Goal: Task Accomplishment & Management: Manage account settings

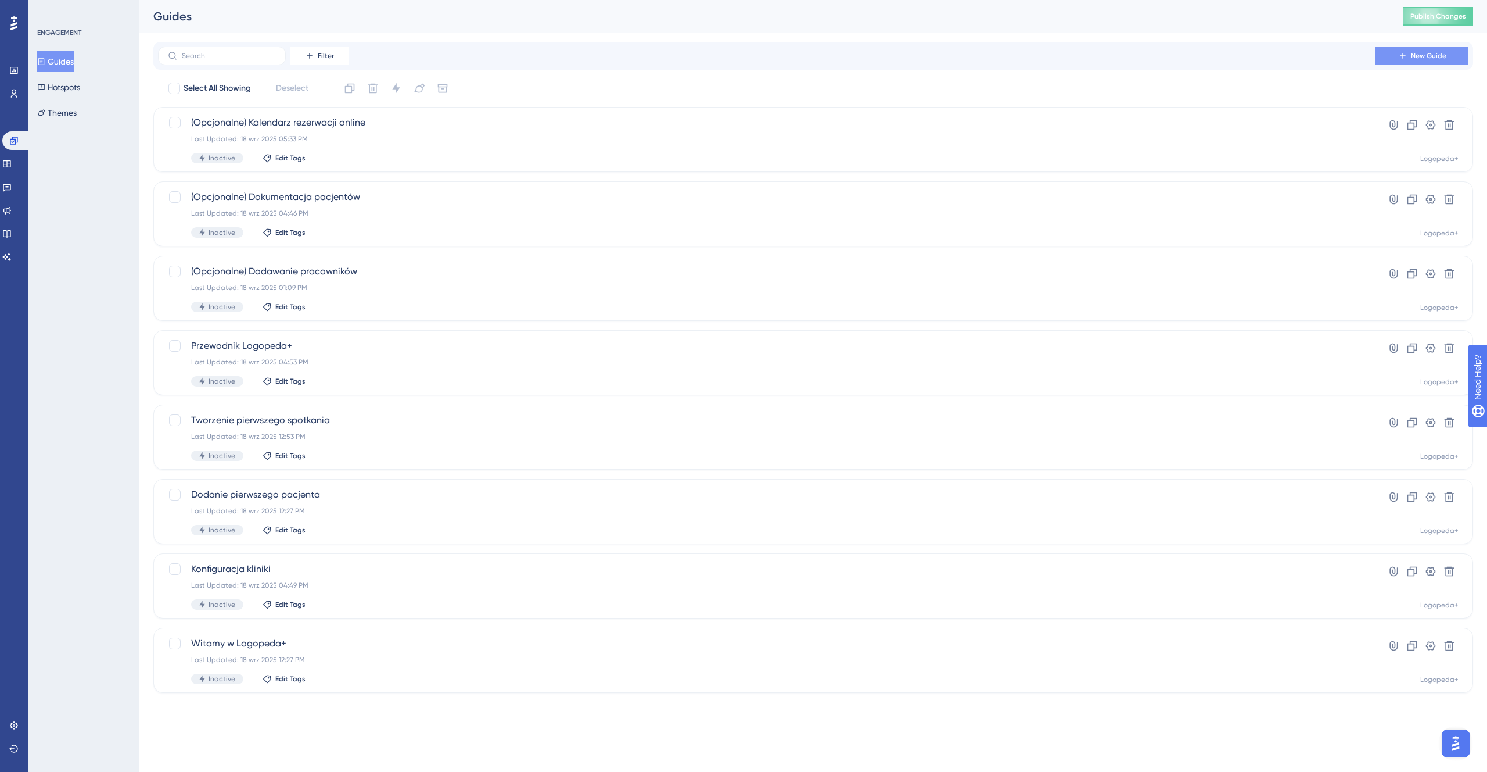
click at [1437, 52] on span "New Guide" at bounding box center [1428, 55] width 35 height 9
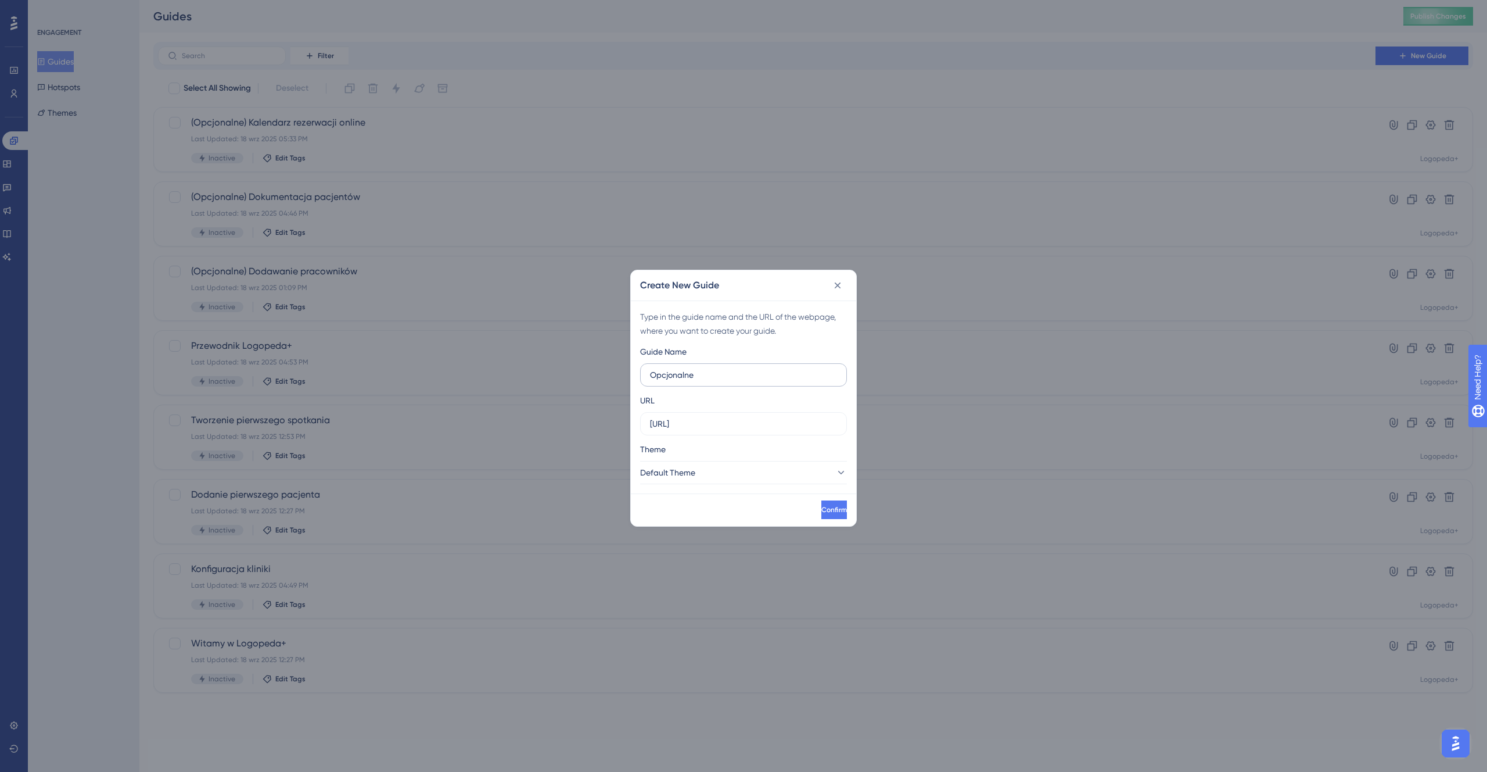
click at [669, 375] on input "Opcjonalne" at bounding box center [743, 374] width 187 height 13
type input "(Opcjonalne) Raporty"
click at [732, 436] on div "Guide Name (Opcjonalne) Raporty URL [URL] Theme Default Theme" at bounding box center [743, 414] width 207 height 139
click at [727, 412] on label "[URL]" at bounding box center [743, 423] width 207 height 23
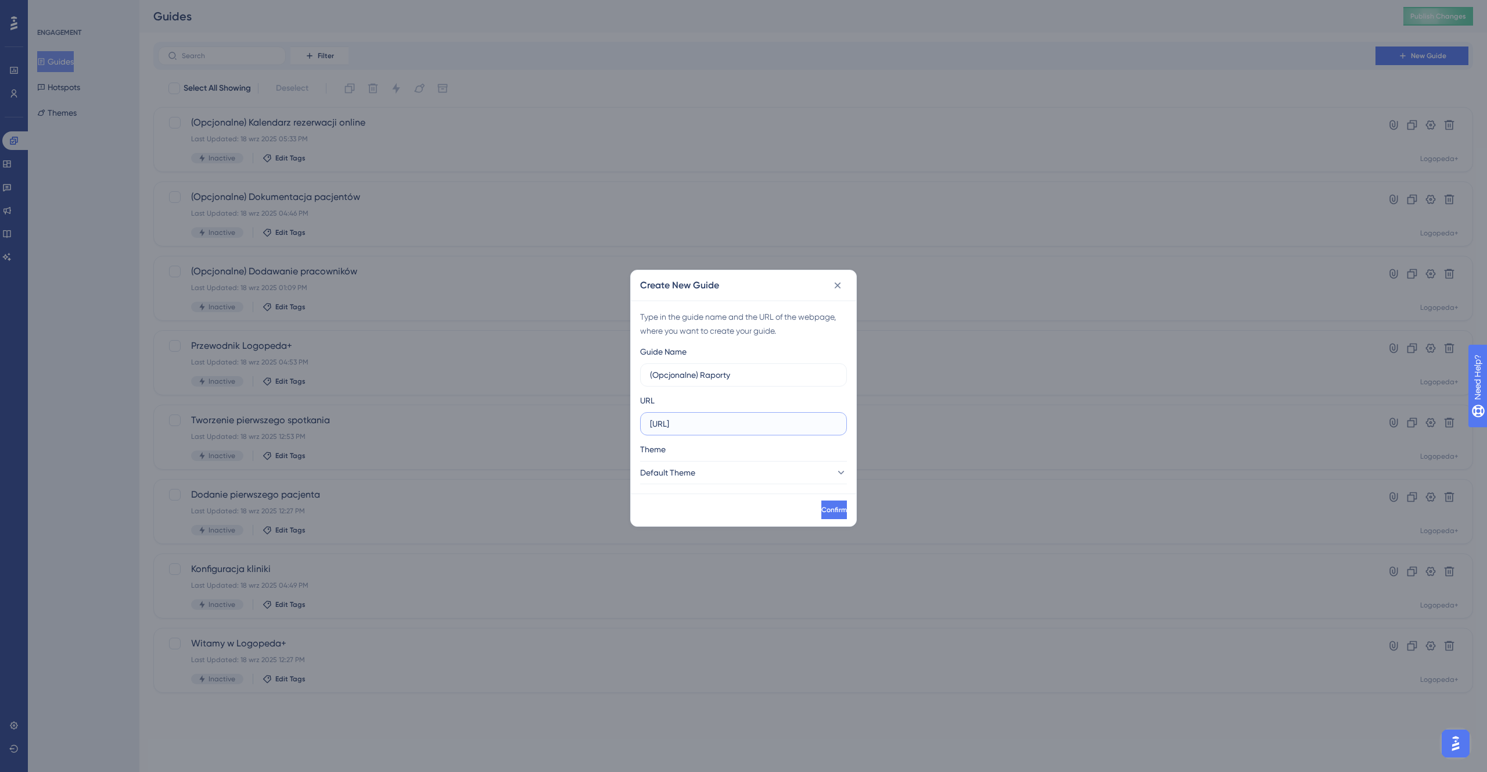
click at [727, 417] on input "[URL]" at bounding box center [743, 423] width 187 height 13
paste input "/reports"
type input "[URL]"
click at [783, 475] on button "Default Theme" at bounding box center [743, 472] width 207 height 23
click at [755, 537] on div "Logopeda+ Logopeda+" at bounding box center [744, 530] width 192 height 23
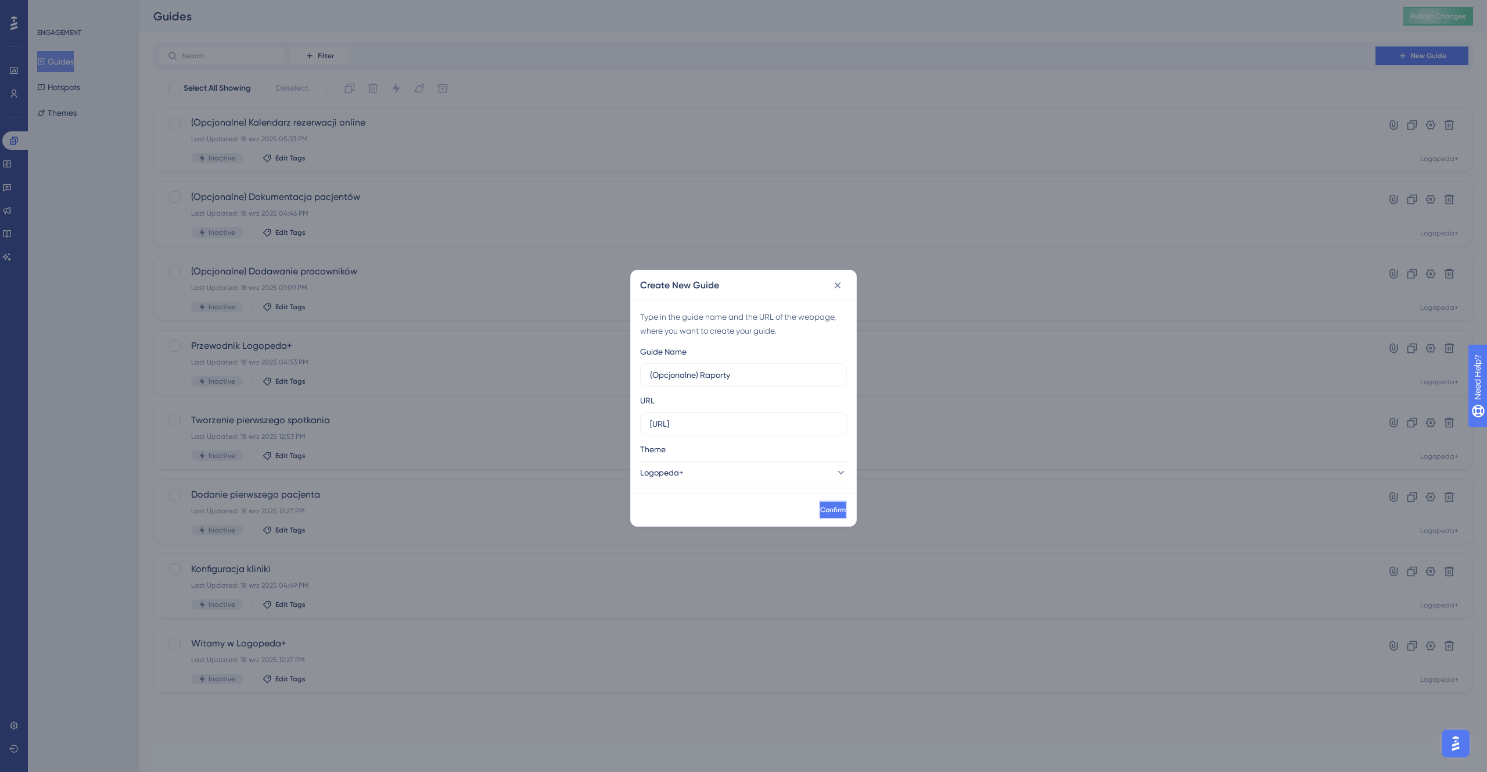
click at [824, 518] on button "Confirm" at bounding box center [833, 509] width 28 height 19
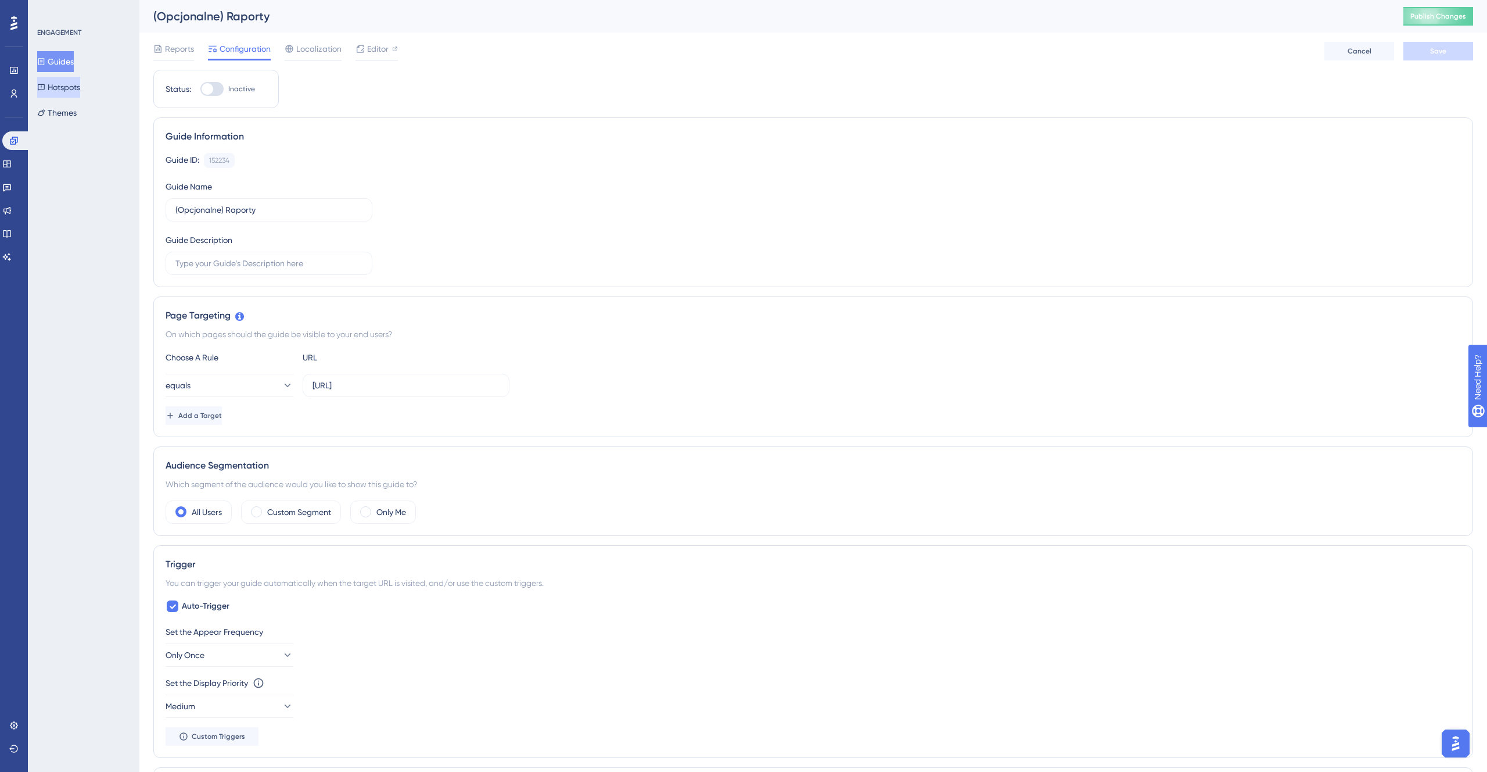
click at [55, 93] on button "Hotspots" at bounding box center [58, 87] width 43 height 21
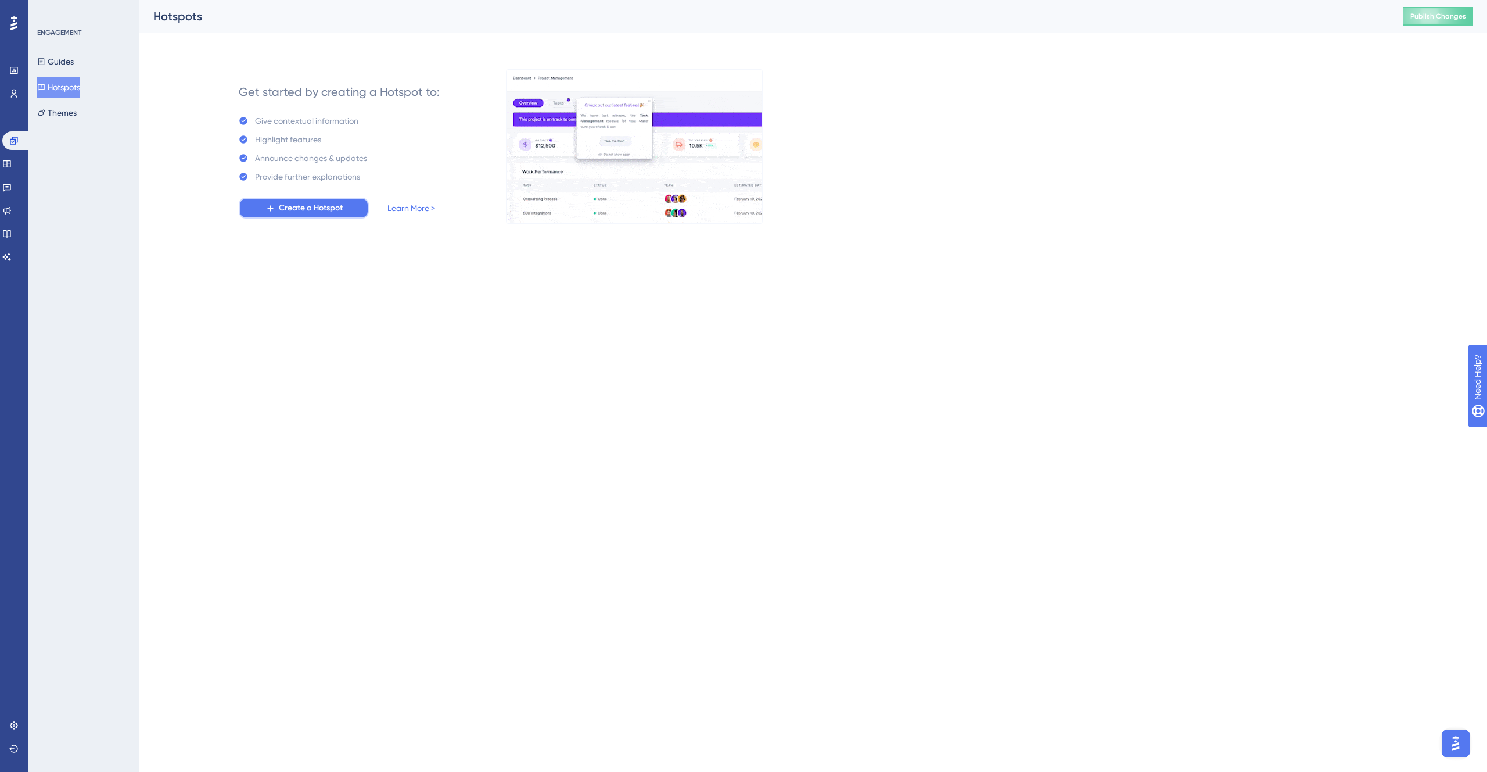
click at [336, 210] on span "Create a Hotspot" at bounding box center [311, 208] width 64 height 14
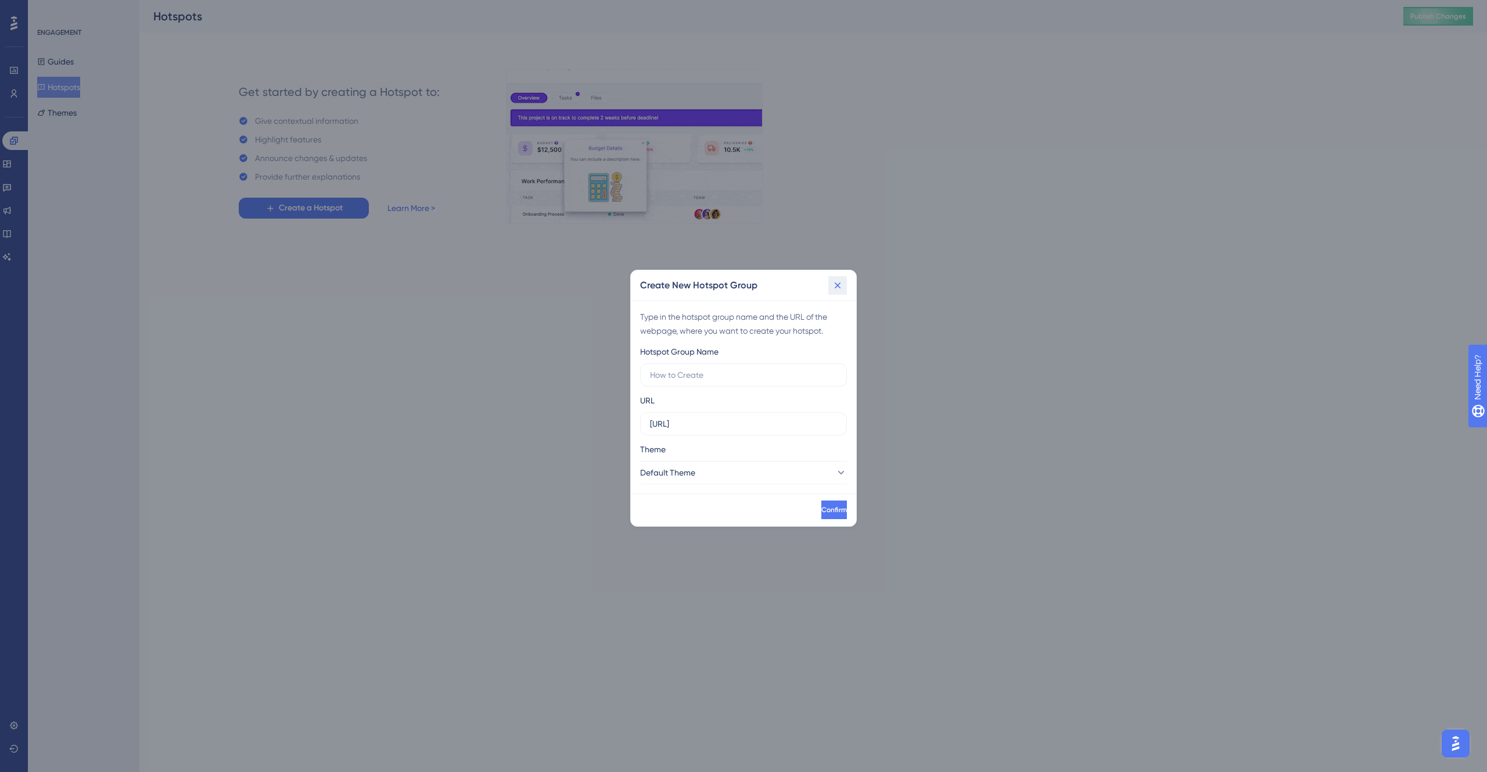
click at [841, 286] on icon at bounding box center [838, 285] width 12 height 12
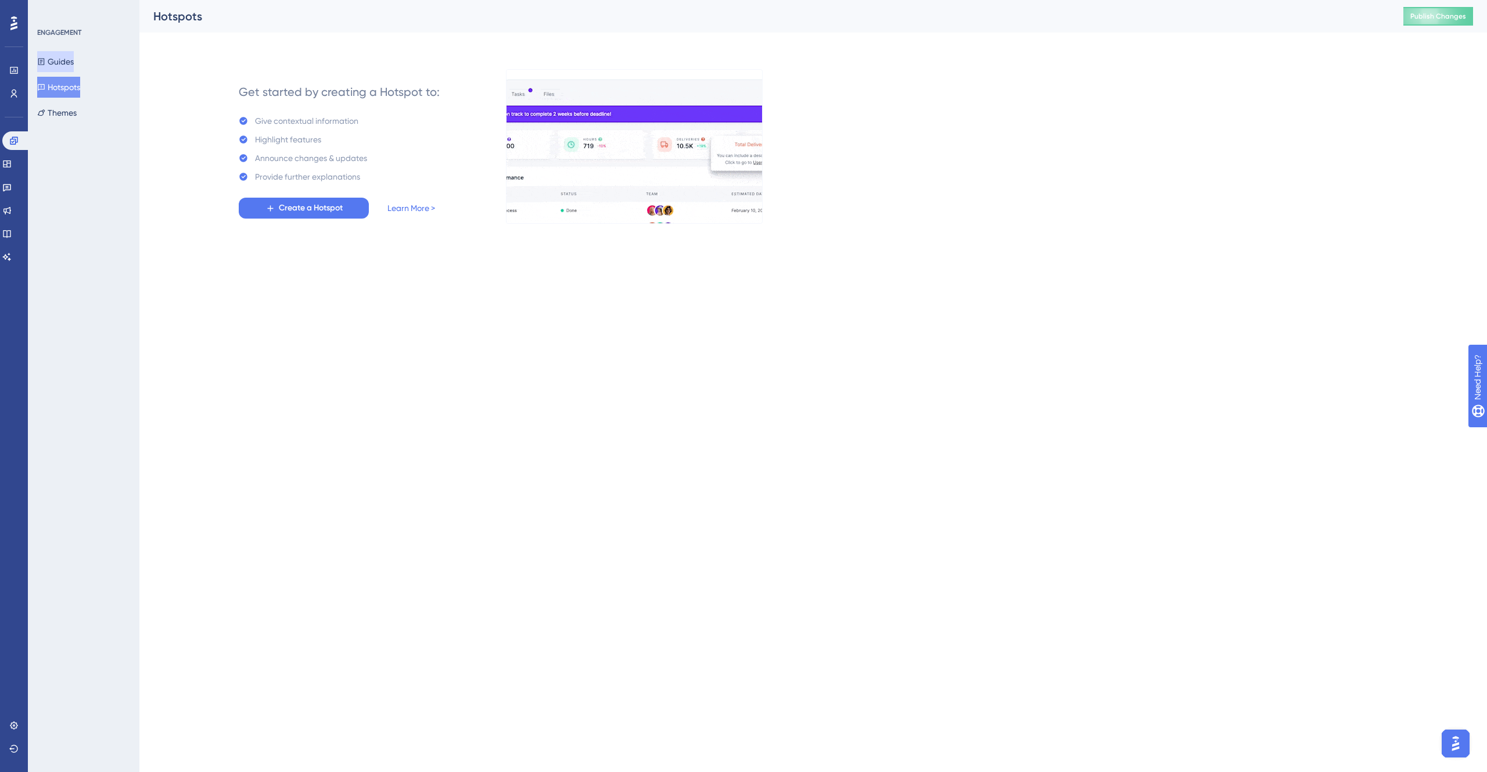
click at [73, 60] on button "Guides" at bounding box center [55, 61] width 37 height 21
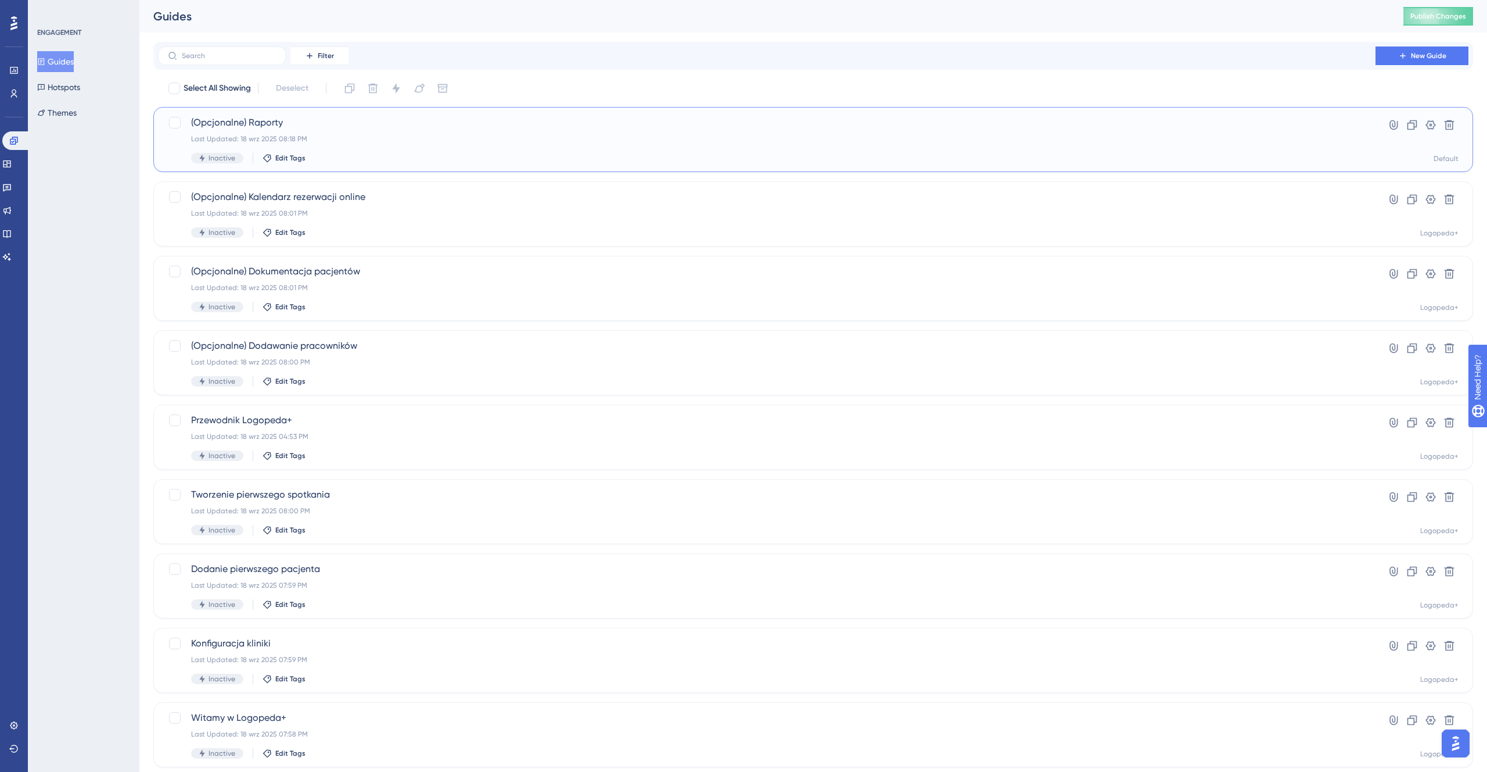
click at [430, 142] on div "Last Updated: 18 wrz 2025 08:18 PM" at bounding box center [767, 138] width 1152 height 9
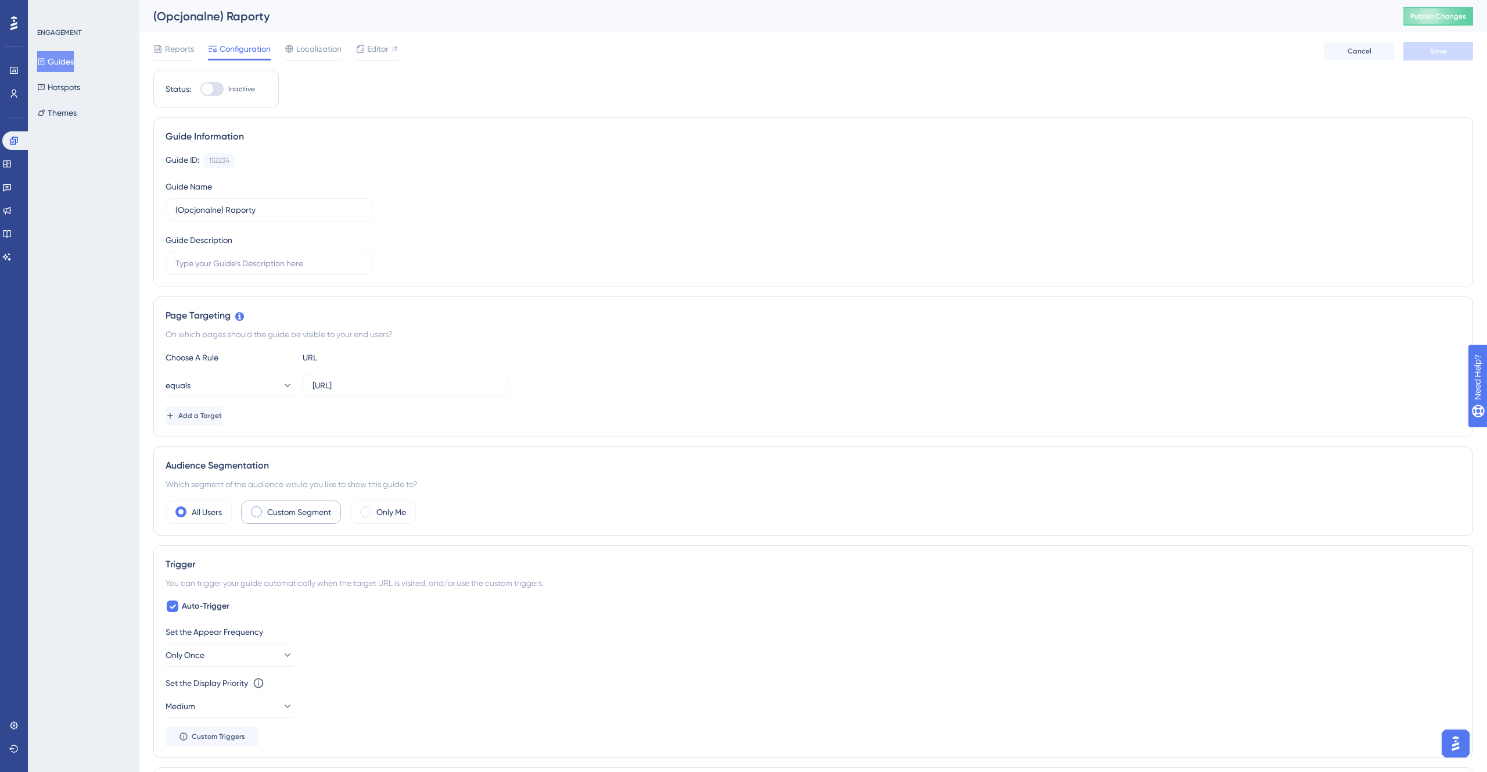
click at [305, 521] on div "Custom Segment" at bounding box center [291, 511] width 100 height 23
click at [405, 548] on button "Choose a segment" at bounding box center [419, 546] width 232 height 23
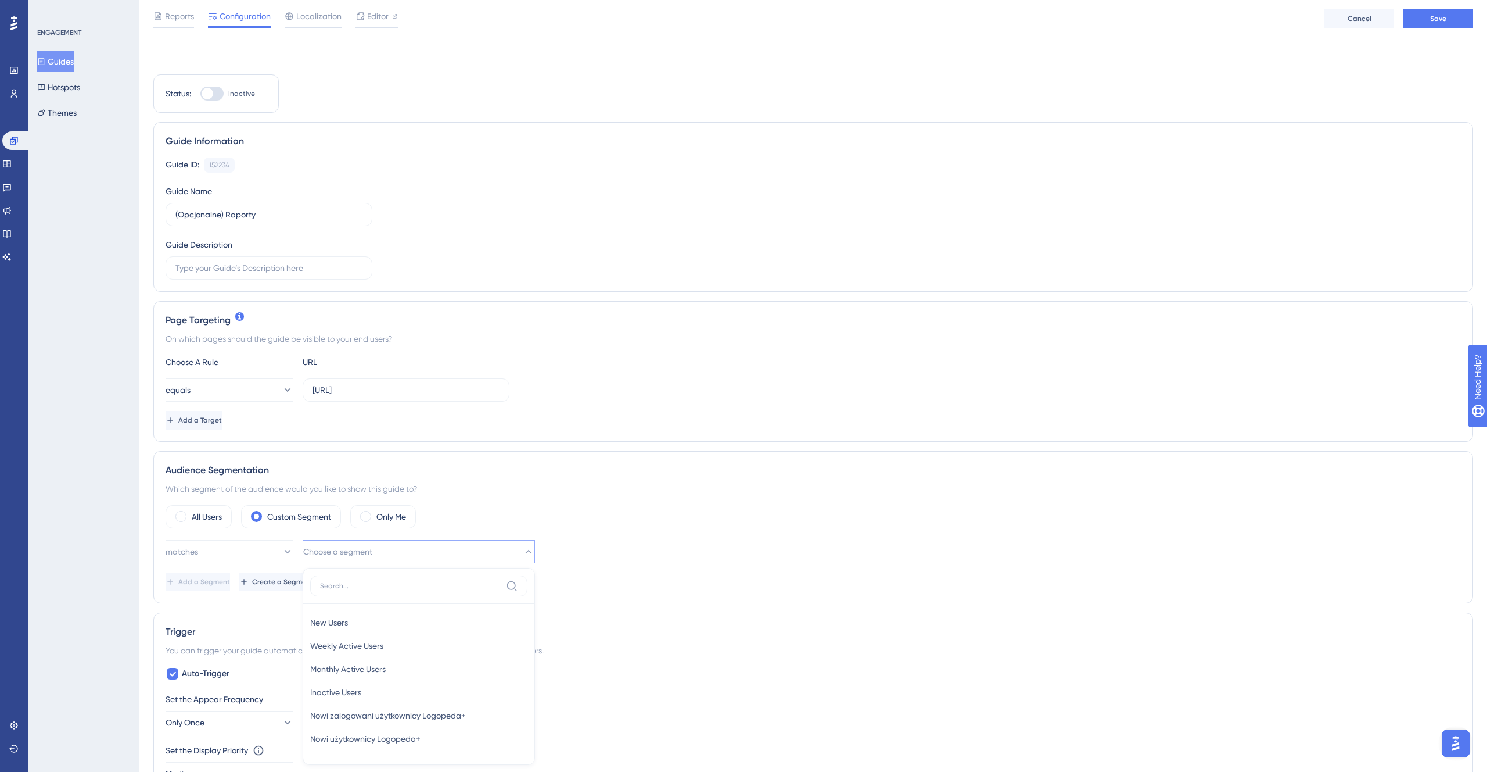
scroll to position [275, 0]
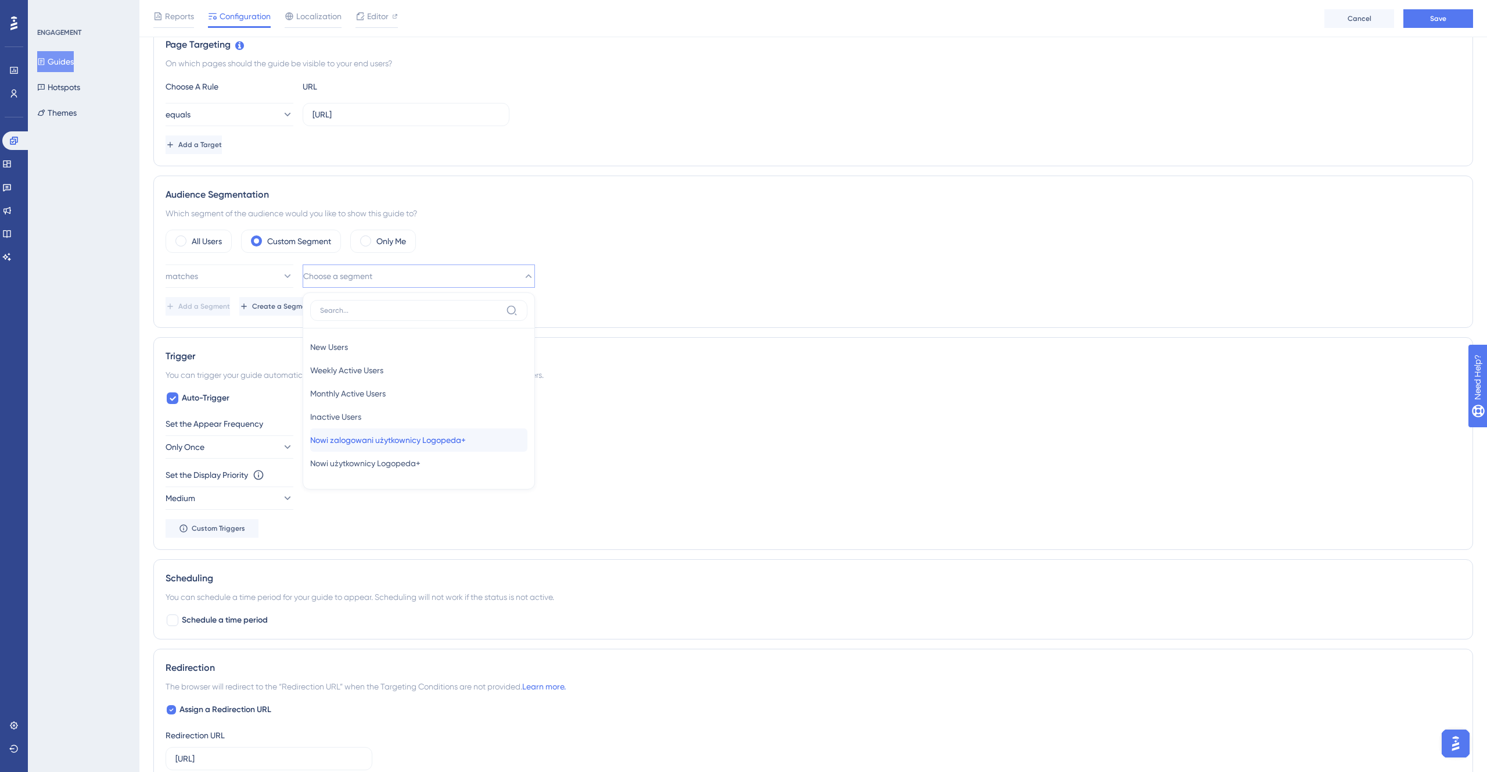
click at [428, 443] on span "Nowi zalogowani użytkownicy Logopeda+" at bounding box center [388, 440] width 156 height 14
click at [232, 298] on button "Add a Segment" at bounding box center [199, 306] width 67 height 19
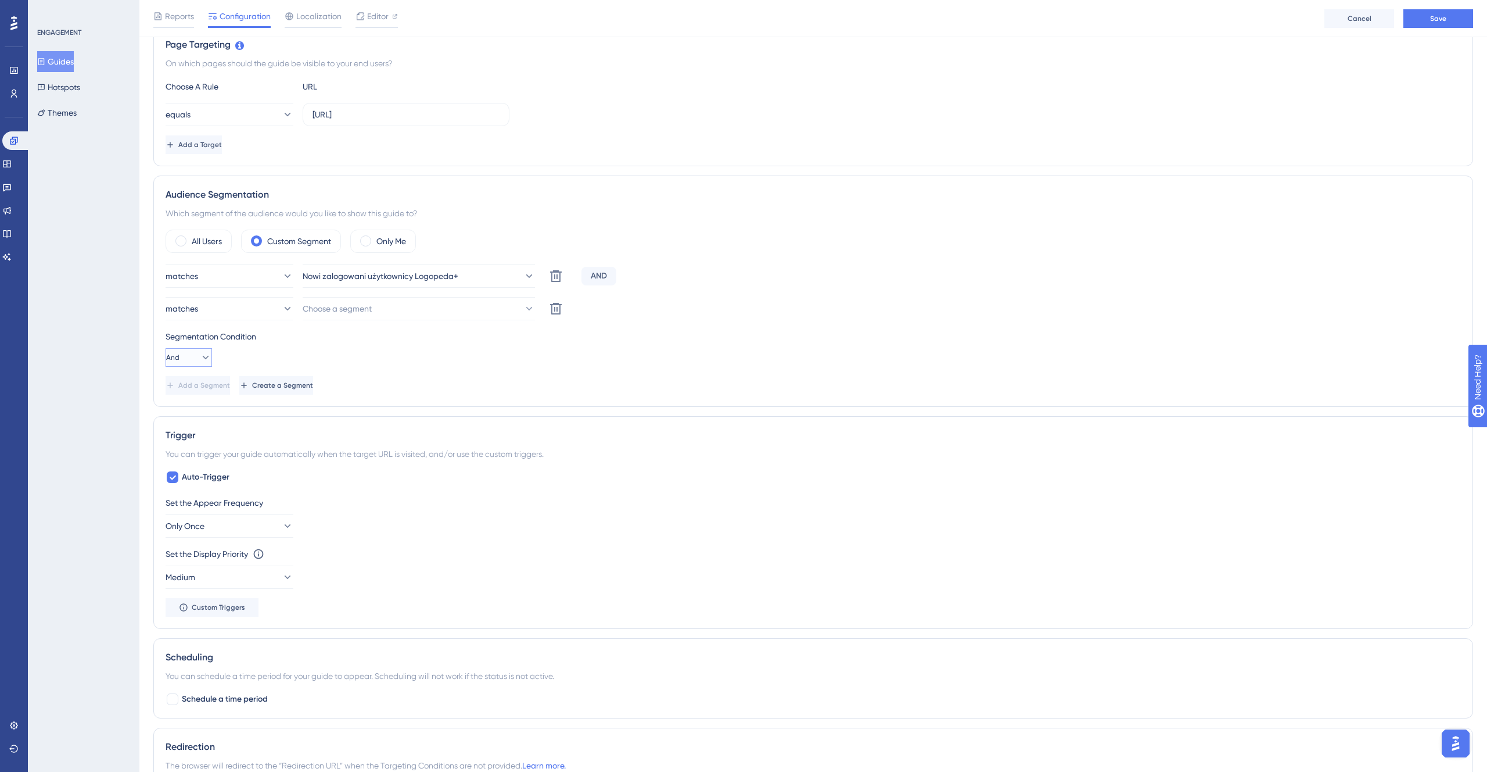
click at [200, 354] on icon at bounding box center [206, 357] width 12 height 12
click at [194, 420] on div "Or Or" at bounding box center [188, 413] width 31 height 23
click at [372, 312] on span "Choose a segment" at bounding box center [337, 309] width 69 height 14
click at [346, 461] on div "Nowi użytkownicy Logopeda+ Nowi użytkownicy Logopeda+" at bounding box center [418, 472] width 217 height 23
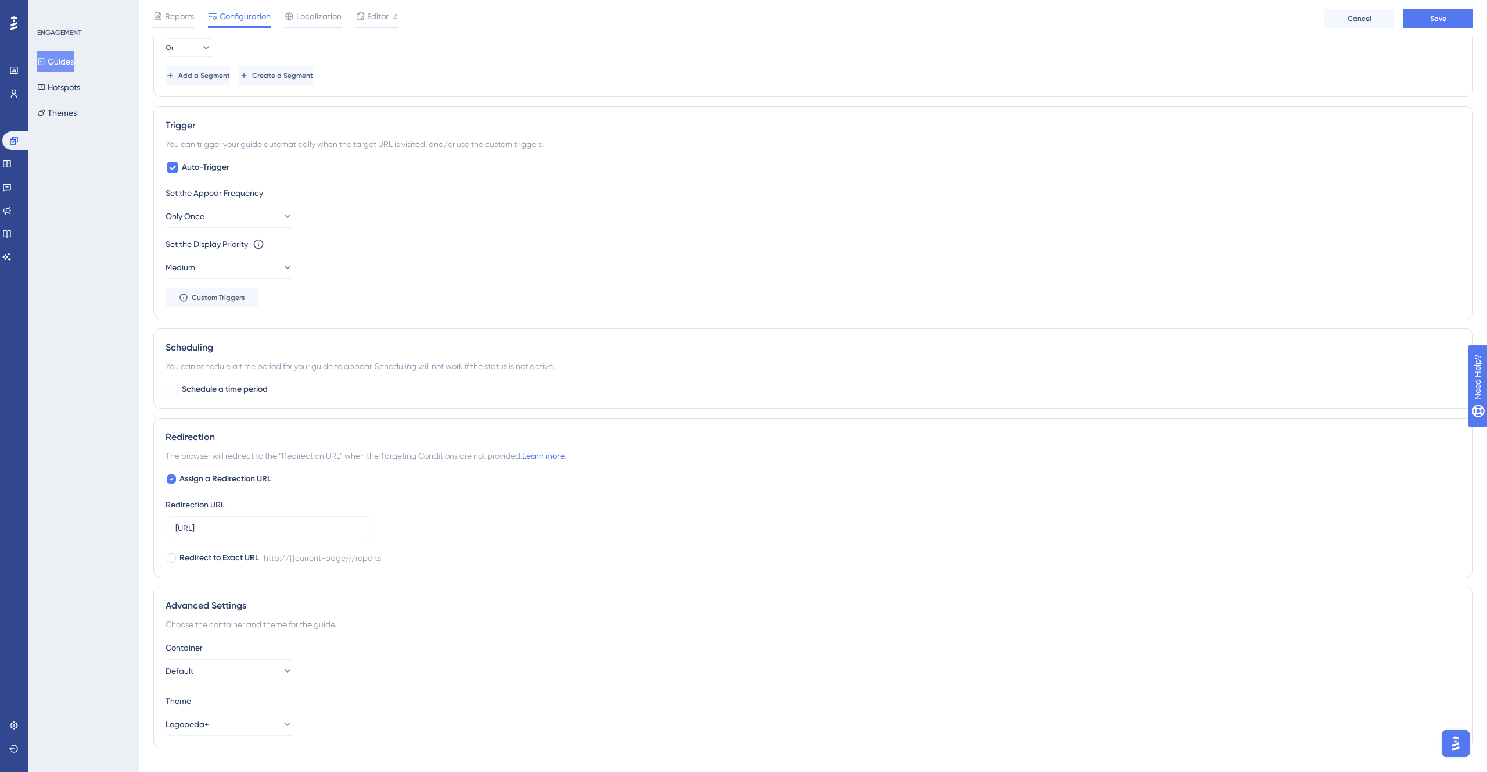
scroll to position [596, 0]
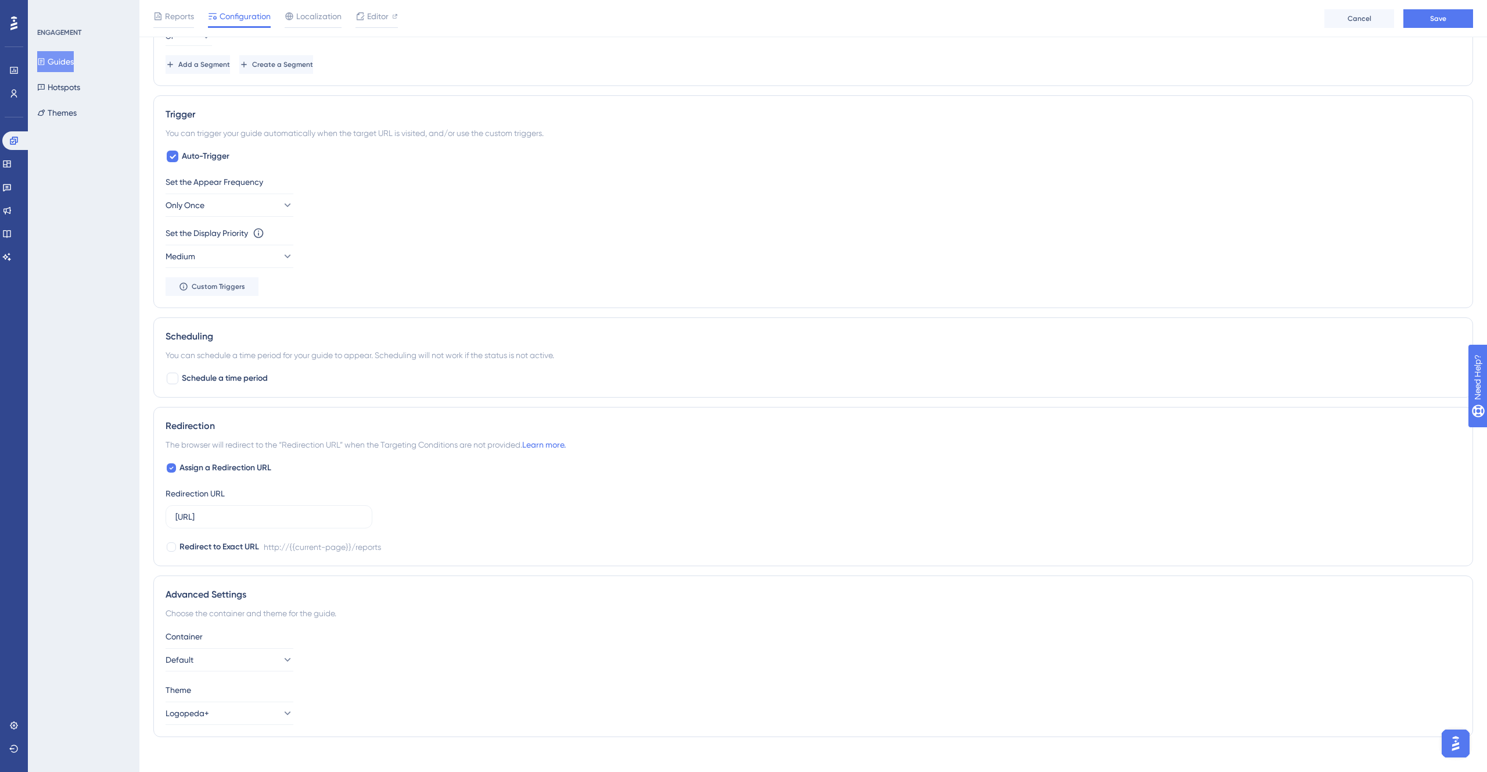
click at [248, 556] on div "Redirection The browser will redirect to the “Redirection URL” when the Targeti…" at bounding box center [813, 486] width 1320 height 159
click at [248, 548] on span "Redirect to Exact URL" at bounding box center [220, 547] width 80 height 14
checkbox input "true"
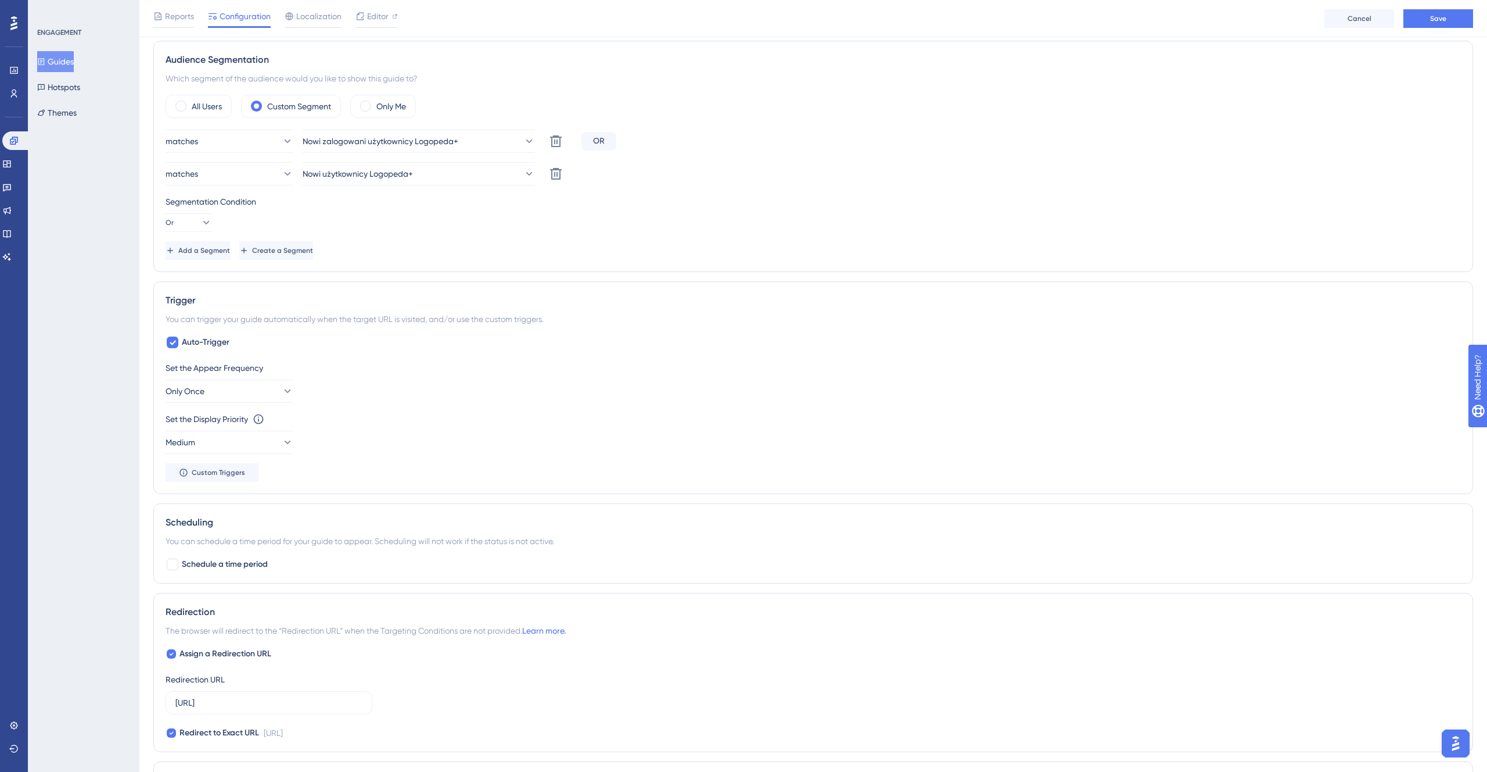
scroll to position [252, 0]
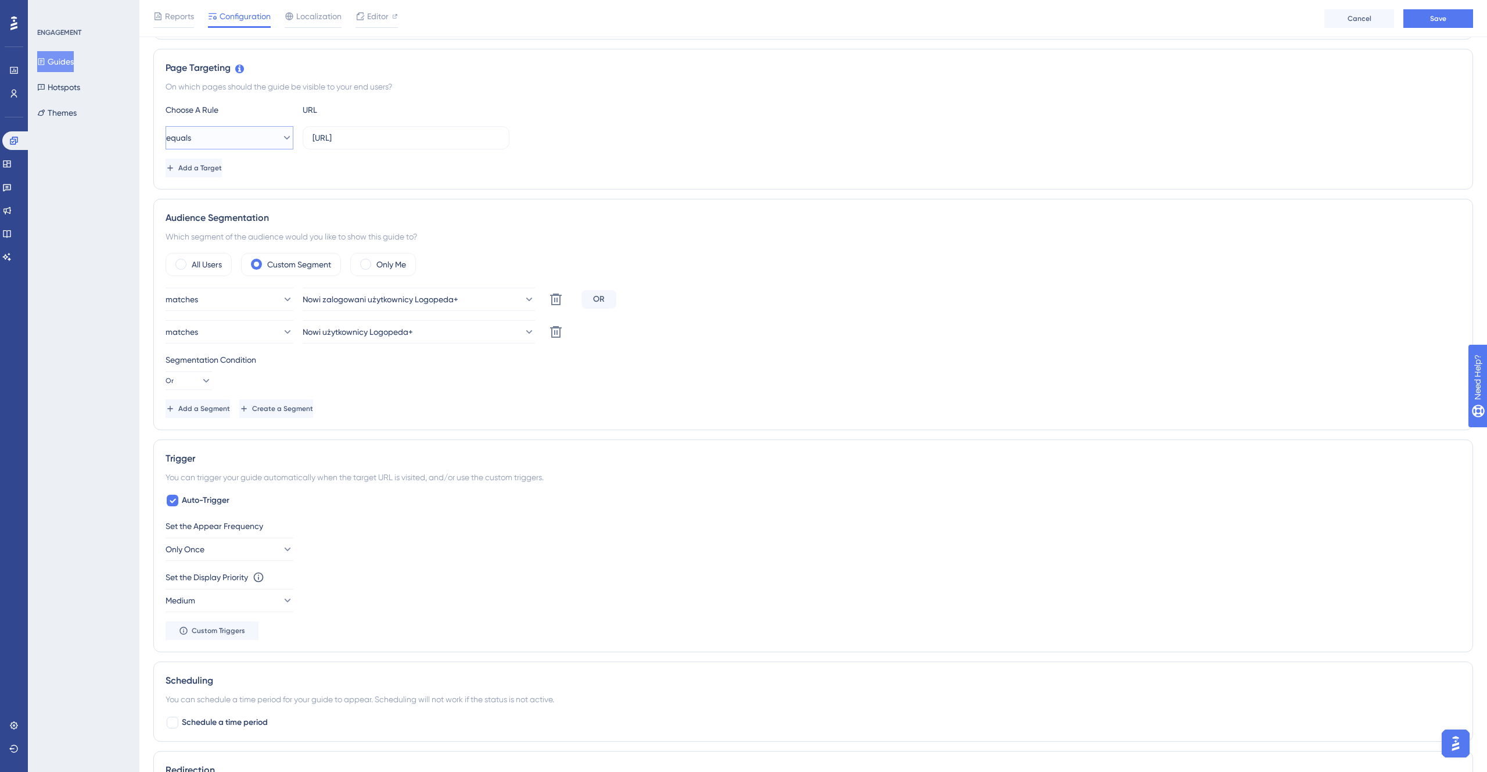
click at [227, 141] on button "equals" at bounding box center [230, 137] width 128 height 23
click at [226, 264] on div "starts with starts with" at bounding box center [229, 265] width 113 height 23
click at [1417, 6] on div "Reports Configuration Localization Editor Cancel Save" at bounding box center [813, 18] width 1348 height 37
click at [1424, 23] on button "Save" at bounding box center [1439, 18] width 70 height 19
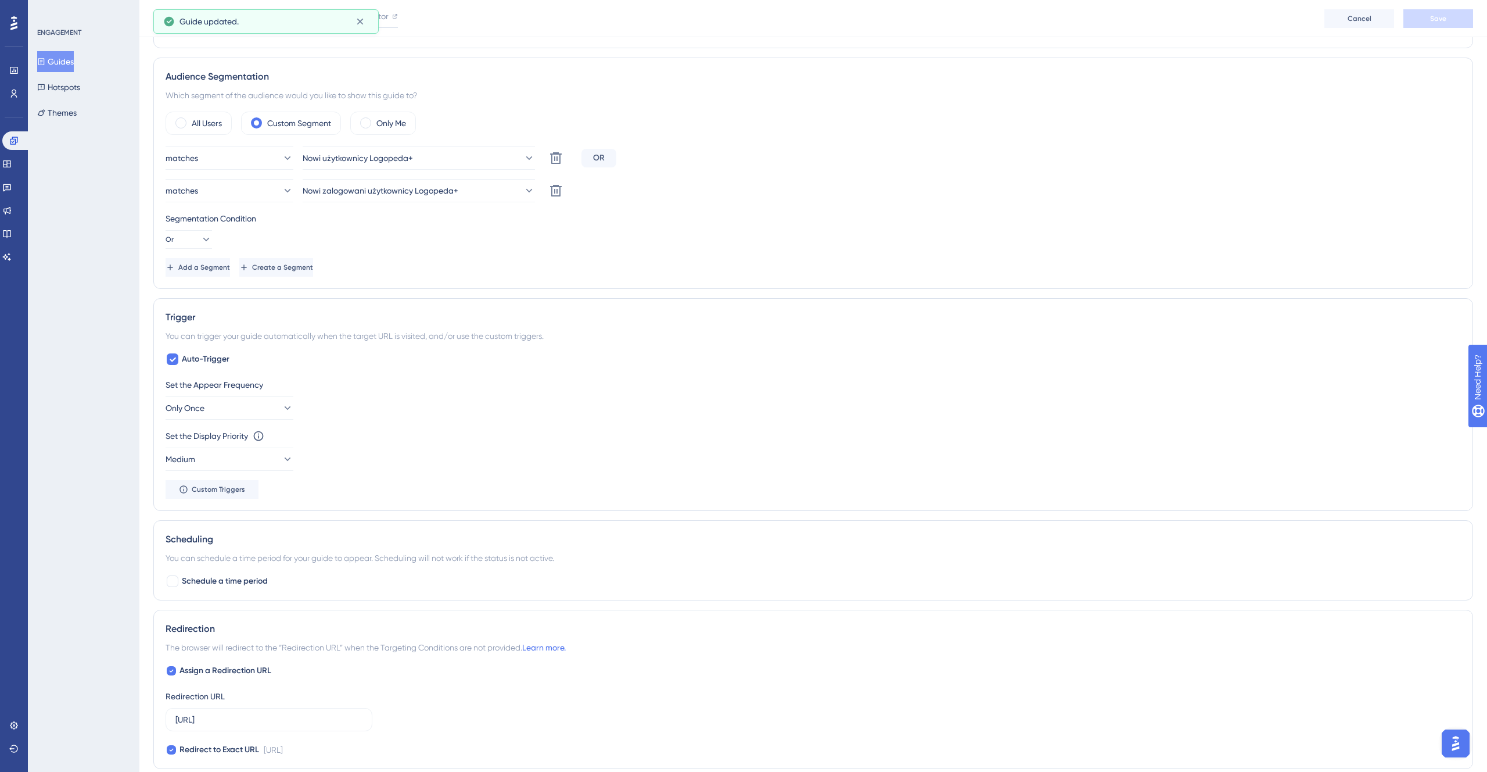
scroll to position [608, 0]
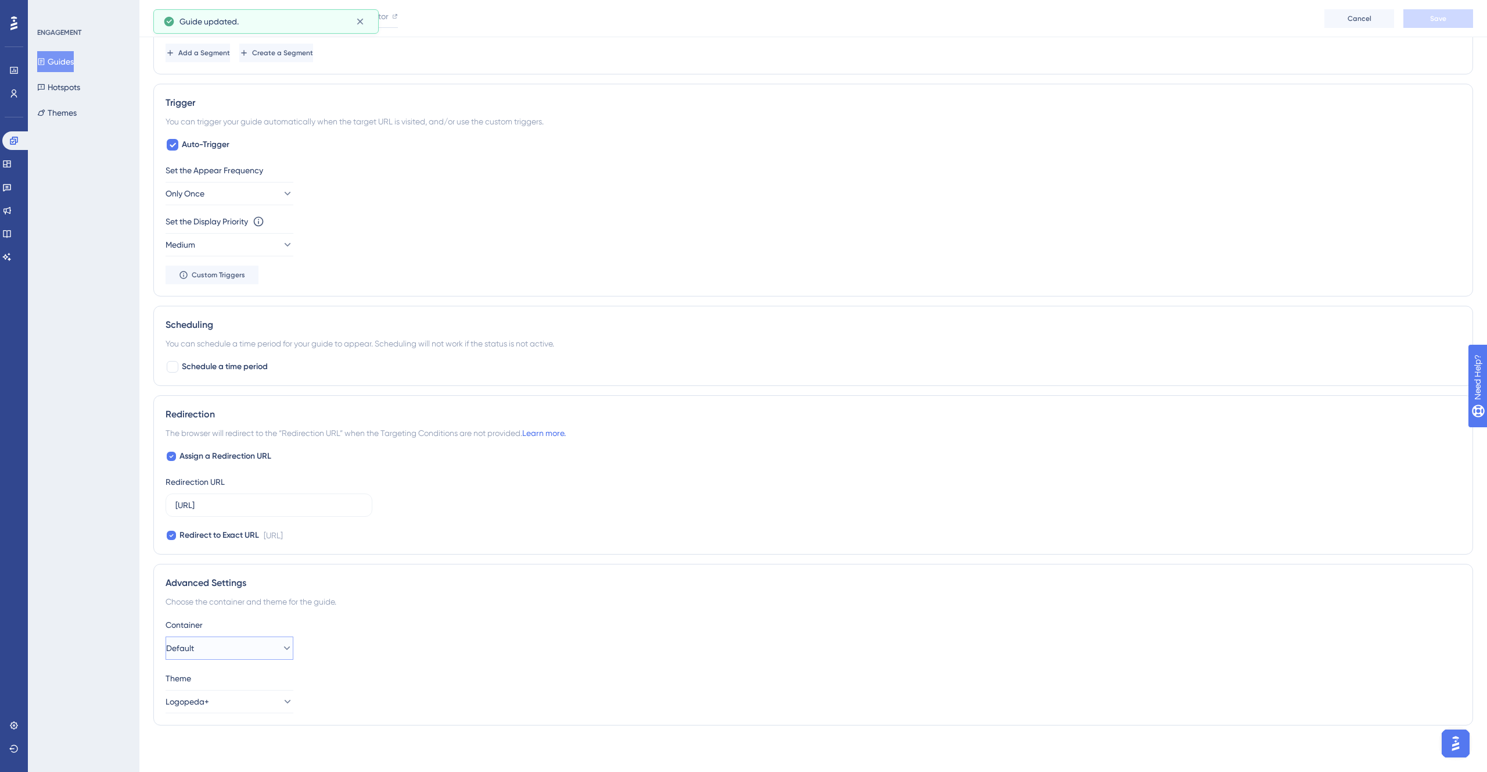
click at [254, 646] on button "Default" at bounding box center [230, 647] width 128 height 23
click at [241, 677] on div "Logopeda+ Logopeda+" at bounding box center [229, 683] width 113 height 23
click at [1440, 20] on span "Save" at bounding box center [1438, 18] width 16 height 9
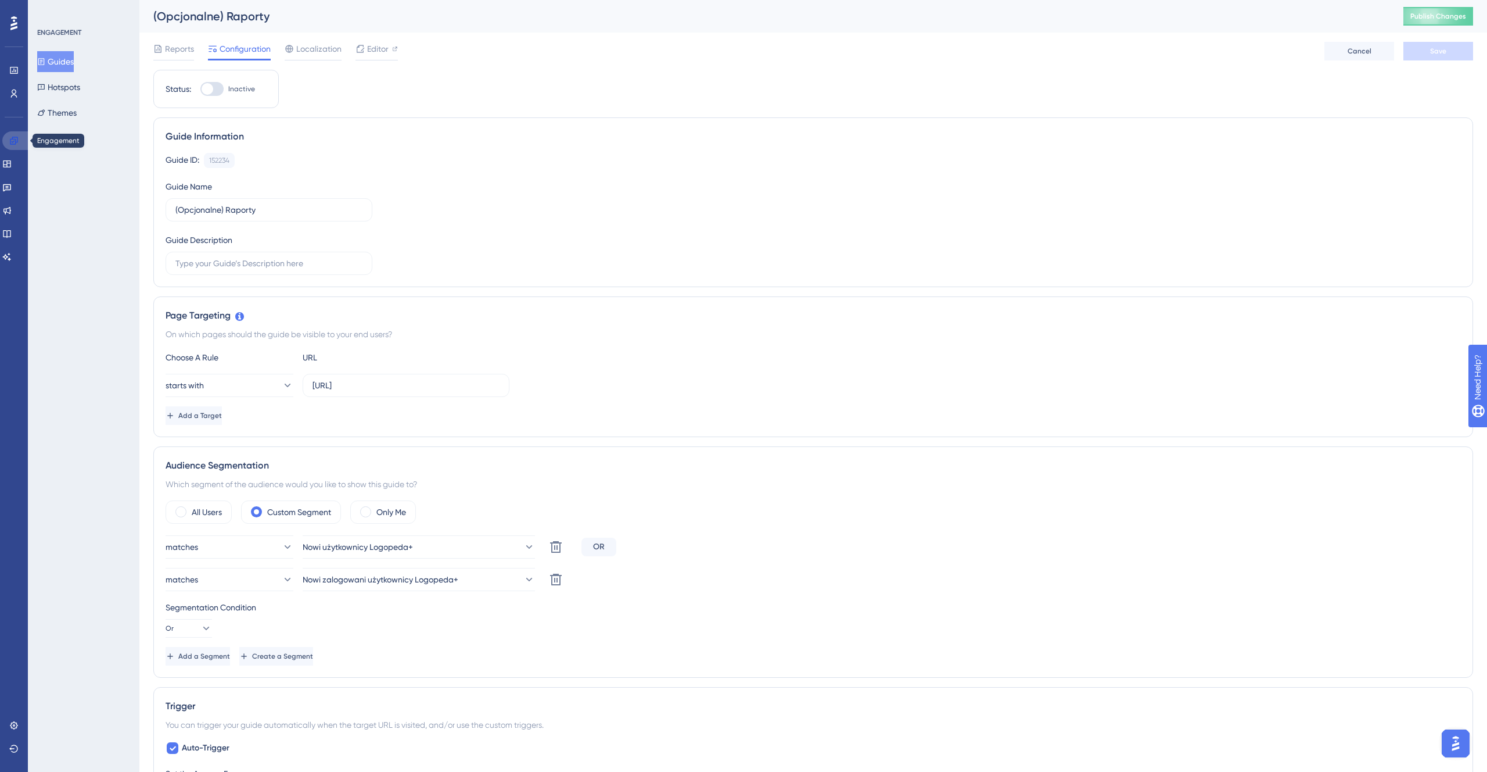
click at [20, 139] on link at bounding box center [16, 140] width 28 height 19
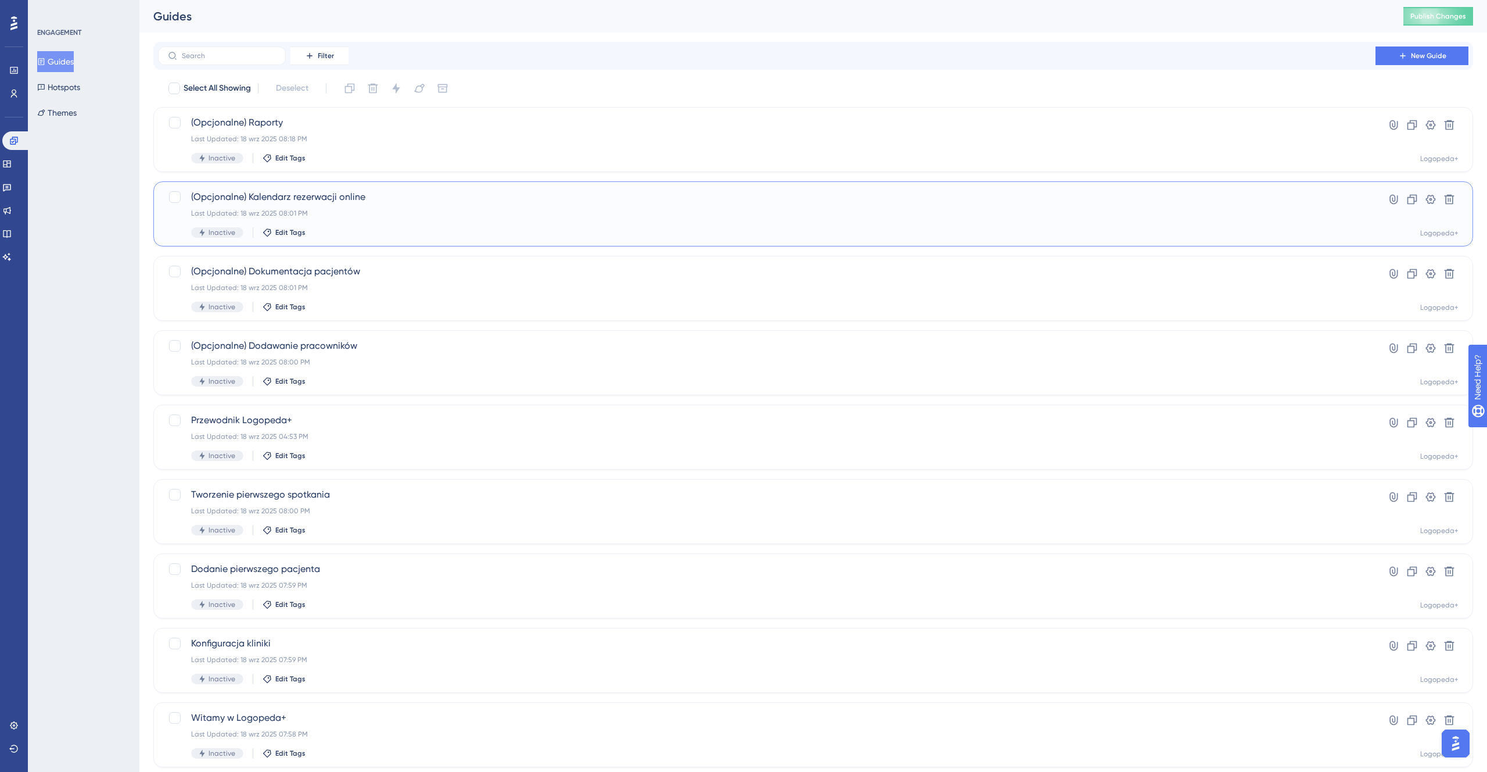
click at [369, 204] on div "(Opcjonalne) Kalendarz rezerwacji online Last Updated: 18 wrz 2025 08:01 PM Ina…" at bounding box center [767, 214] width 1152 height 48
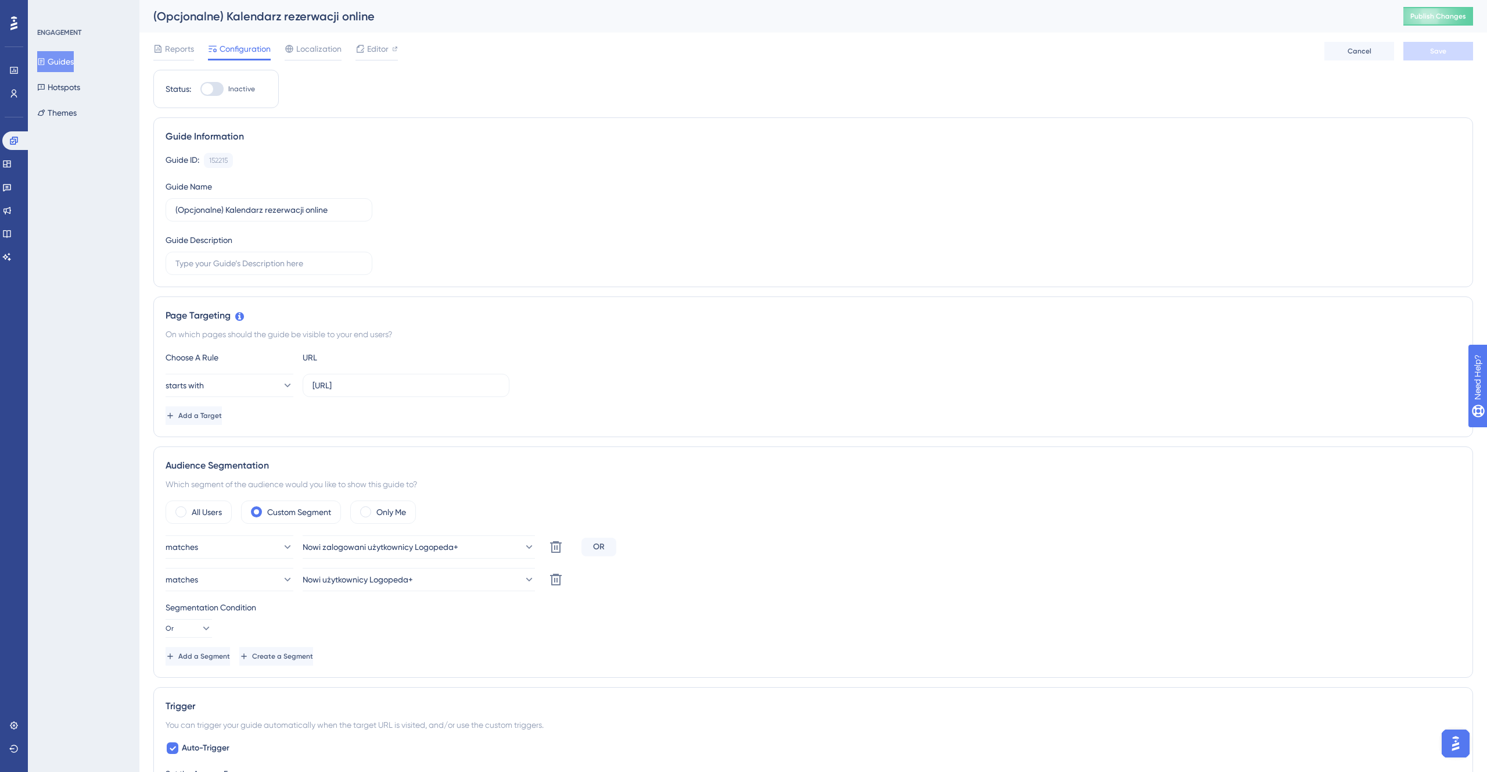
click at [74, 66] on button "Guides" at bounding box center [55, 61] width 37 height 21
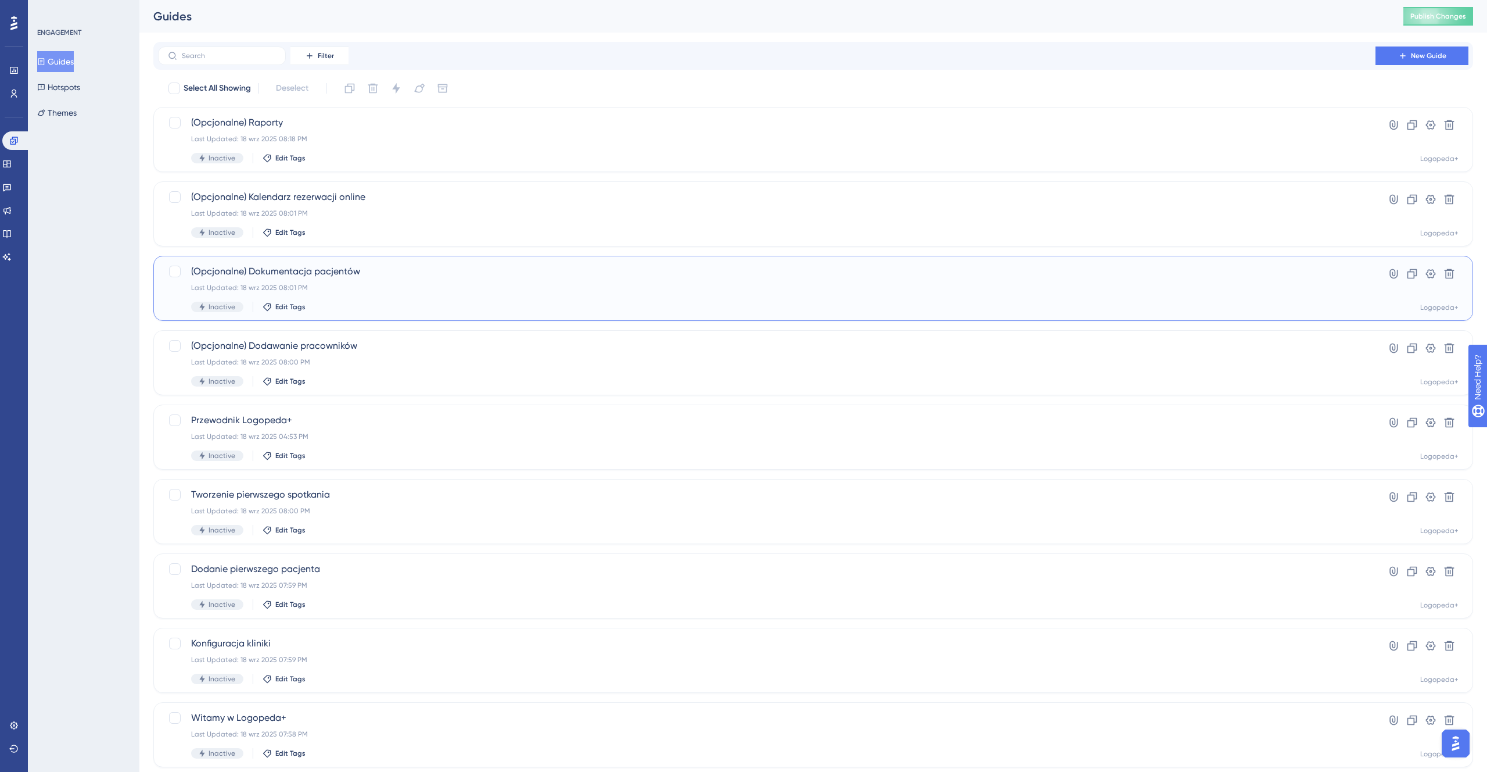
click at [315, 296] on div "(Opcjonalne) Dokumentacja pacjentów Last Updated: 18 wrz 2025 08:01 PM Inactive…" at bounding box center [767, 288] width 1152 height 48
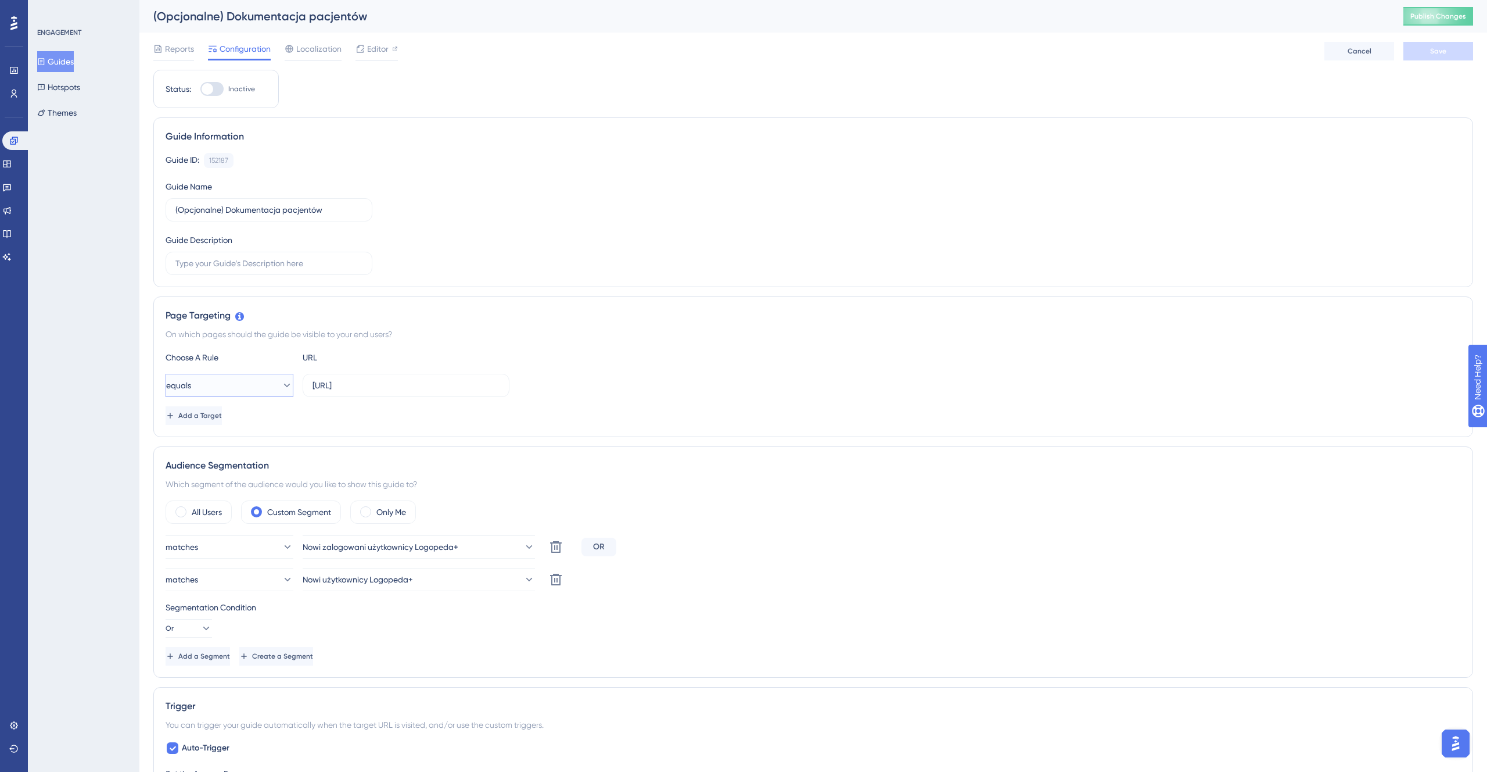
click at [246, 392] on button "equals" at bounding box center [230, 385] width 128 height 23
click at [231, 512] on div "starts with starts with" at bounding box center [229, 513] width 113 height 23
click at [1452, 41] on div "Reports Configuration Localization Editor Cancel Save" at bounding box center [813, 51] width 1320 height 37
click at [1448, 54] on button "Save" at bounding box center [1439, 51] width 70 height 19
click at [74, 60] on button "Guides" at bounding box center [55, 61] width 37 height 21
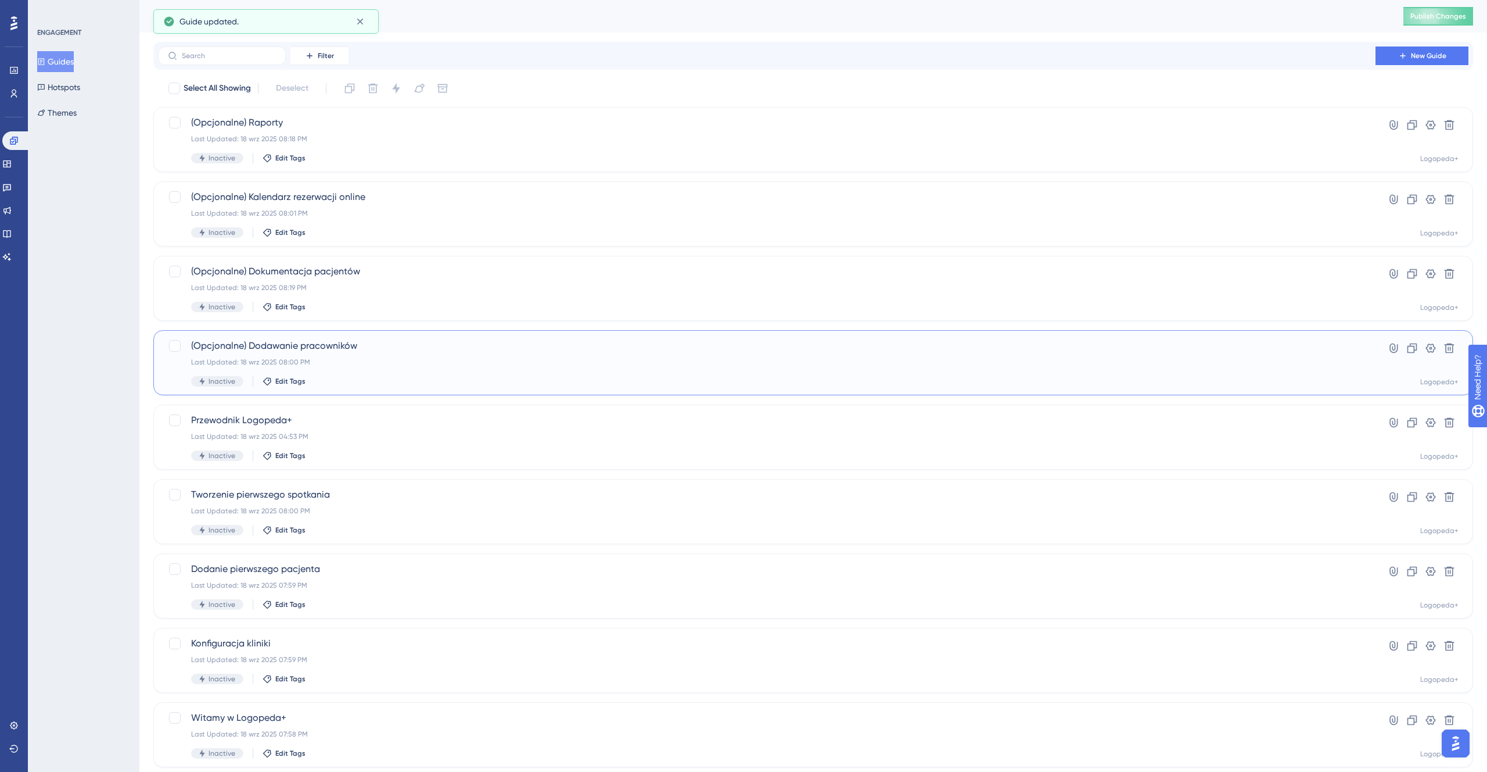
click at [399, 363] on div "Last Updated: 18 wrz 2025 08:00 PM" at bounding box center [767, 361] width 1152 height 9
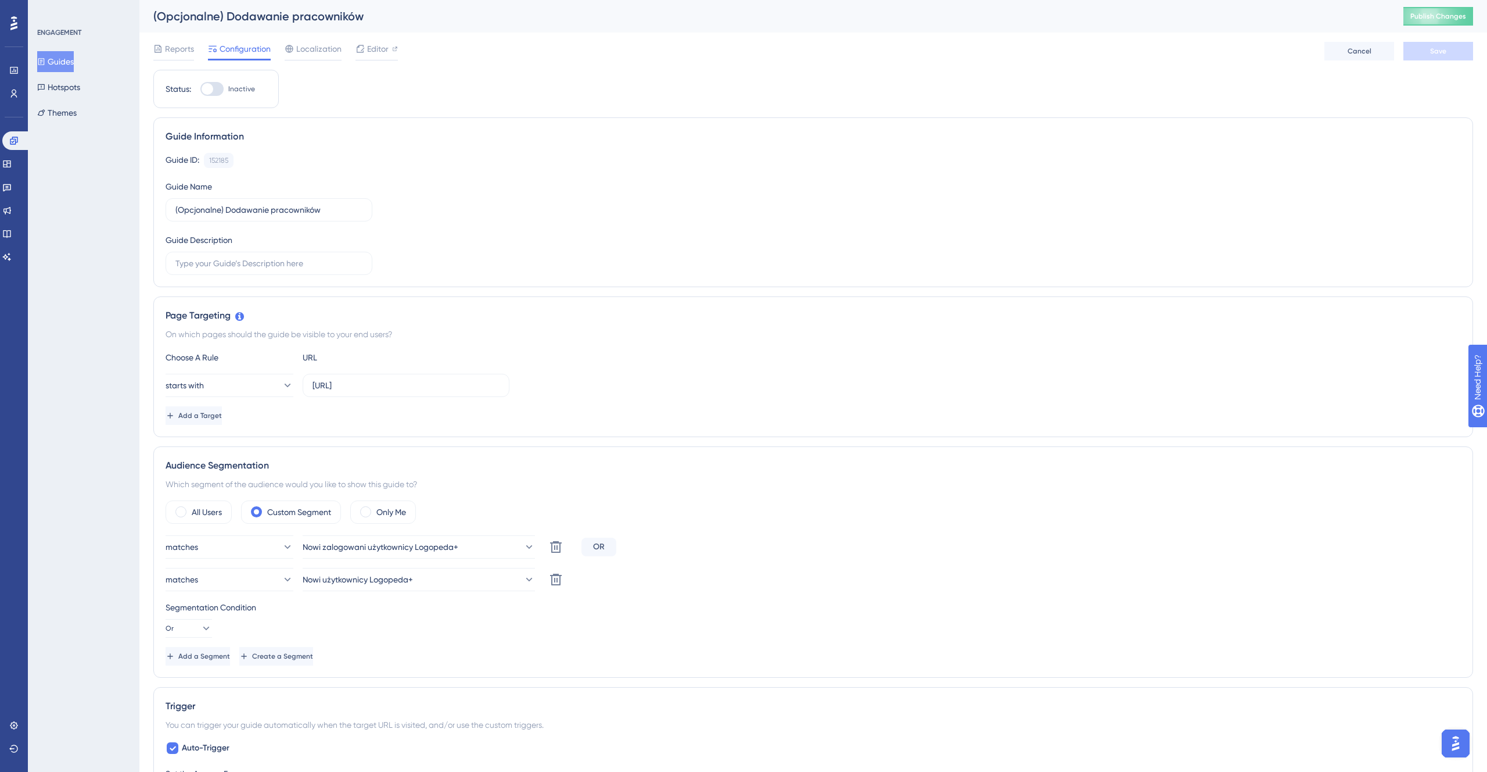
click at [74, 58] on button "Guides" at bounding box center [55, 61] width 37 height 21
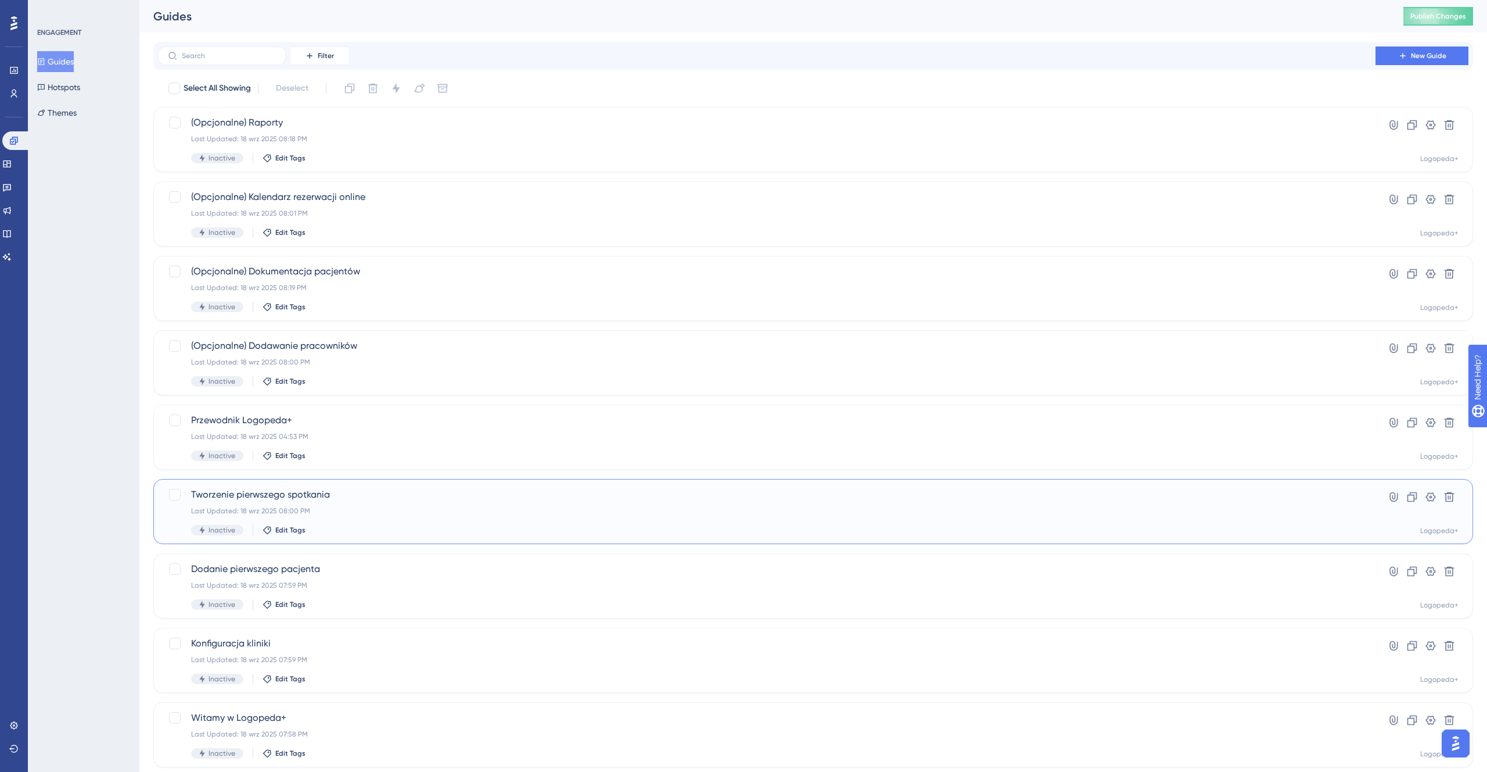
click at [393, 533] on div "Inactive Edit Tags" at bounding box center [767, 530] width 1152 height 10
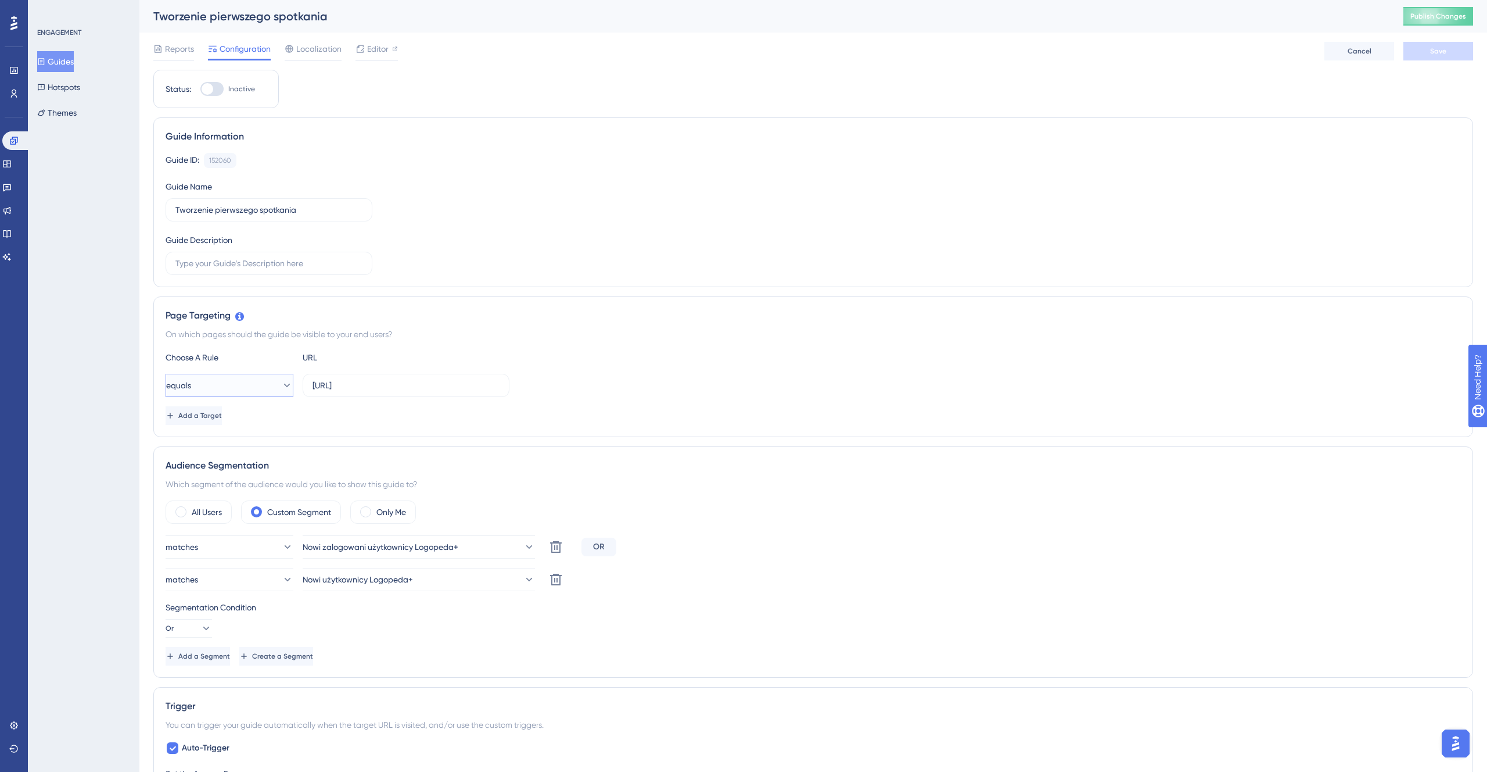
click at [254, 390] on button "equals" at bounding box center [230, 385] width 128 height 23
click at [228, 464] on div "contains contains" at bounding box center [229, 466] width 113 height 23
click at [236, 382] on button "contains" at bounding box center [230, 385] width 128 height 23
click at [230, 512] on div "starts with starts with" at bounding box center [229, 513] width 113 height 23
click at [1415, 41] on div "Reports Configuration Localization Editor Cancel Save" at bounding box center [813, 51] width 1320 height 37
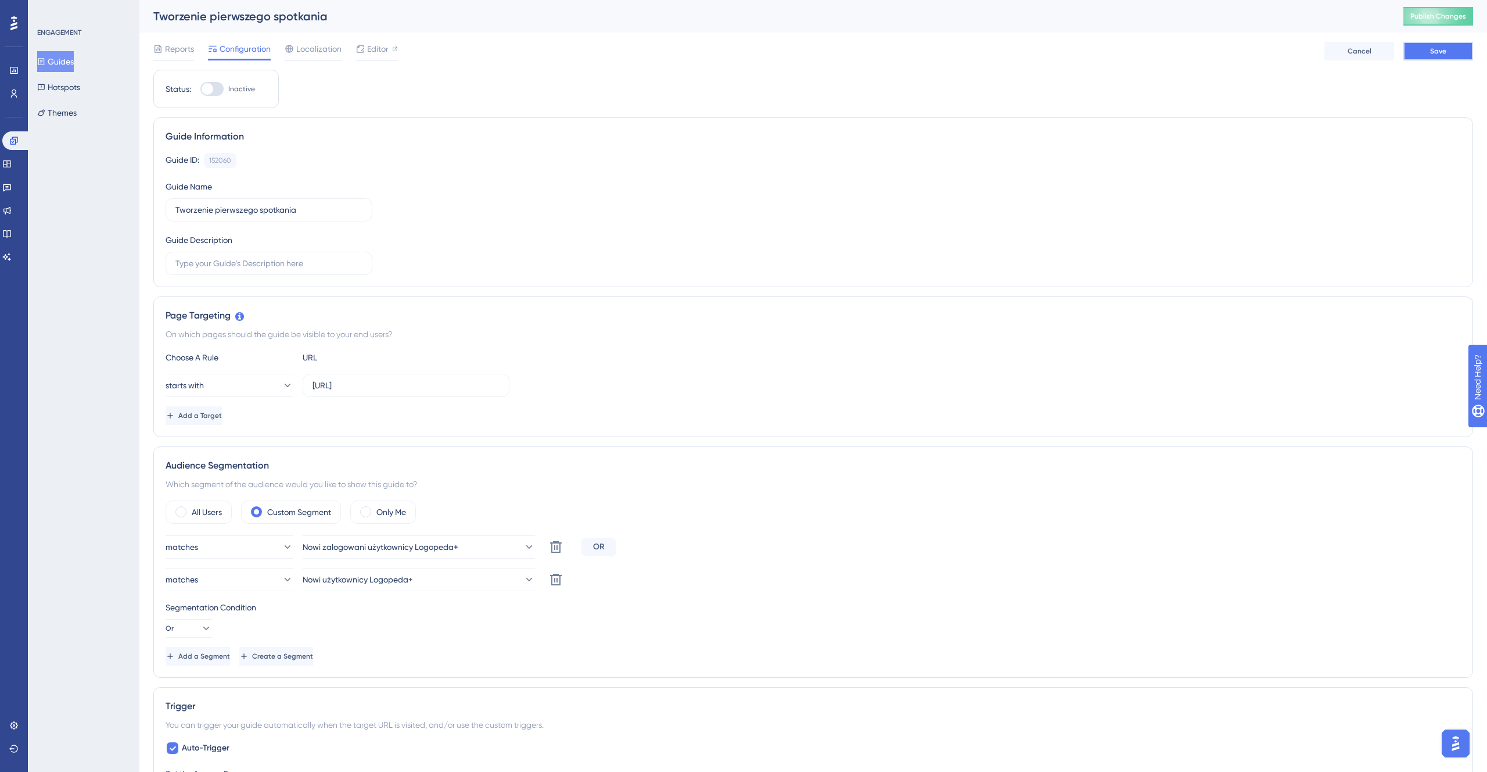
click at [1415, 46] on button "Save" at bounding box center [1439, 51] width 70 height 19
click at [60, 58] on button "Guides" at bounding box center [55, 61] width 37 height 21
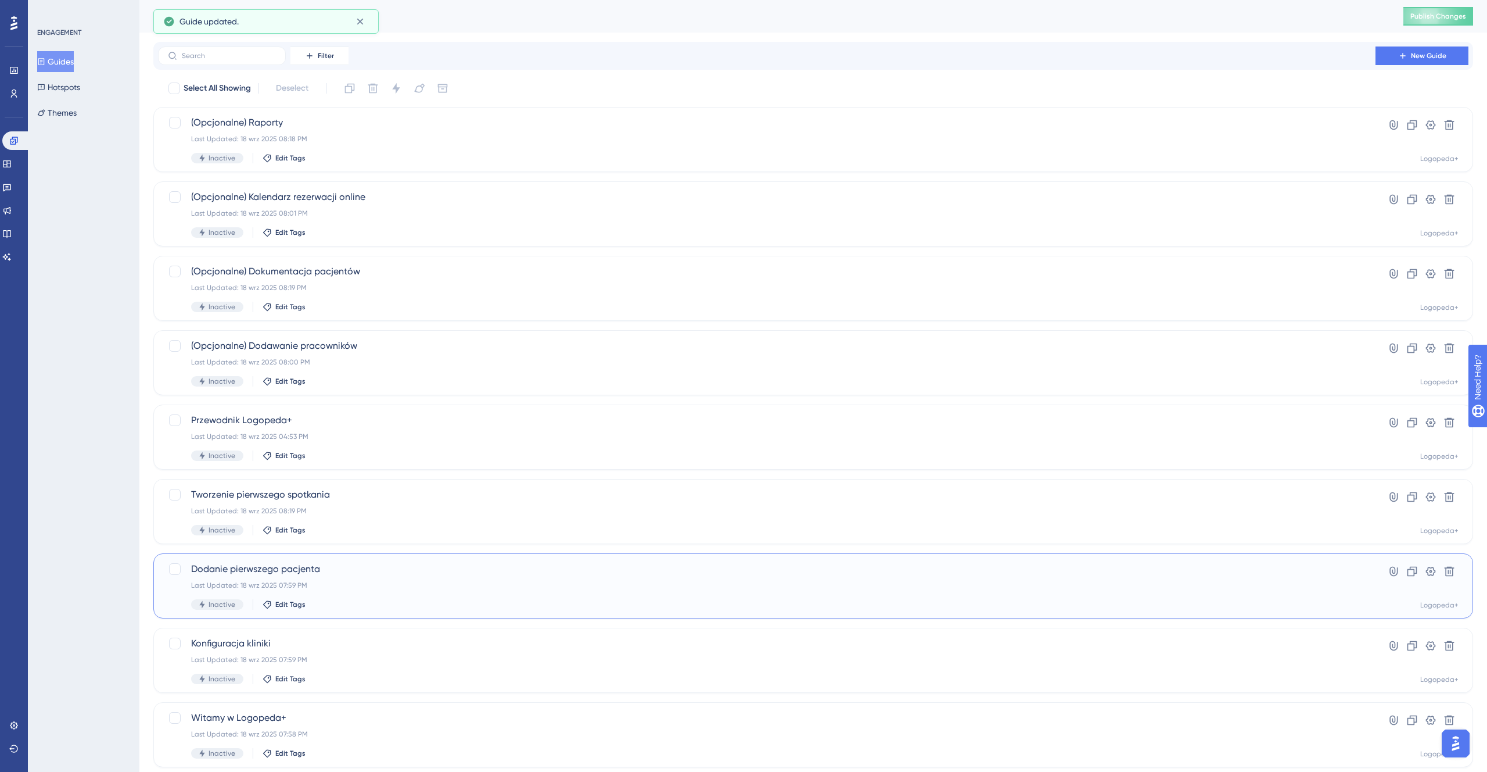
click at [371, 594] on div "Dodanie pierwszego pacjenta Last Updated: 18 wrz 2025 07:59 PM Inactive Edit Ta…" at bounding box center [767, 586] width 1152 height 48
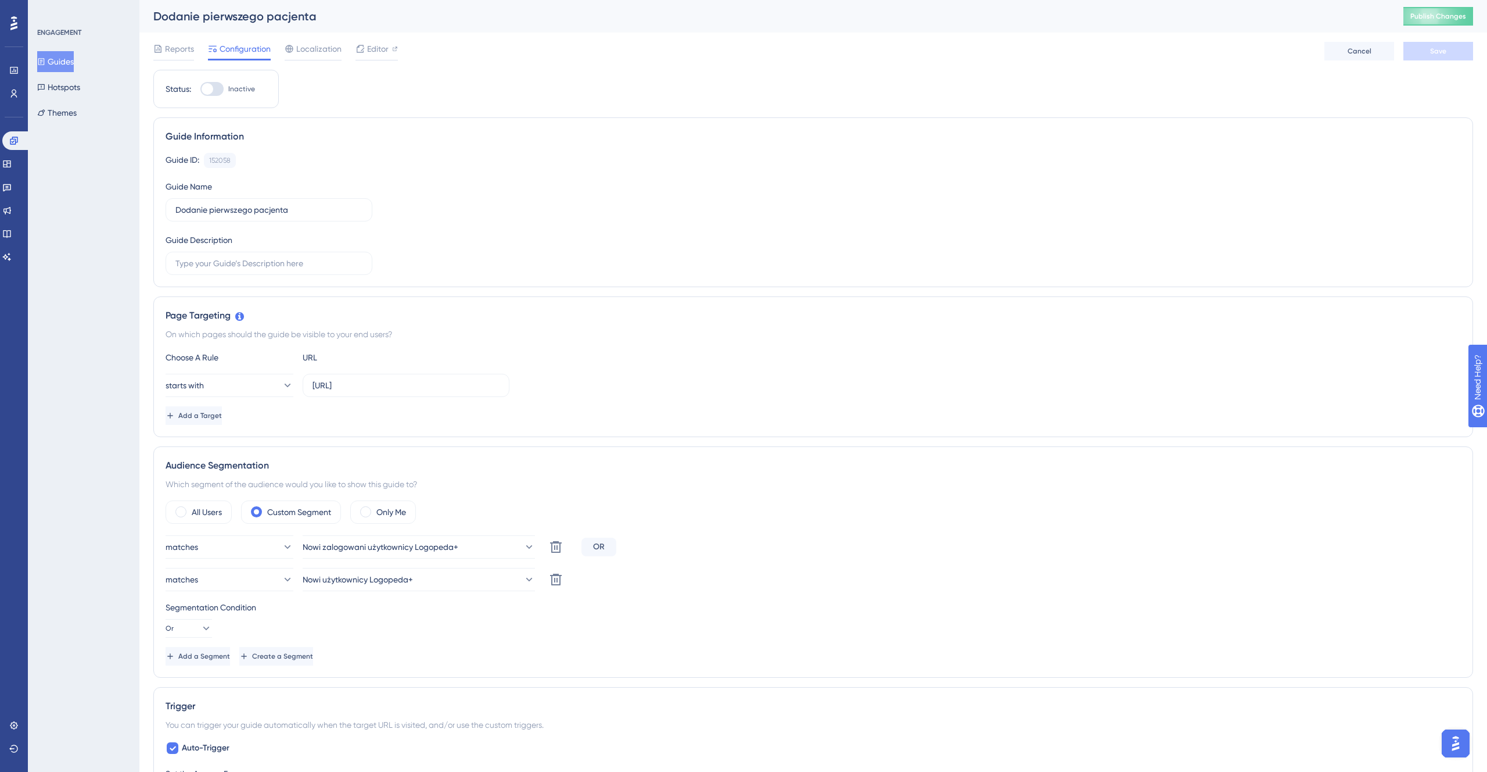
click at [74, 52] on button "Guides" at bounding box center [55, 61] width 37 height 21
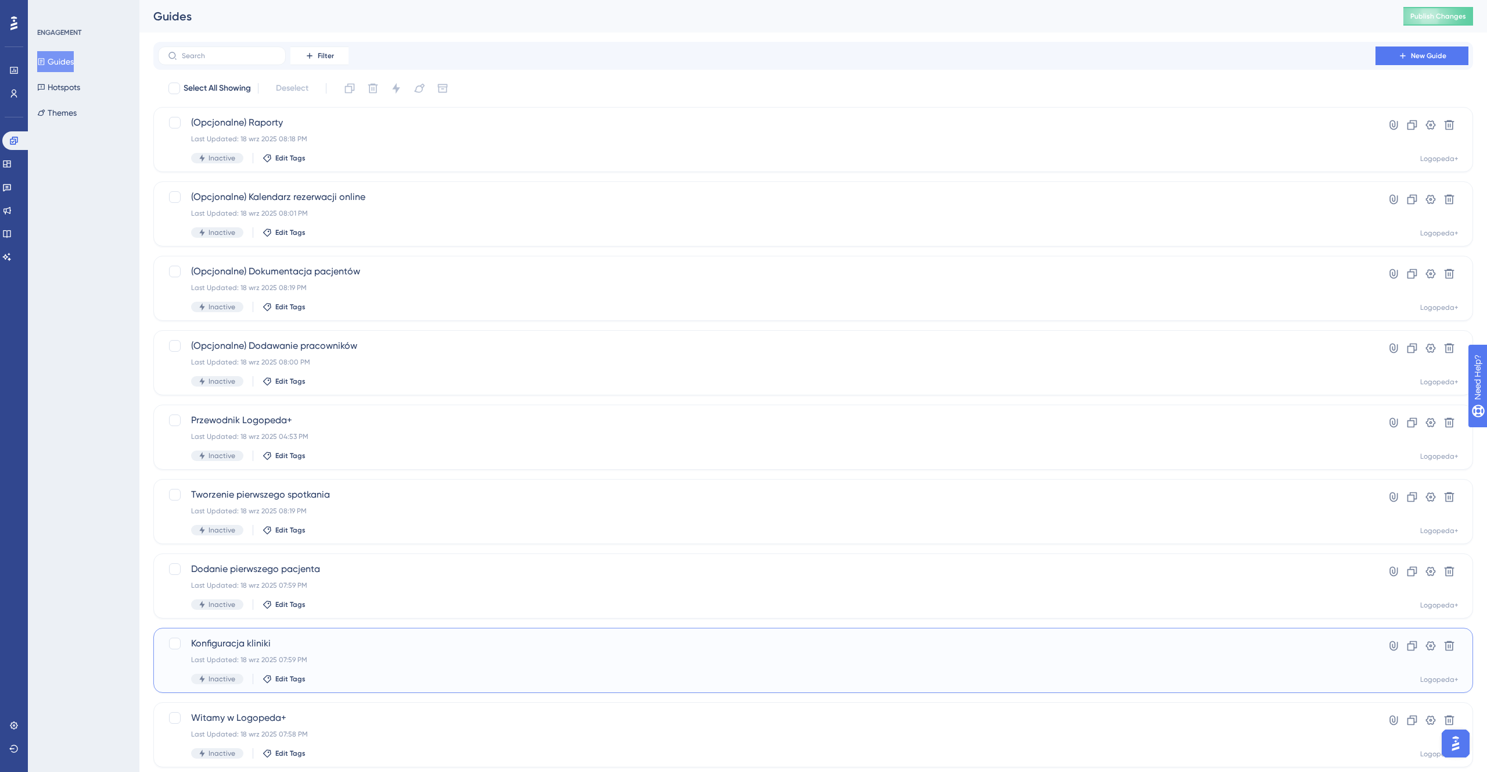
click at [367, 679] on div "Inactive Edit Tags" at bounding box center [767, 678] width 1152 height 10
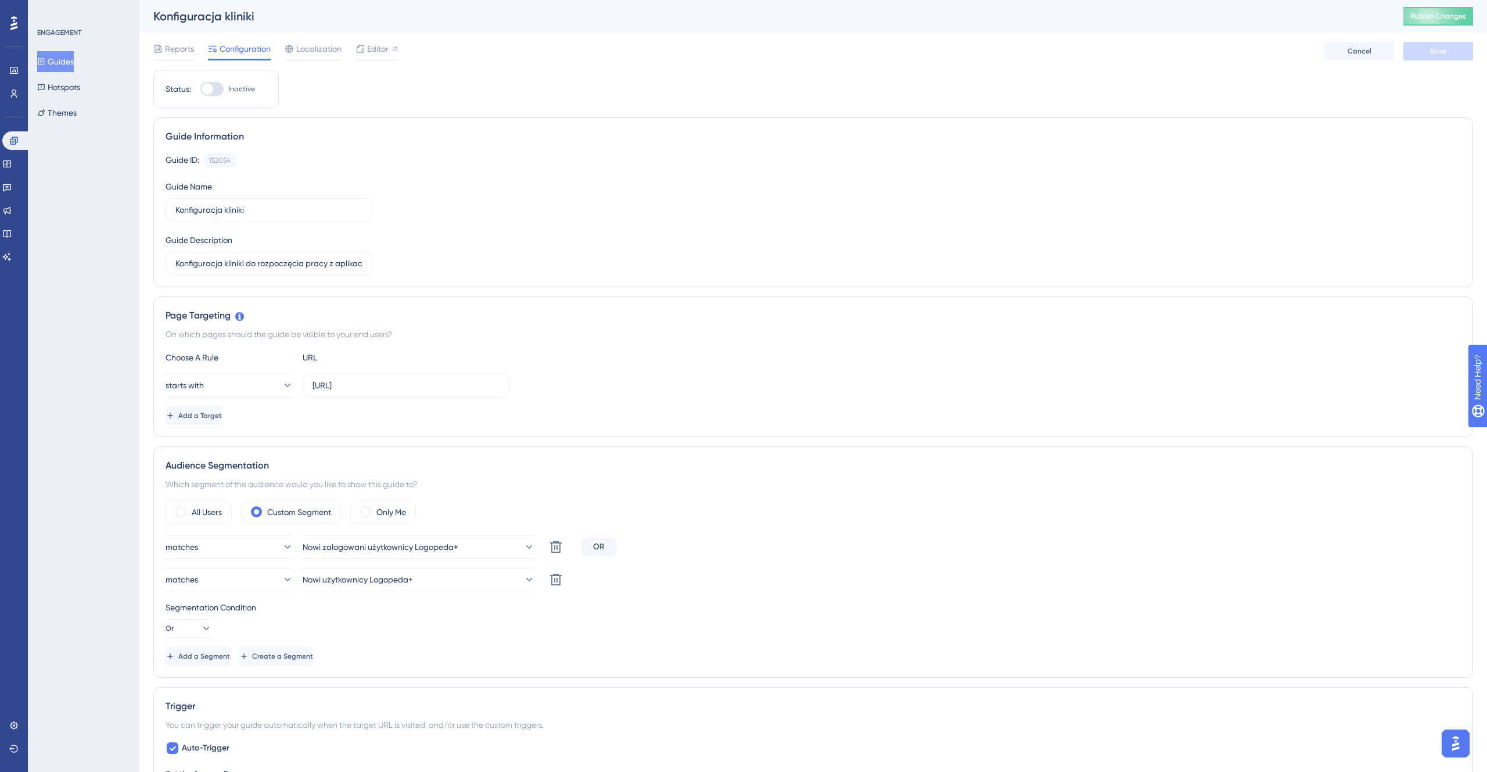
click at [74, 56] on button "Guides" at bounding box center [55, 61] width 37 height 21
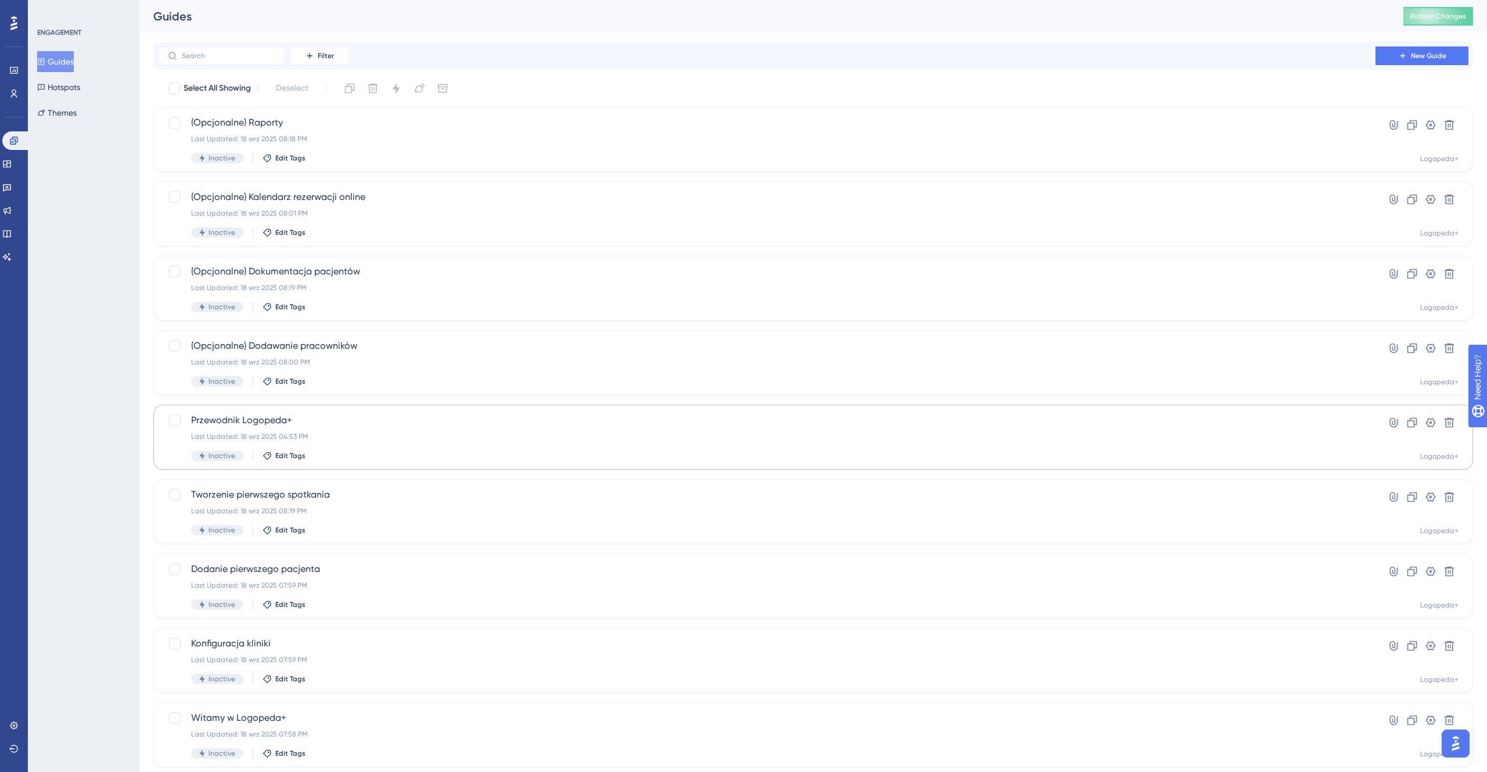
scroll to position [33, 0]
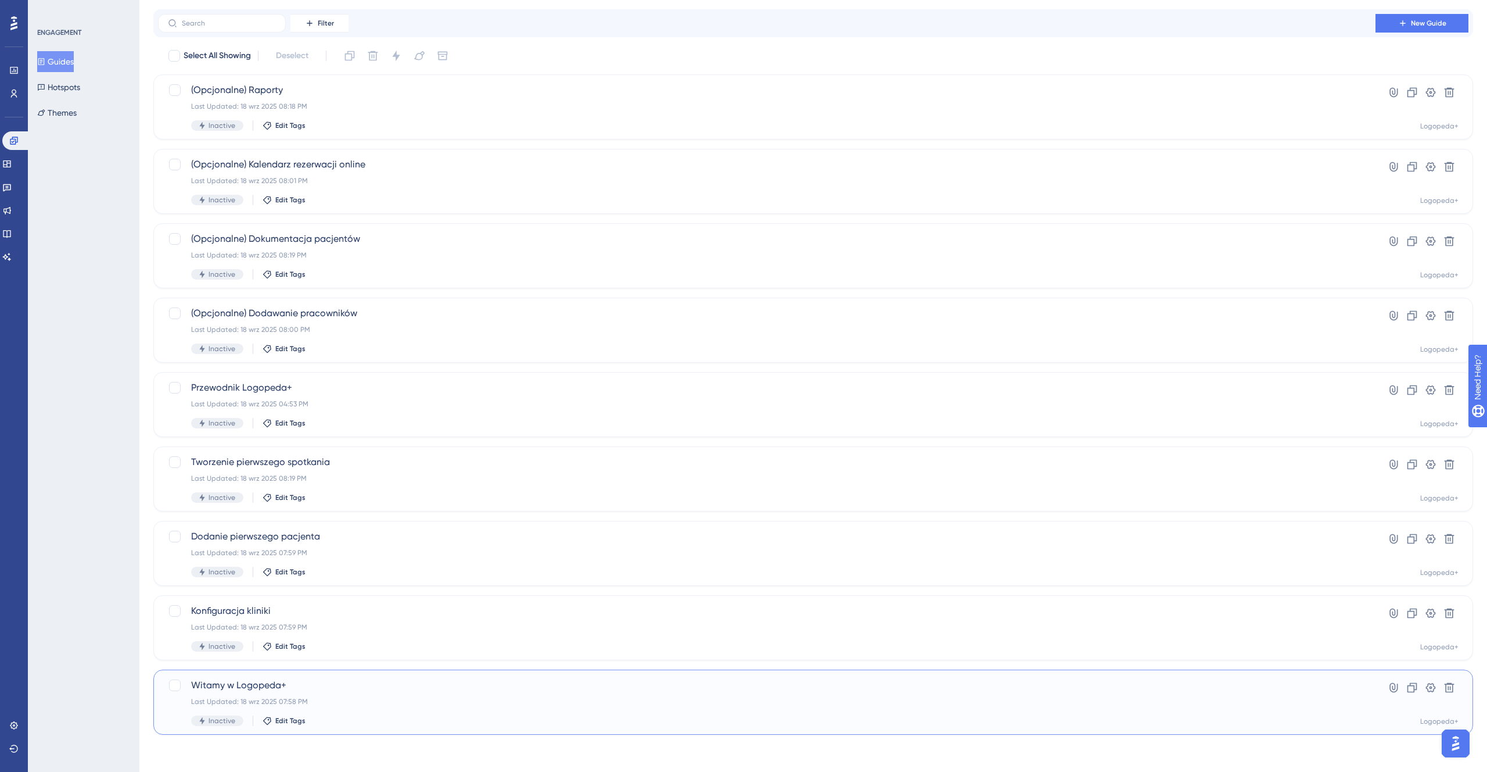
click at [338, 680] on span "Witamy w Logopeda+" at bounding box center [767, 685] width 1152 height 14
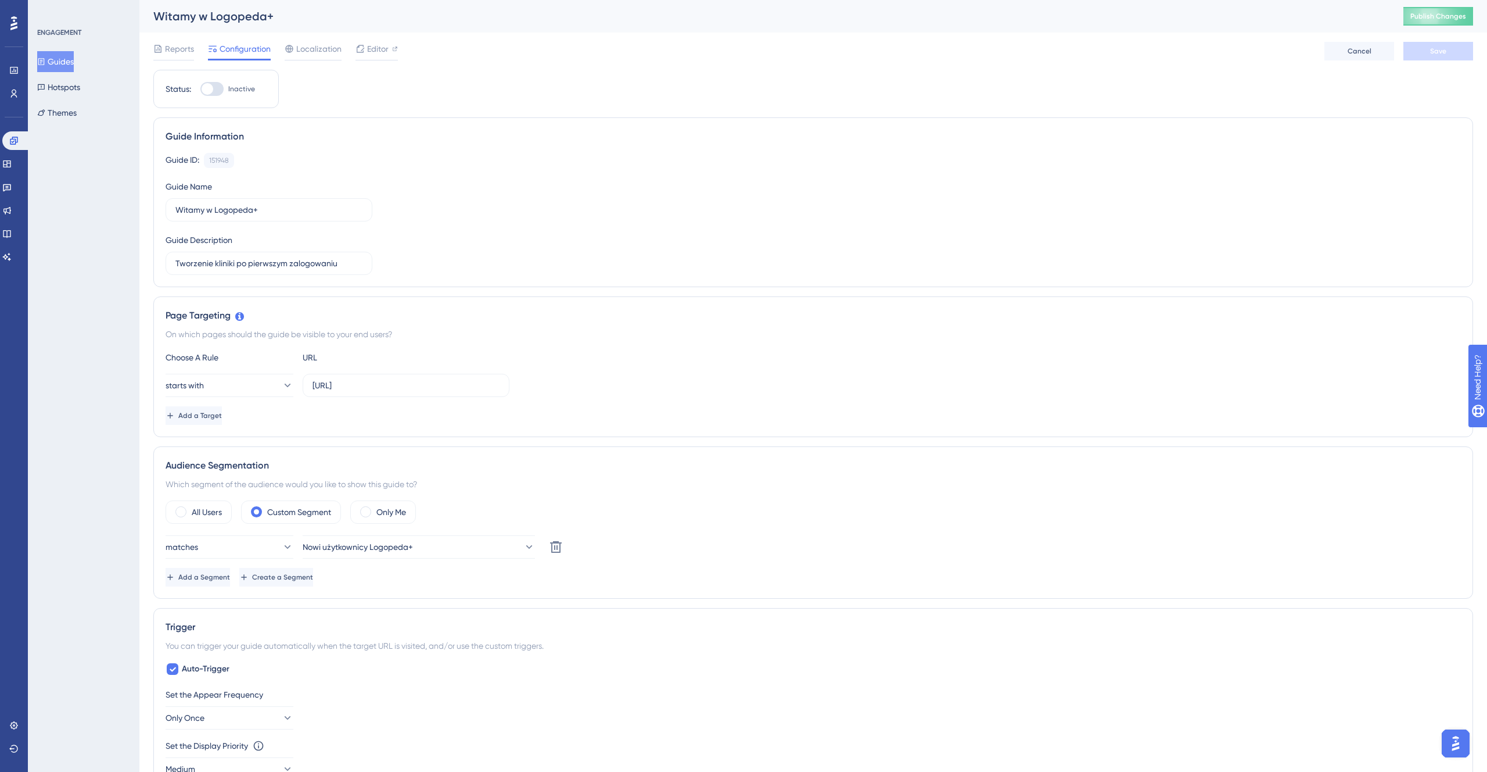
click at [70, 69] on button "Guides" at bounding box center [55, 61] width 37 height 21
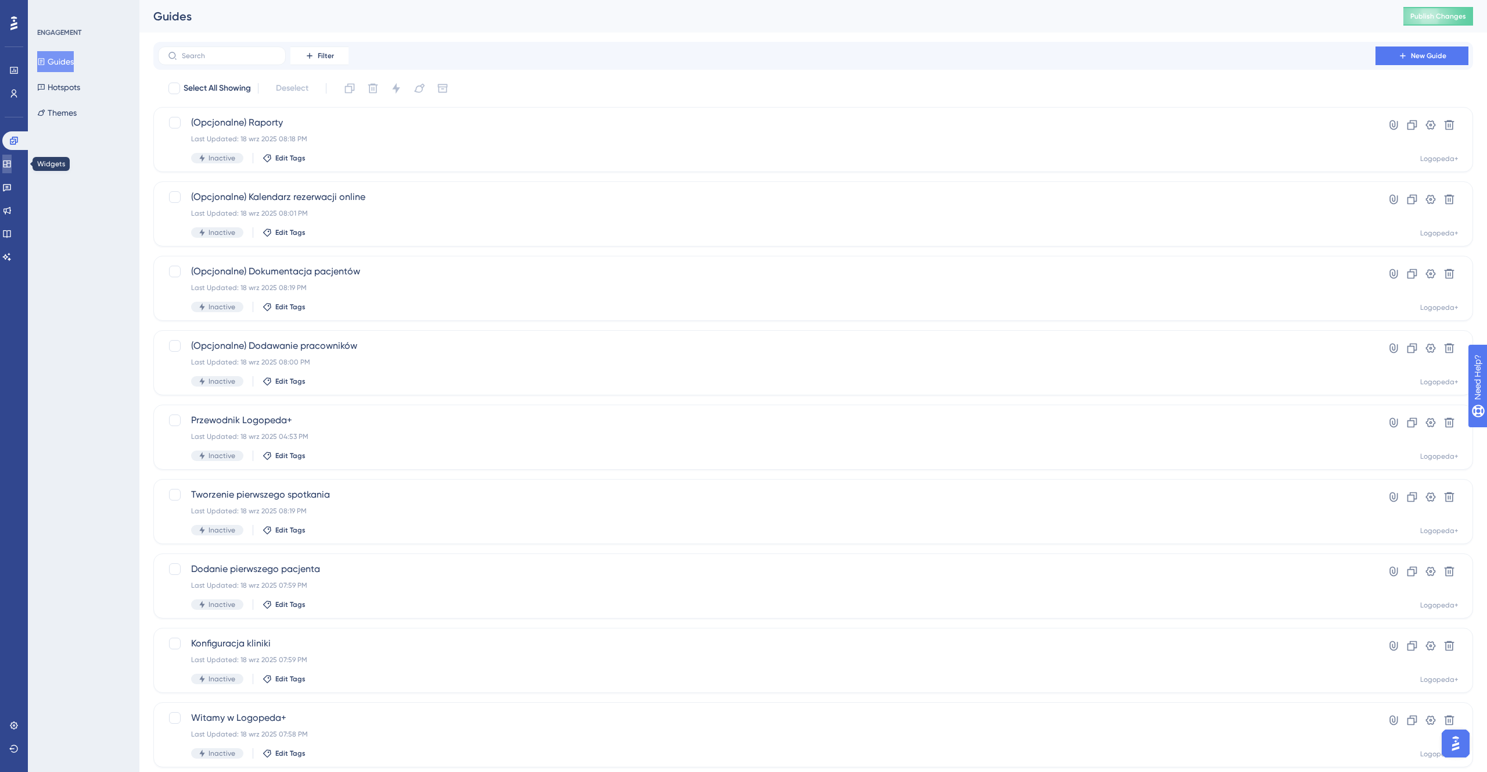
click at [12, 168] on link at bounding box center [6, 164] width 9 height 19
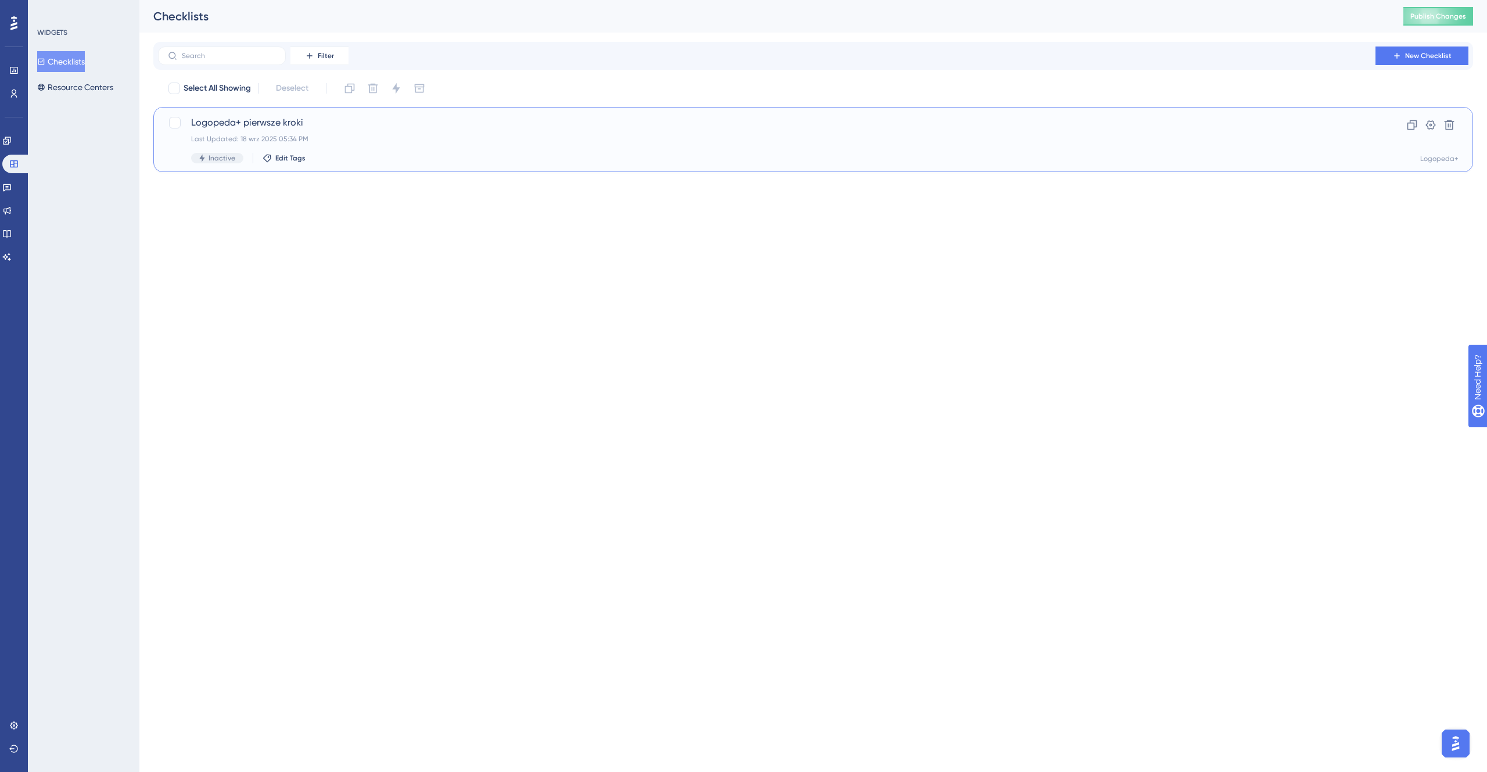
click at [425, 138] on div "Last Updated: 18 wrz 2025 05:34 PM" at bounding box center [767, 138] width 1152 height 9
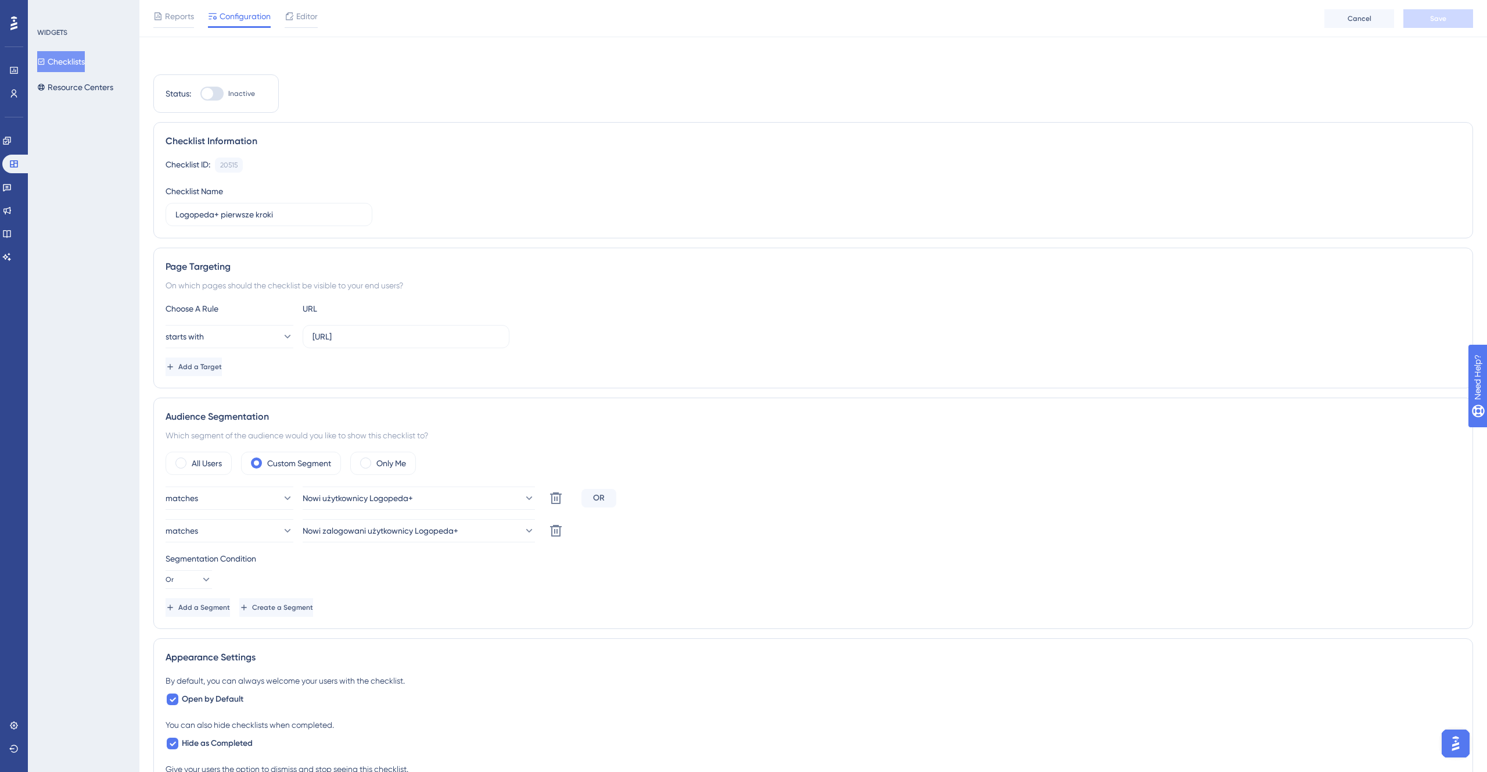
scroll to position [429, 0]
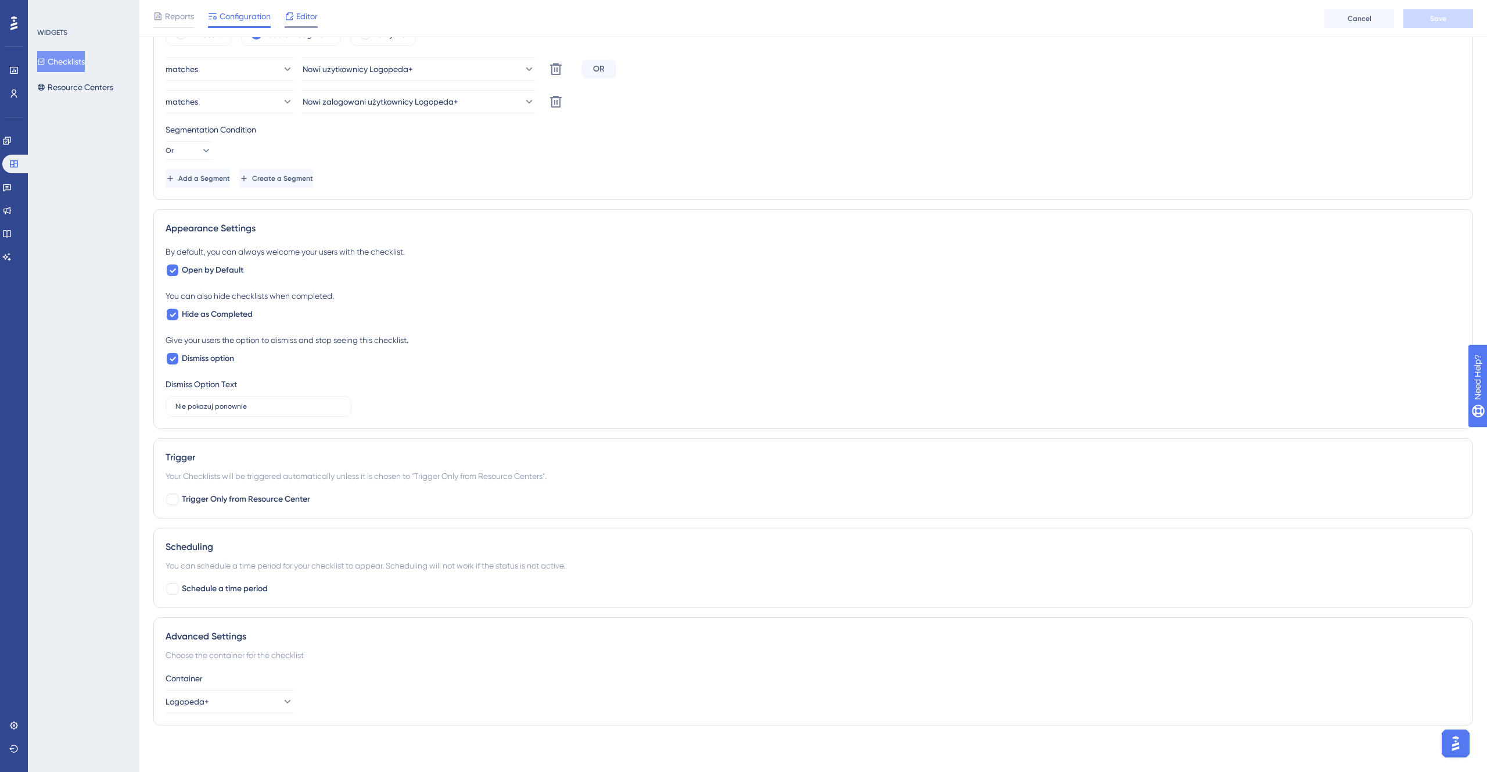
click at [304, 17] on span "Editor" at bounding box center [306, 16] width 21 height 14
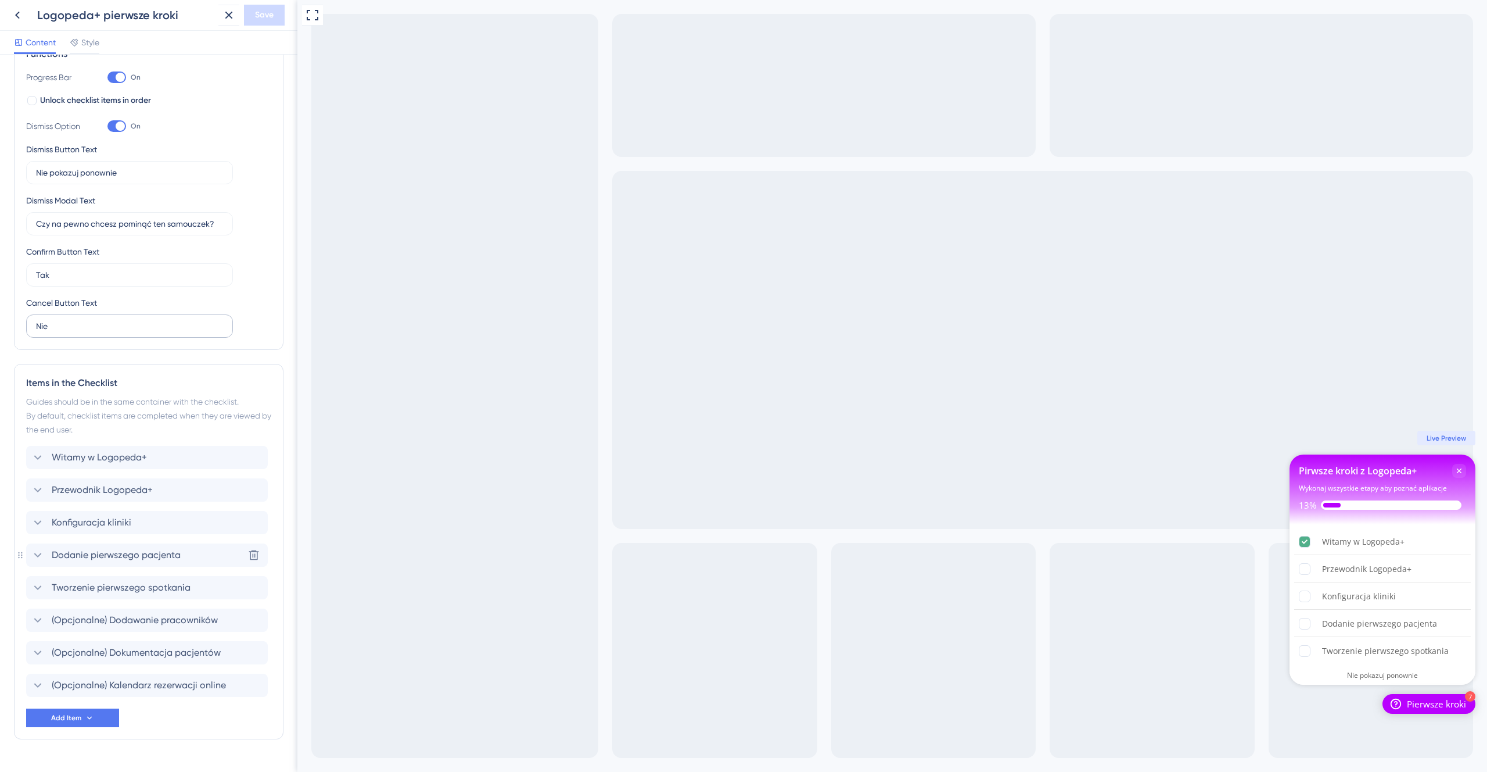
scroll to position [218, 0]
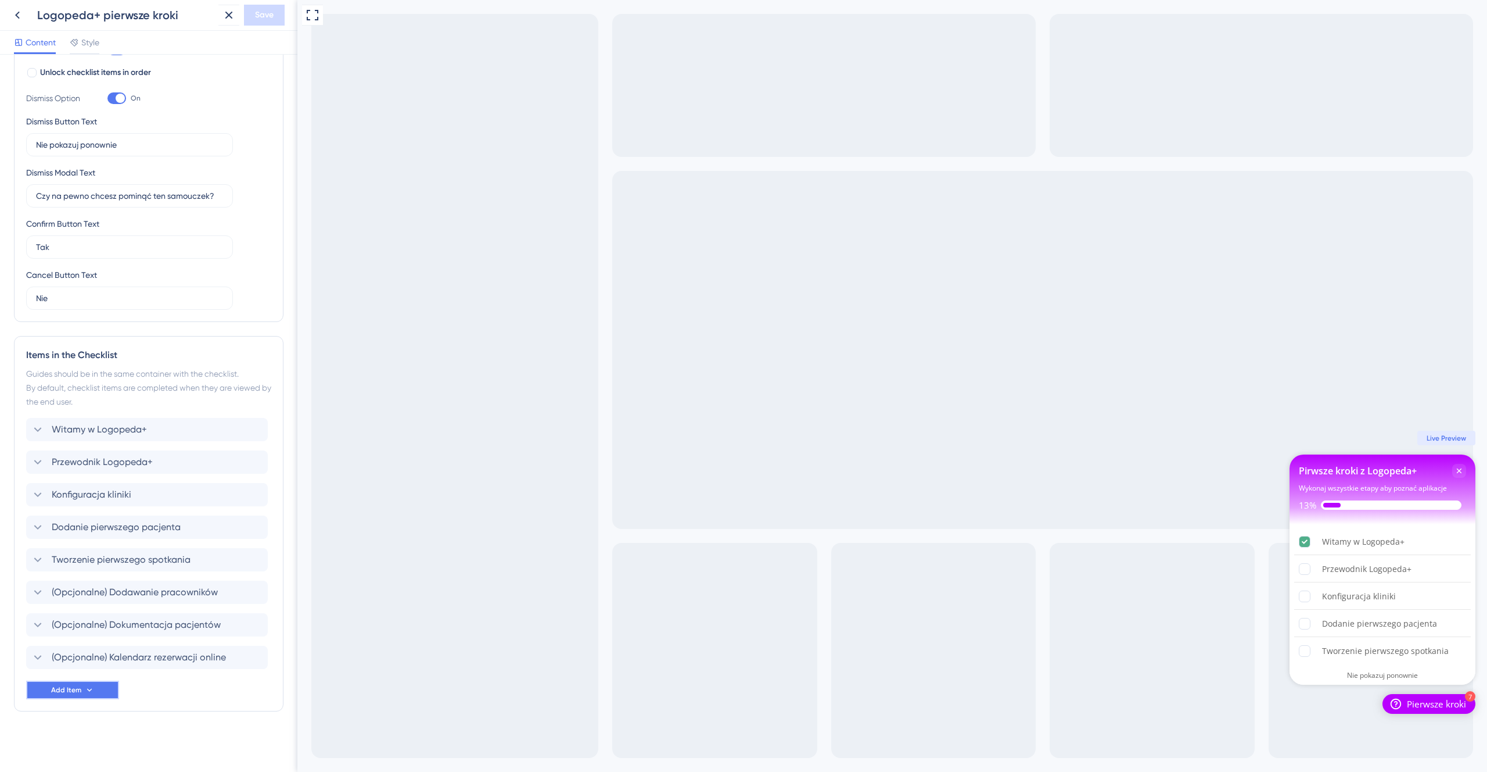
click at [101, 693] on button "Add Item" at bounding box center [72, 689] width 93 height 19
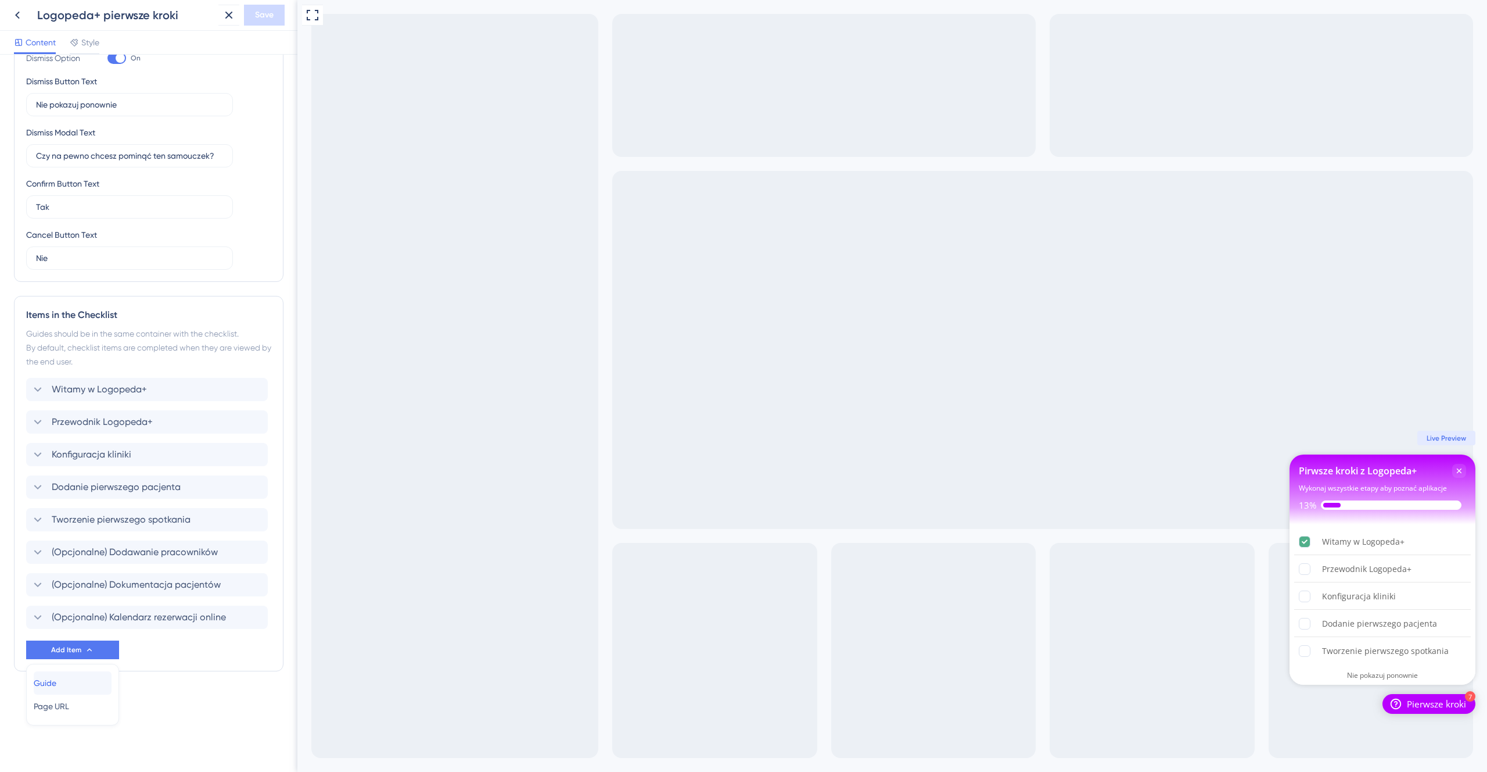
click at [84, 684] on div "Guide Guide" at bounding box center [73, 682] width 78 height 23
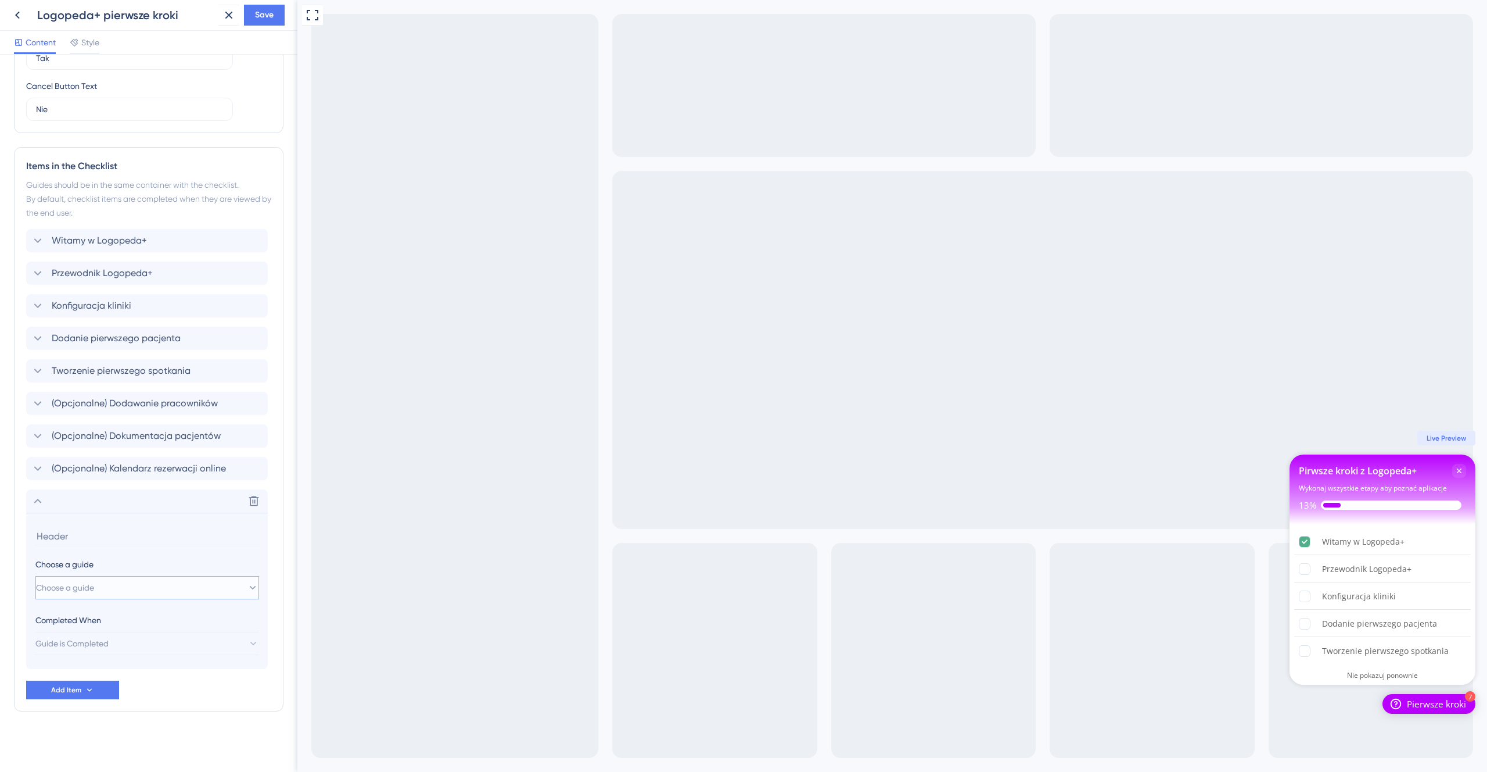
click at [157, 591] on button "Choose a guide" at bounding box center [147, 587] width 224 height 23
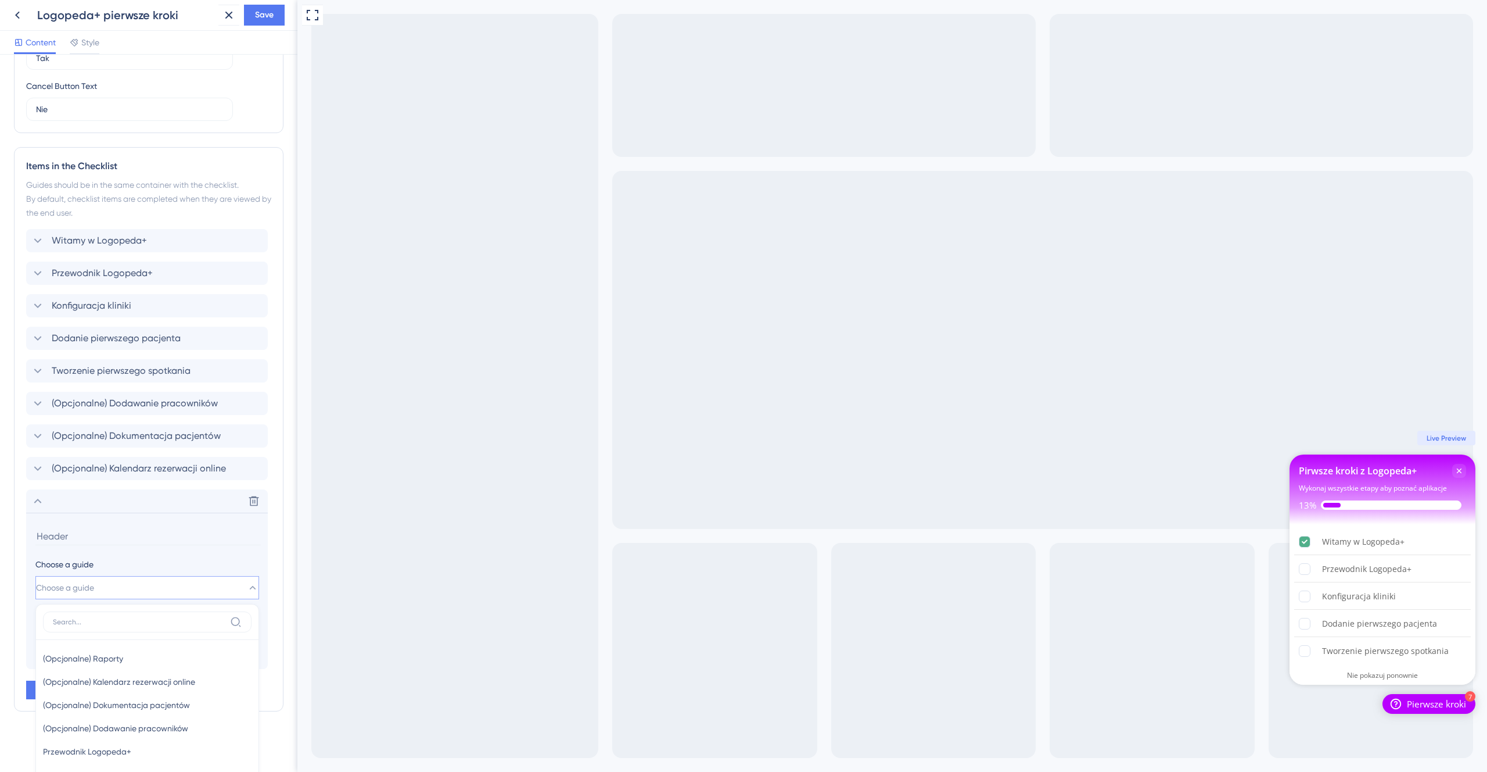
scroll to position [480, 0]
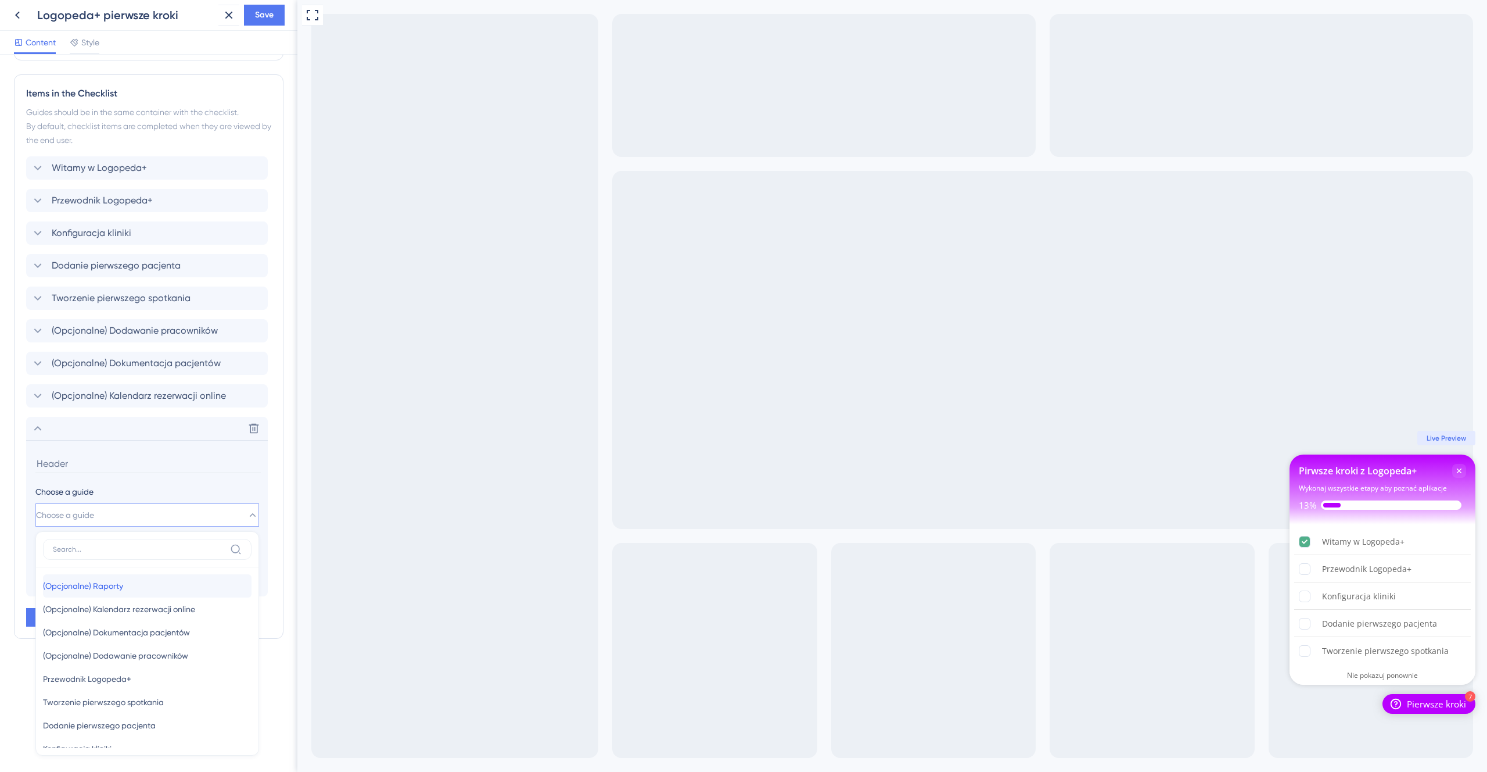
click at [196, 596] on div "(Opcjonalne) Raporty (Opcjonalne) Raporty" at bounding box center [147, 585] width 209 height 23
type input "(Opcjonalne) Raporty"
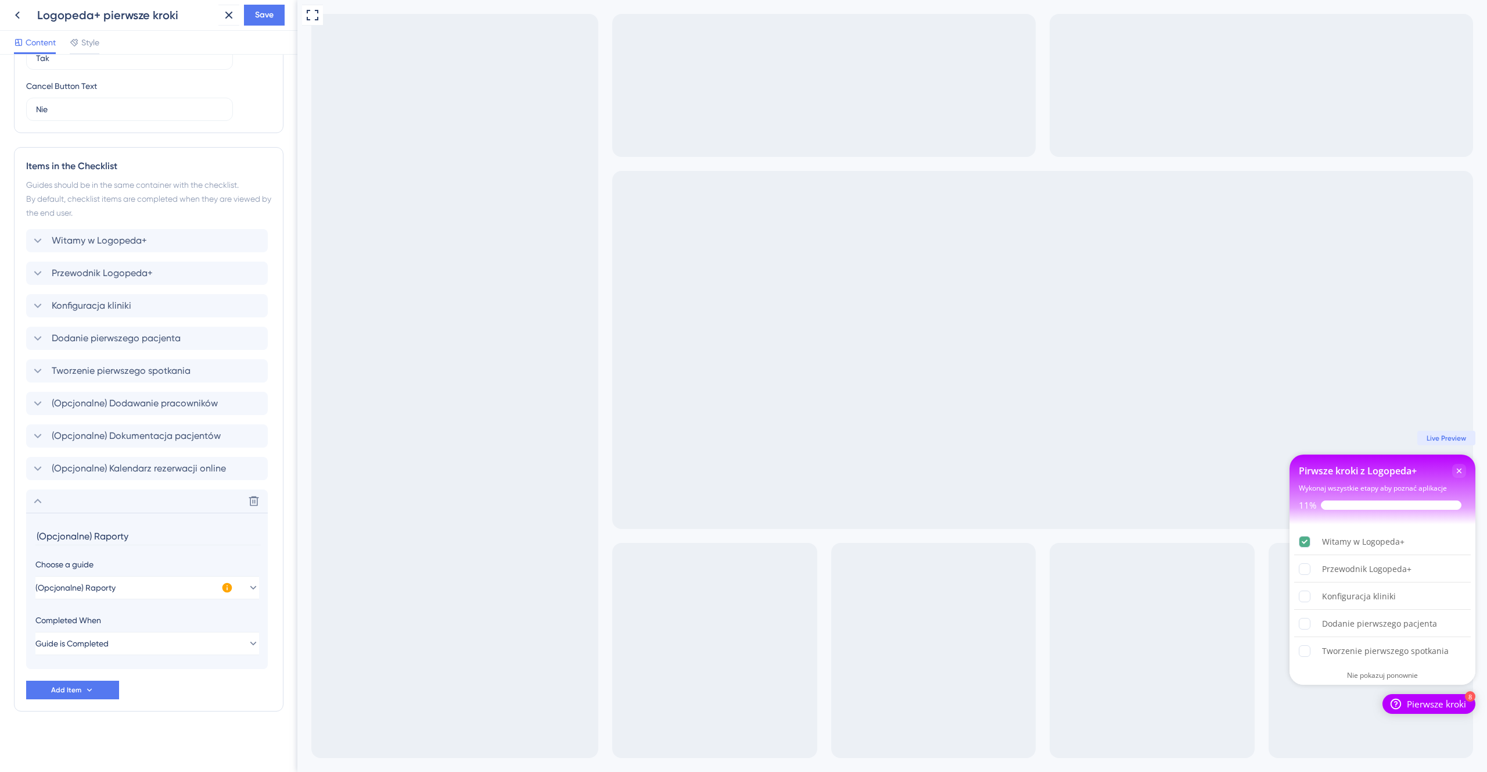
click at [210, 701] on div "Items in the Checklist Guides should be in the same container with the checklis…" at bounding box center [149, 429] width 270 height 564
click at [267, 24] on button "Save" at bounding box center [264, 15] width 41 height 21
click at [218, 24] on icon at bounding box center [220, 22] width 6 height 6
click at [13, 16] on icon at bounding box center [17, 15] width 14 height 14
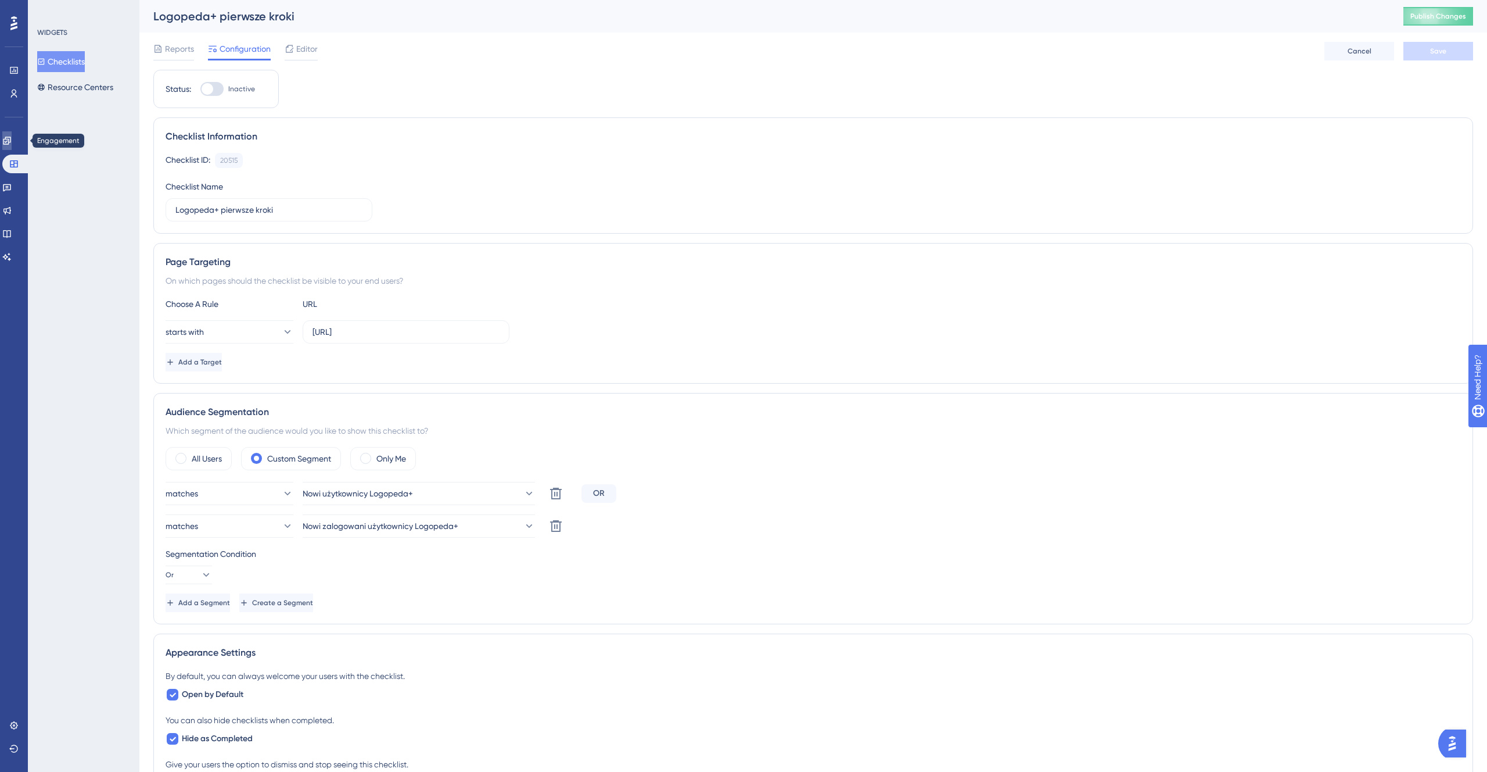
click at [12, 144] on icon at bounding box center [6, 140] width 9 height 9
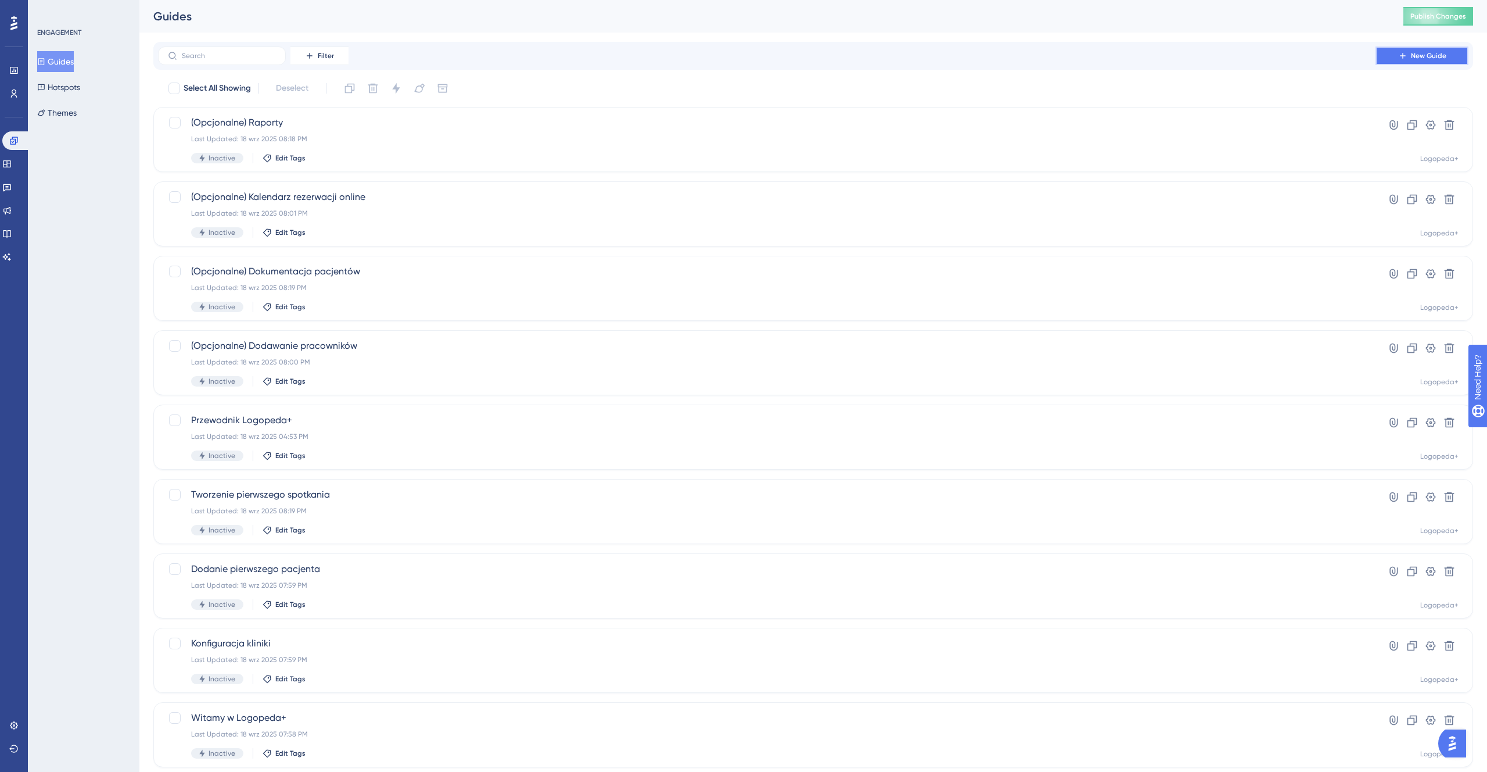
click at [1427, 56] on span "New Guide" at bounding box center [1428, 55] width 35 height 9
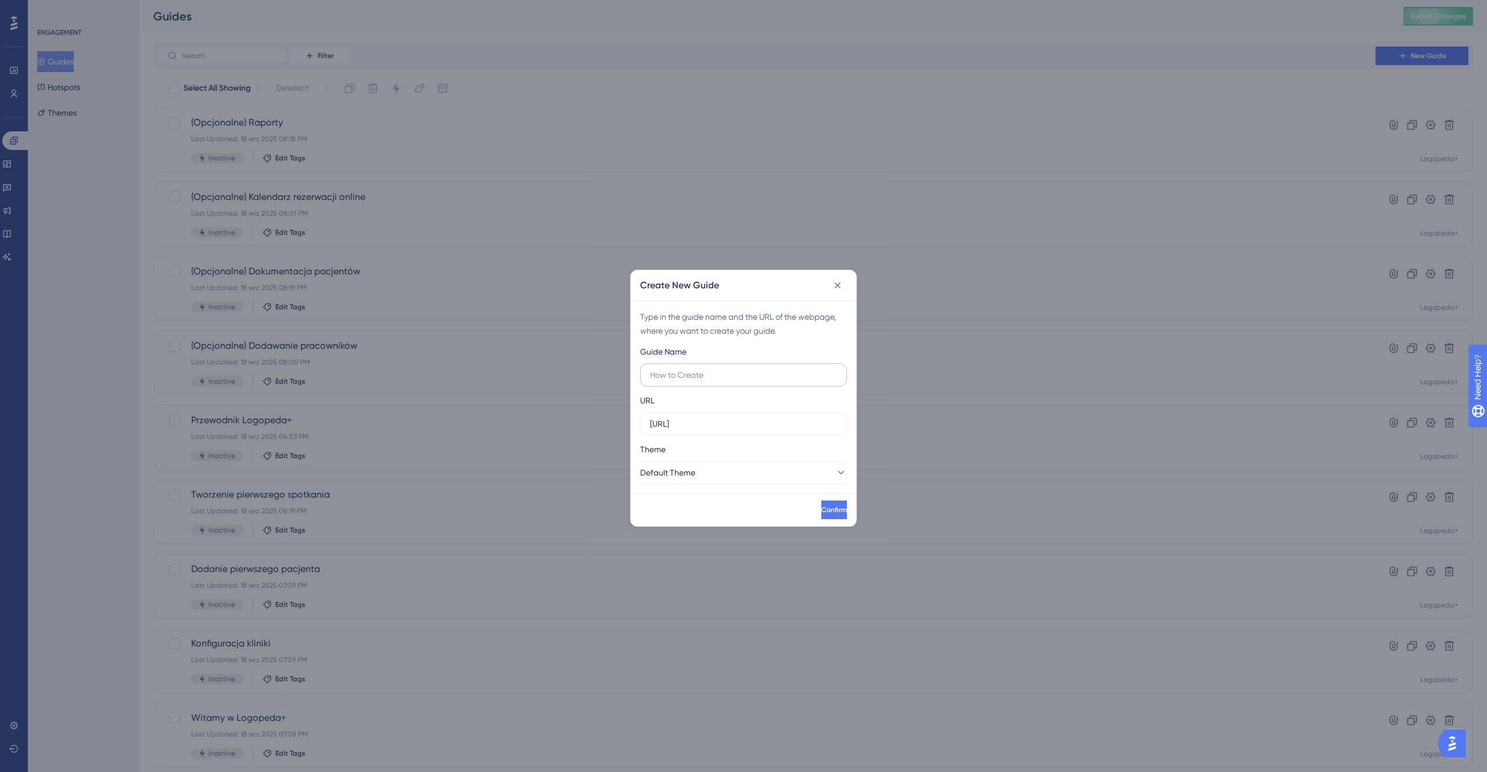
type input "F"
type input "(Opcjonalne) Faktury"
click at [781, 425] on input "[URL]" at bounding box center [743, 423] width 187 height 13
paste input "/invoices"
type input "[URL]"
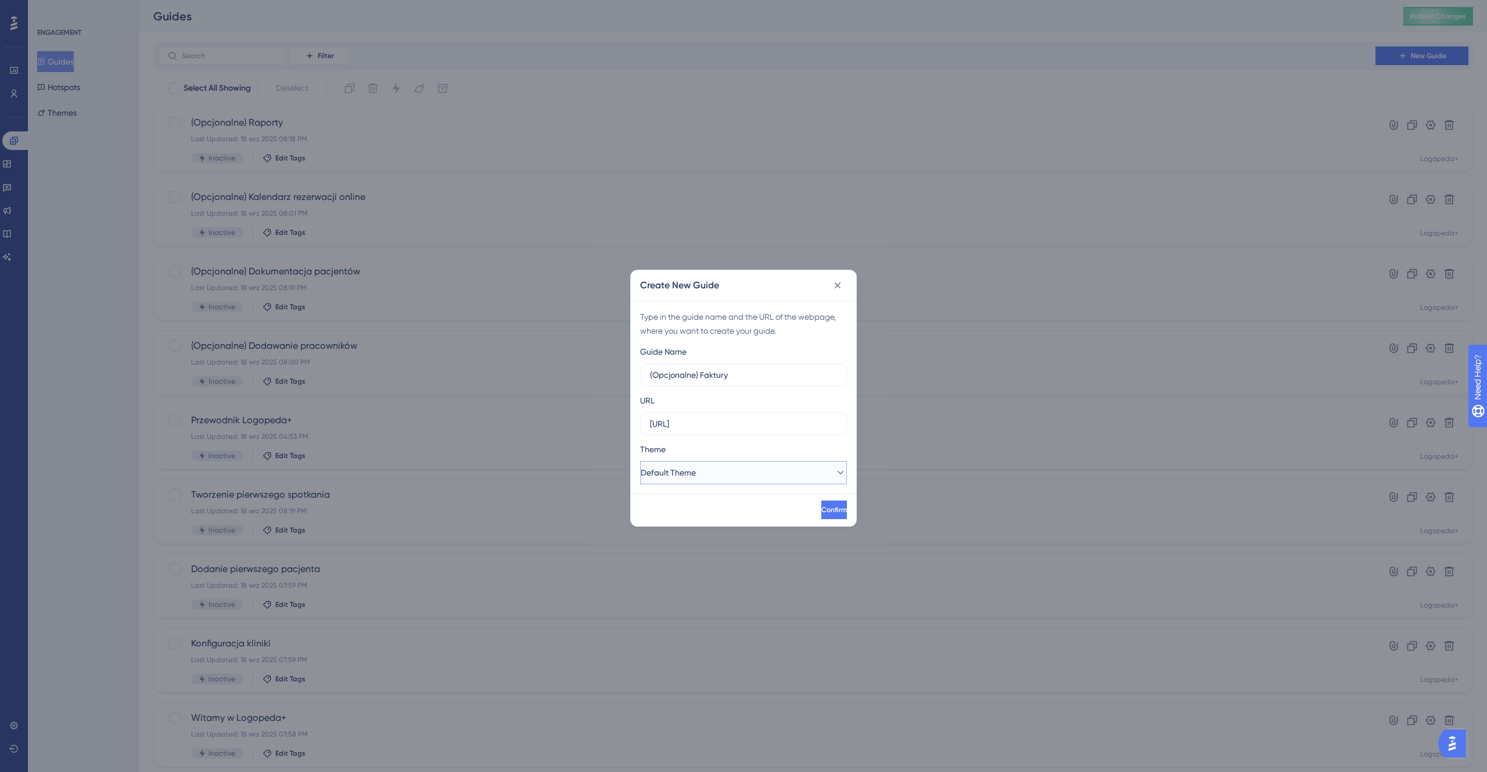
click at [733, 483] on button "Default Theme" at bounding box center [743, 472] width 207 height 23
click at [723, 505] on div "Default Theme Default Theme" at bounding box center [744, 507] width 192 height 23
click at [738, 460] on div "Theme" at bounding box center [743, 451] width 207 height 19
click at [732, 483] on button "Default Theme" at bounding box center [743, 472] width 207 height 23
click at [704, 536] on div "Logopeda+ Logopeda+" at bounding box center [744, 530] width 192 height 23
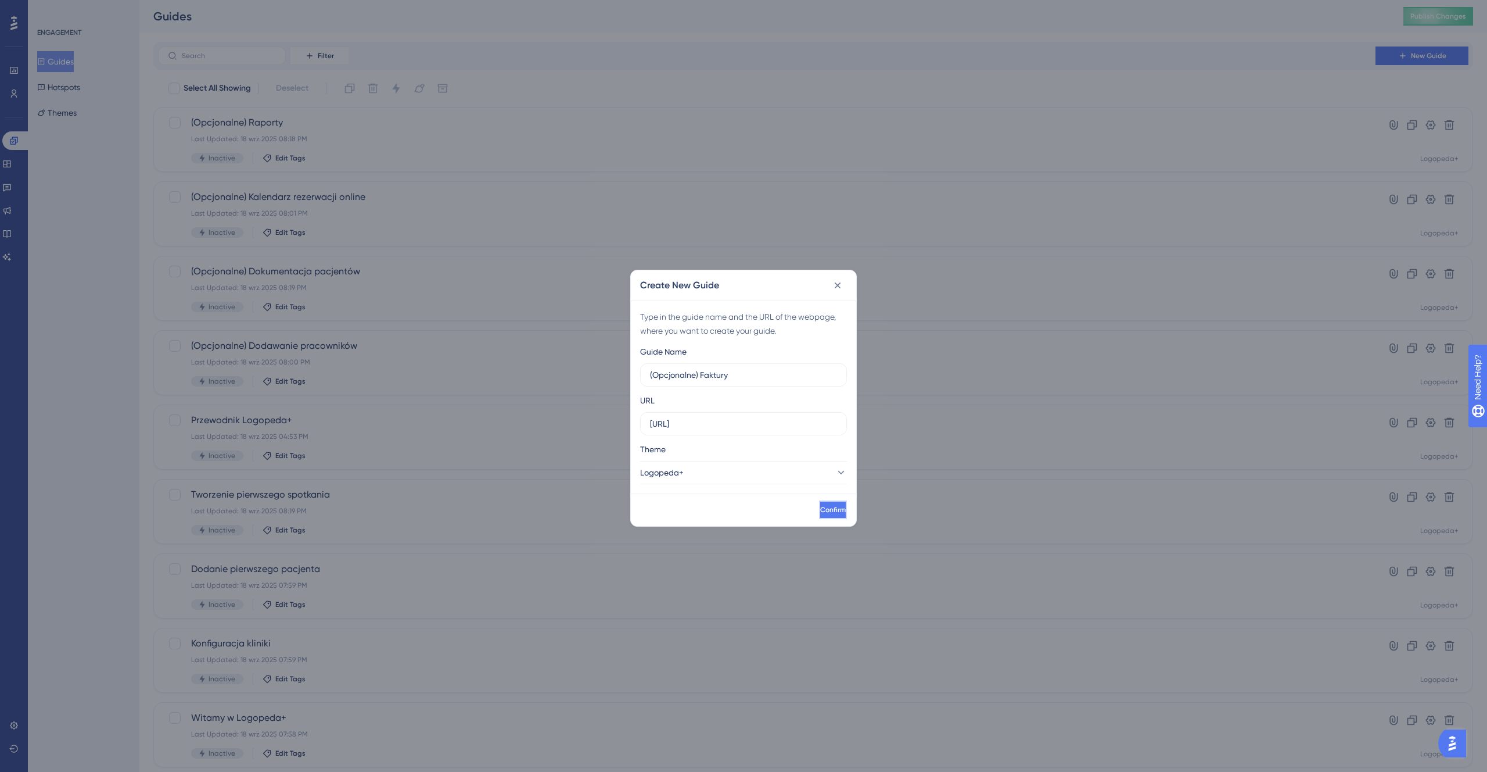
click at [820, 511] on span "Confirm" at bounding box center [833, 509] width 26 height 9
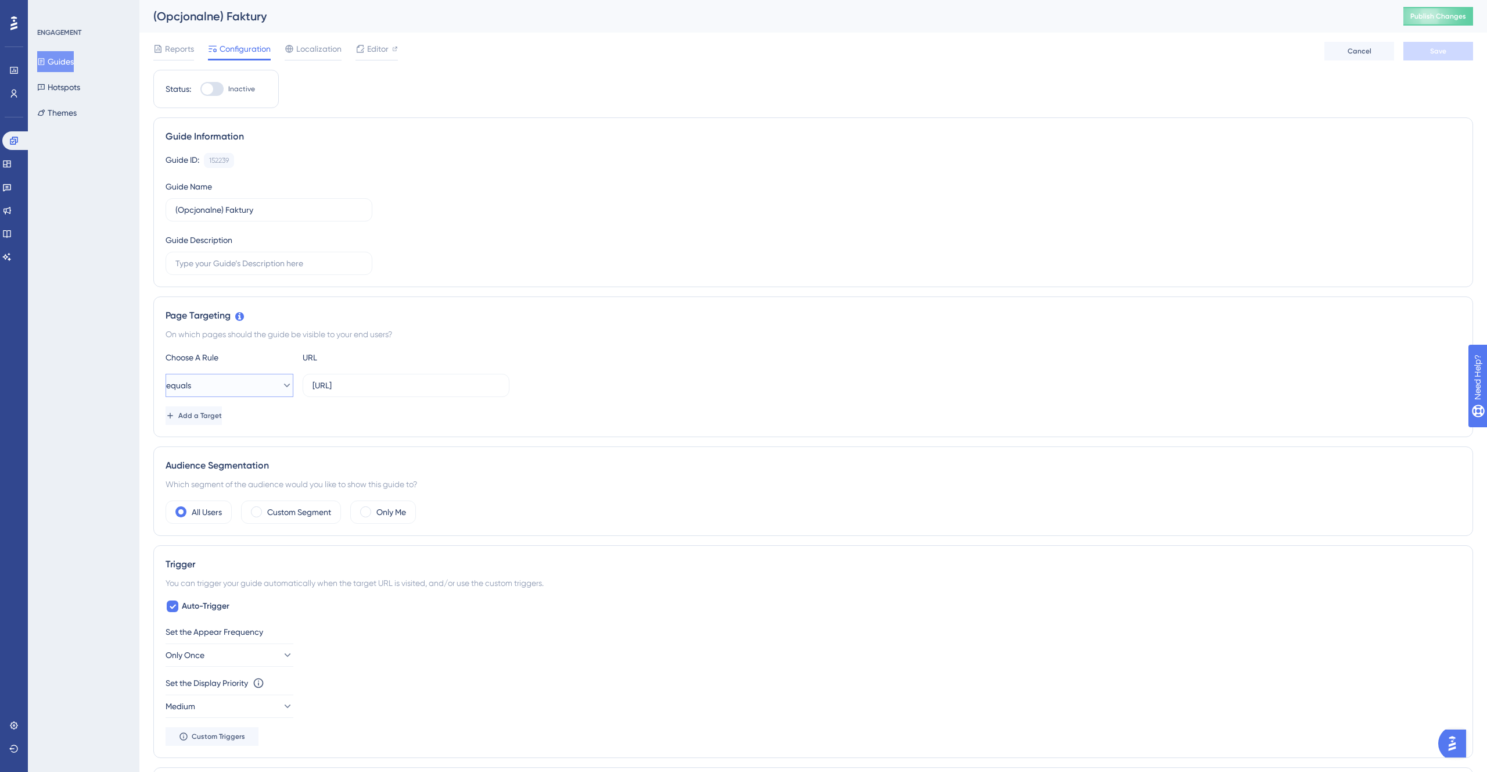
click at [238, 379] on button "equals" at bounding box center [230, 385] width 128 height 23
click at [229, 504] on div "starts with starts with" at bounding box center [229, 513] width 113 height 23
click at [329, 519] on div "Custom Segment" at bounding box center [291, 511] width 100 height 23
click at [372, 548] on span "Choose a segment" at bounding box center [337, 547] width 69 height 14
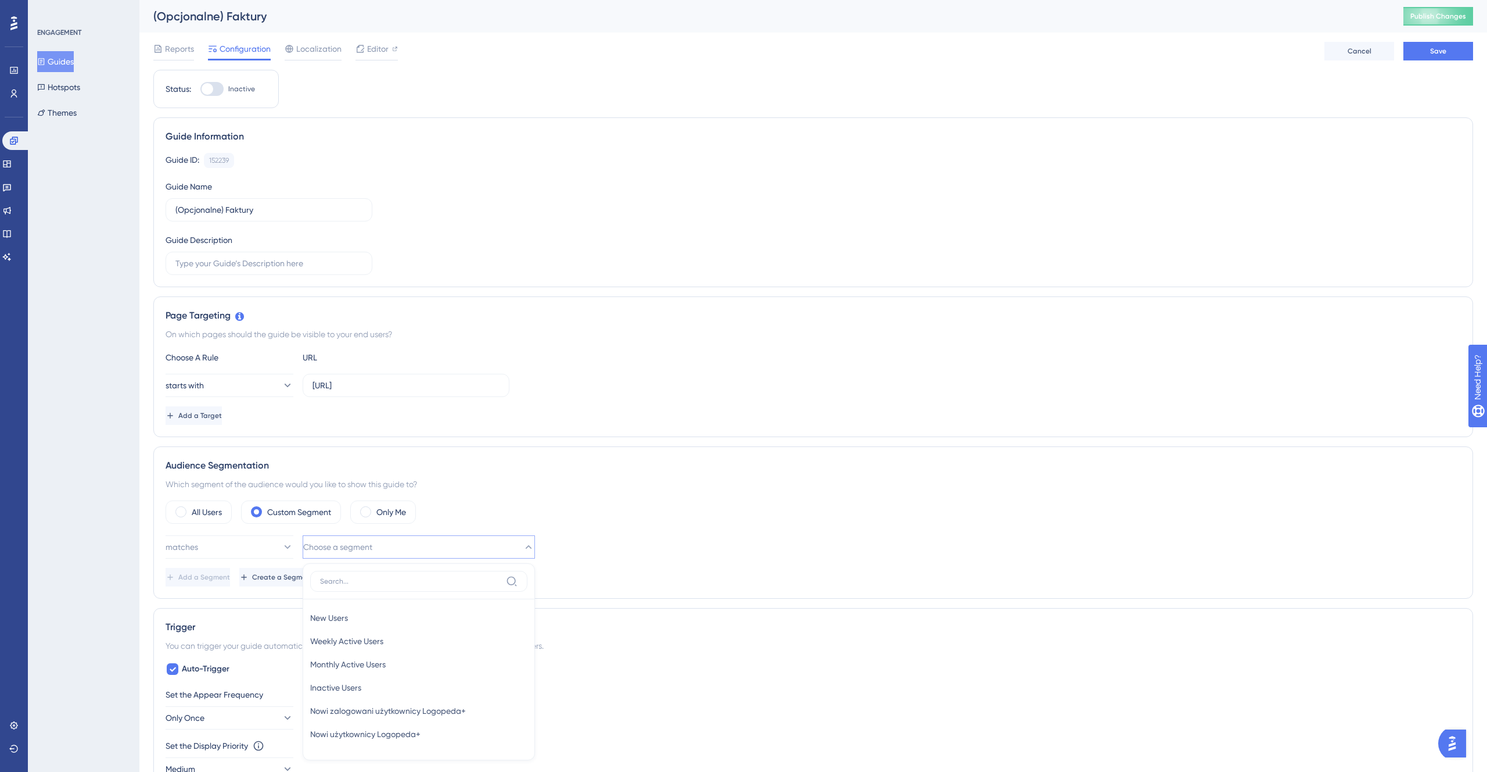
scroll to position [275, 0]
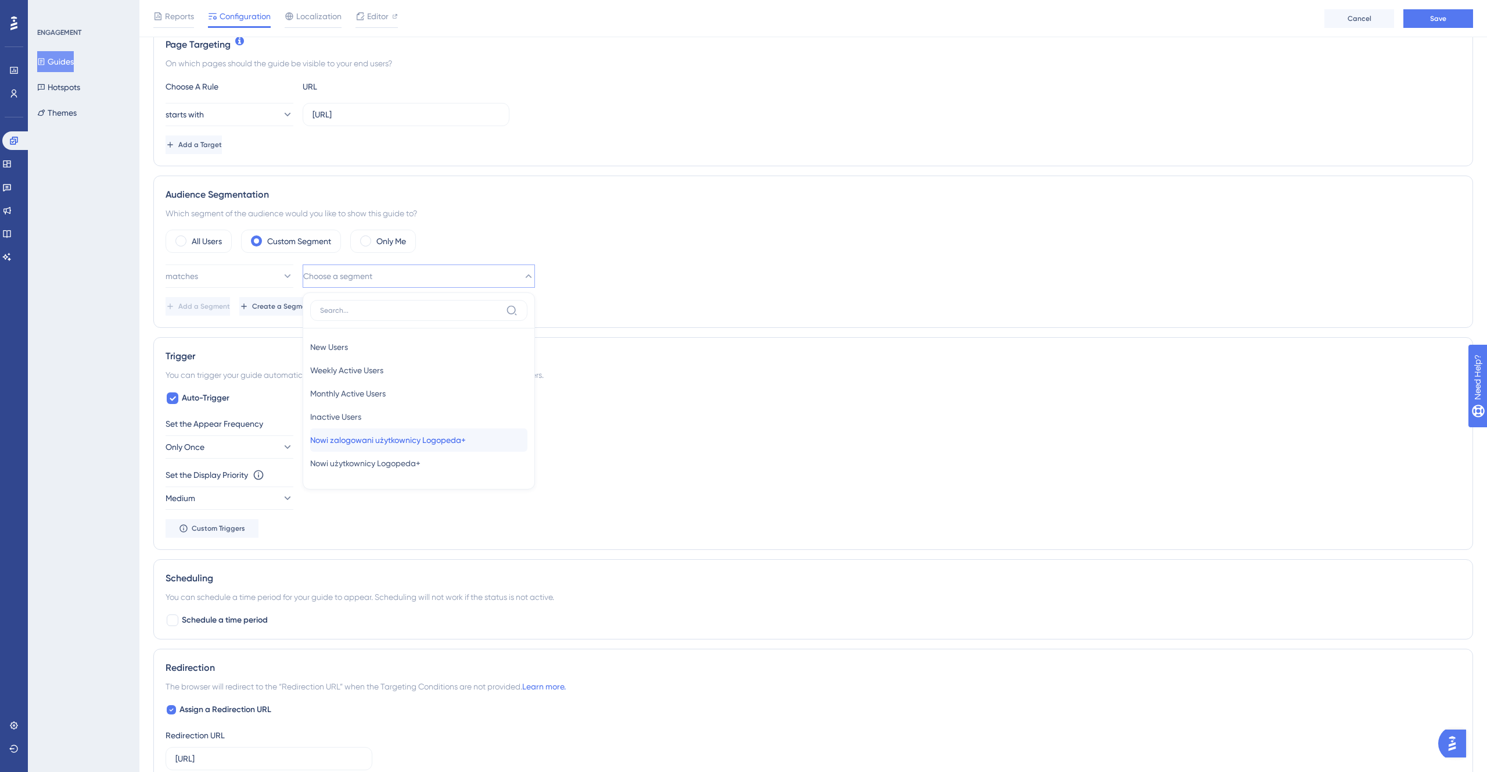
click at [411, 444] on span "Nowi zalogowani użytkownicy Logopeda+" at bounding box center [388, 440] width 156 height 14
click at [231, 306] on span "Add a Segment" at bounding box center [206, 306] width 52 height 9
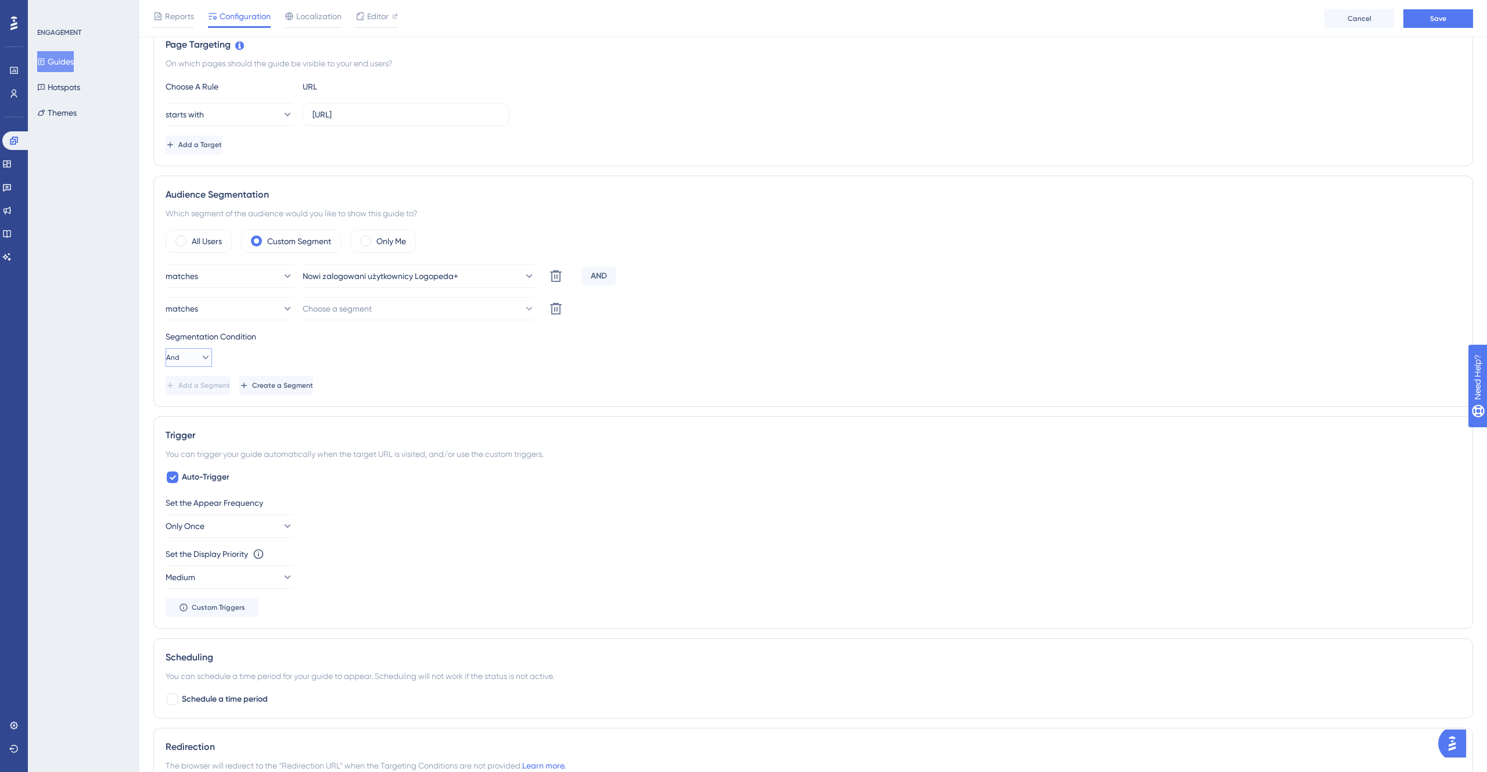
click at [189, 361] on button "And" at bounding box center [189, 357] width 46 height 19
click at [199, 415] on div "Or Or" at bounding box center [188, 413] width 31 height 23
click at [448, 303] on button "Choose a segment" at bounding box center [419, 308] width 232 height 23
click at [357, 468] on span "Nowi użytkownicy Logopeda+" at bounding box center [365, 472] width 110 height 14
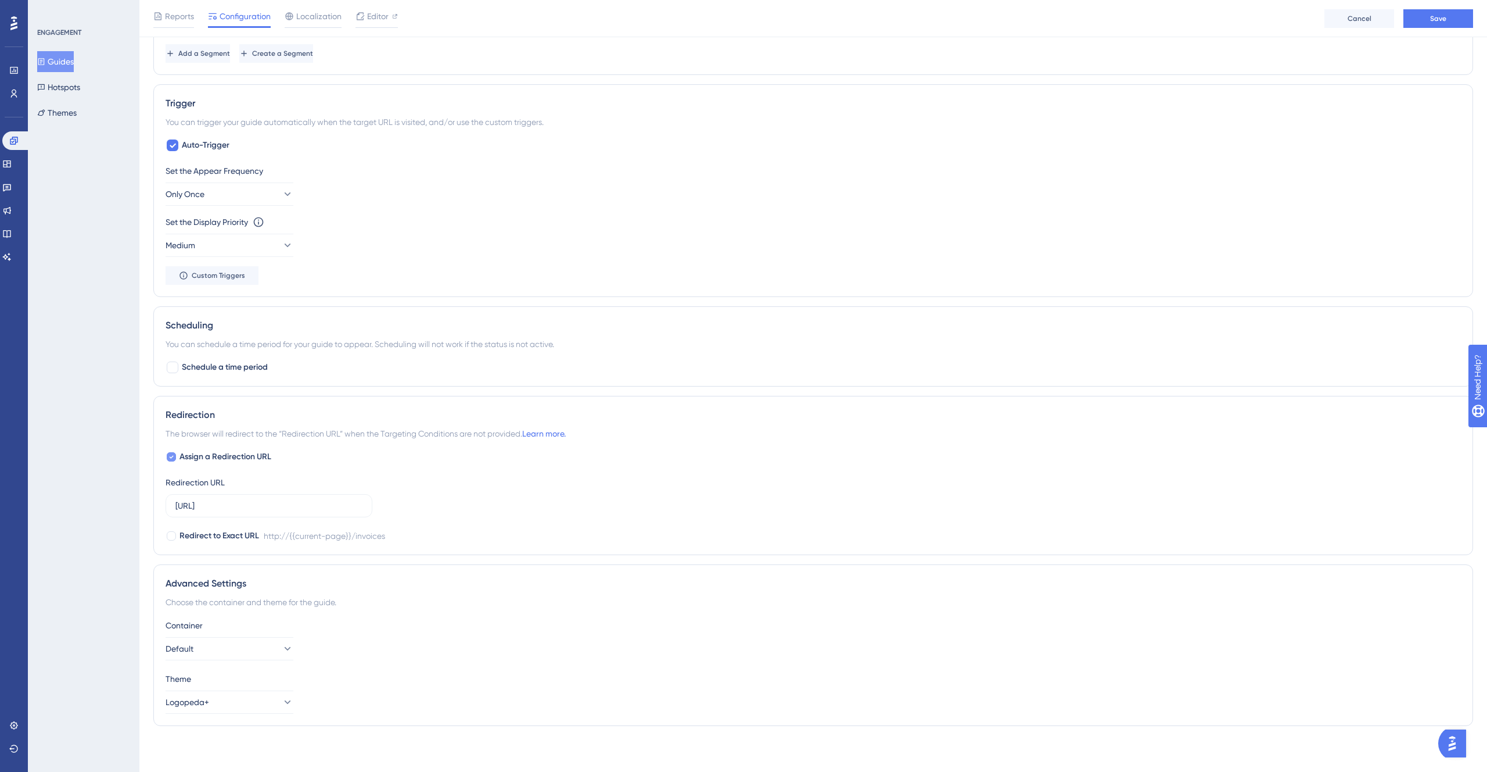
scroll to position [608, 0]
click at [243, 535] on span "Redirect to Exact URL" at bounding box center [220, 535] width 80 height 14
checkbox input "true"
click at [252, 654] on button "Default" at bounding box center [230, 647] width 128 height 23
click at [236, 688] on div "Logopeda+ Logopeda+" at bounding box center [229, 683] width 113 height 23
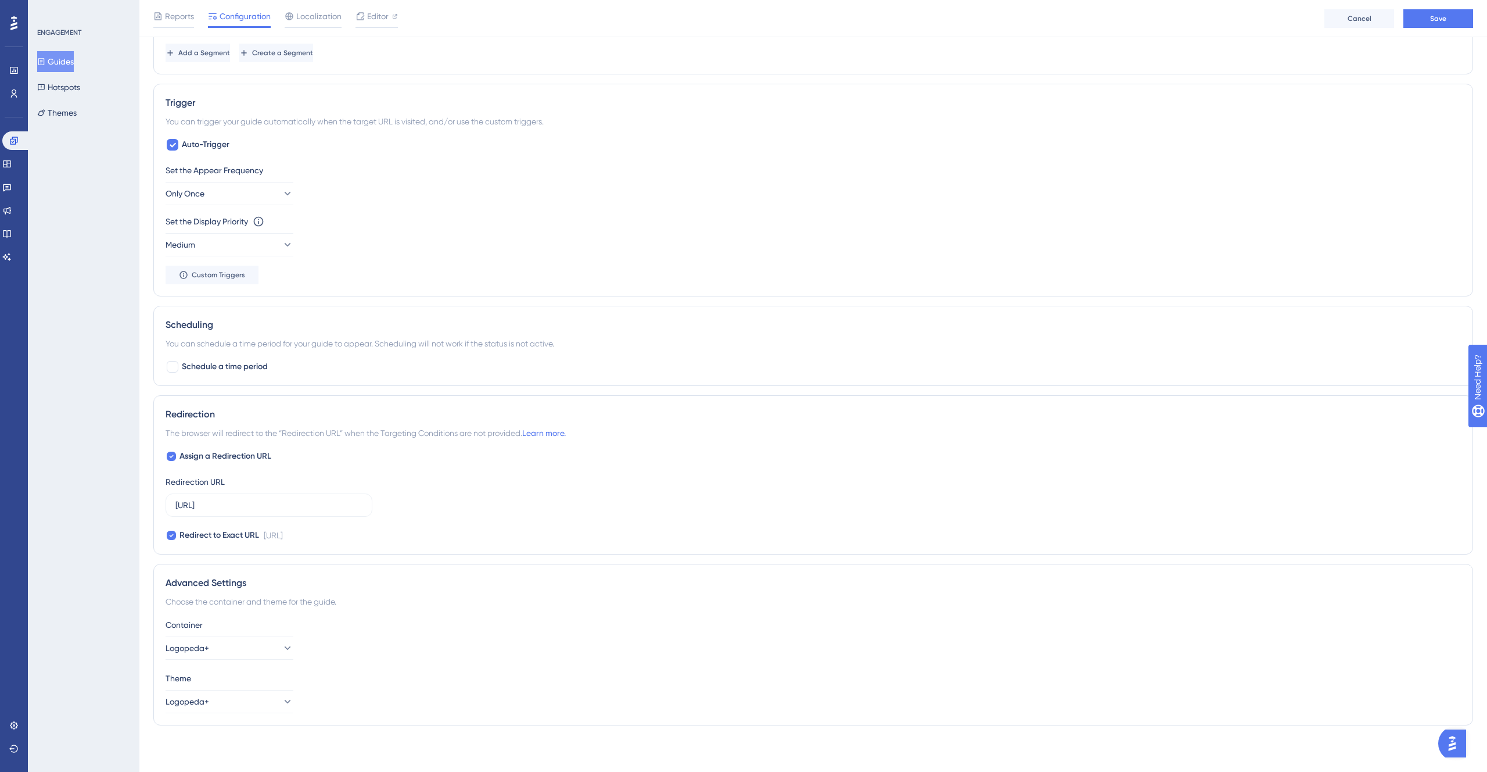
scroll to position [0, 0]
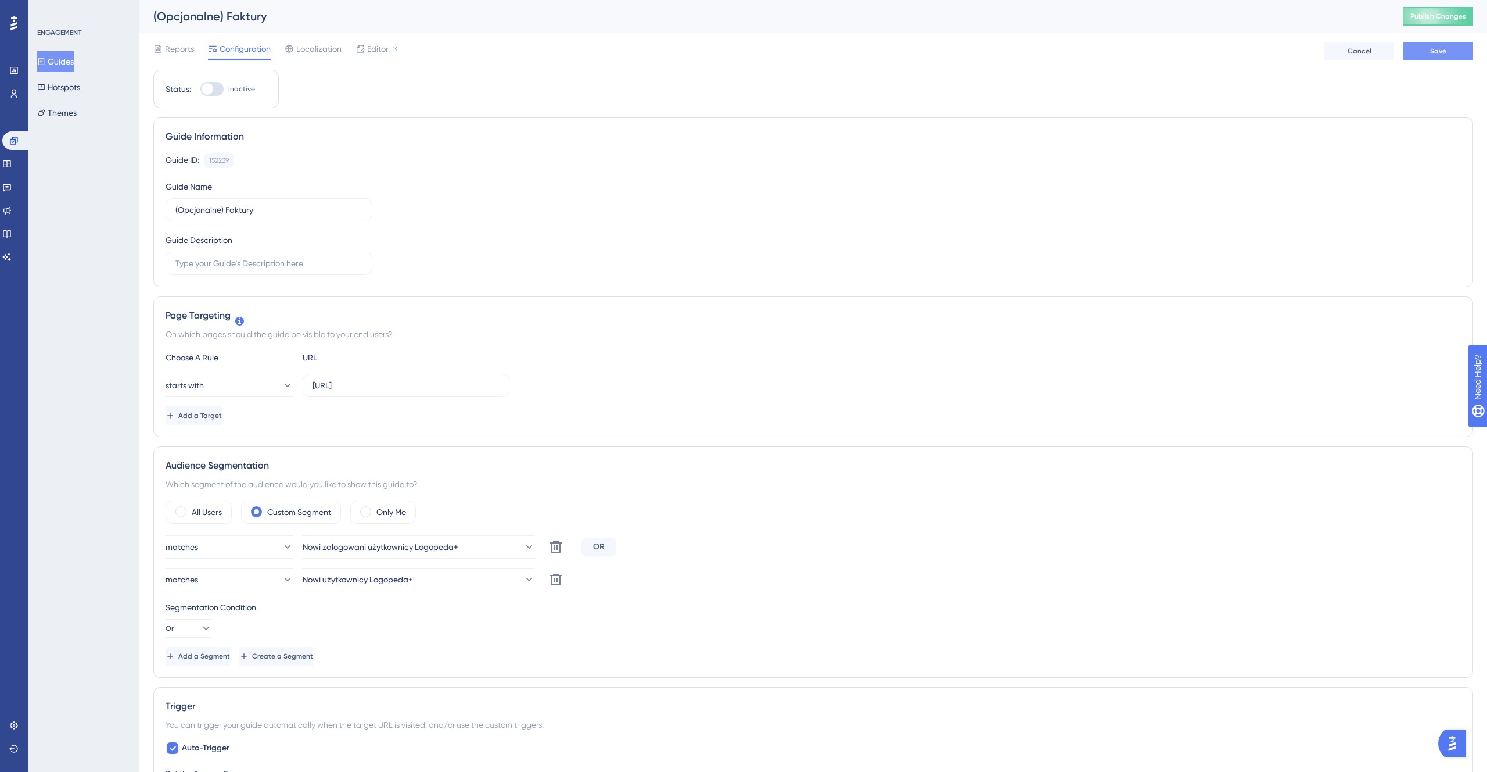
click at [1449, 46] on button "Save" at bounding box center [1439, 51] width 70 height 19
click at [12, 164] on icon at bounding box center [6, 163] width 9 height 9
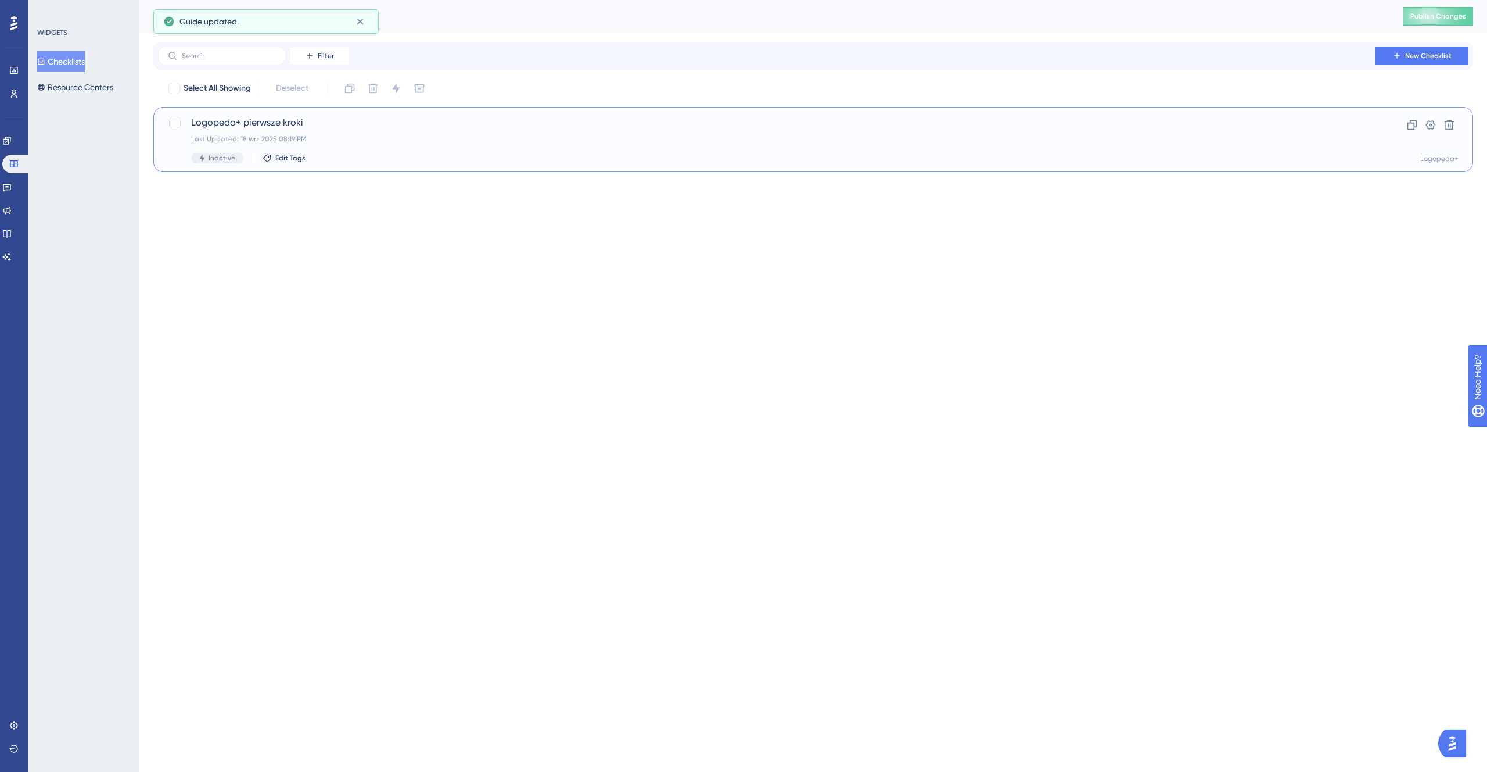
click at [453, 138] on div "Last Updated: 18 wrz 2025 08:19 PM" at bounding box center [767, 138] width 1152 height 9
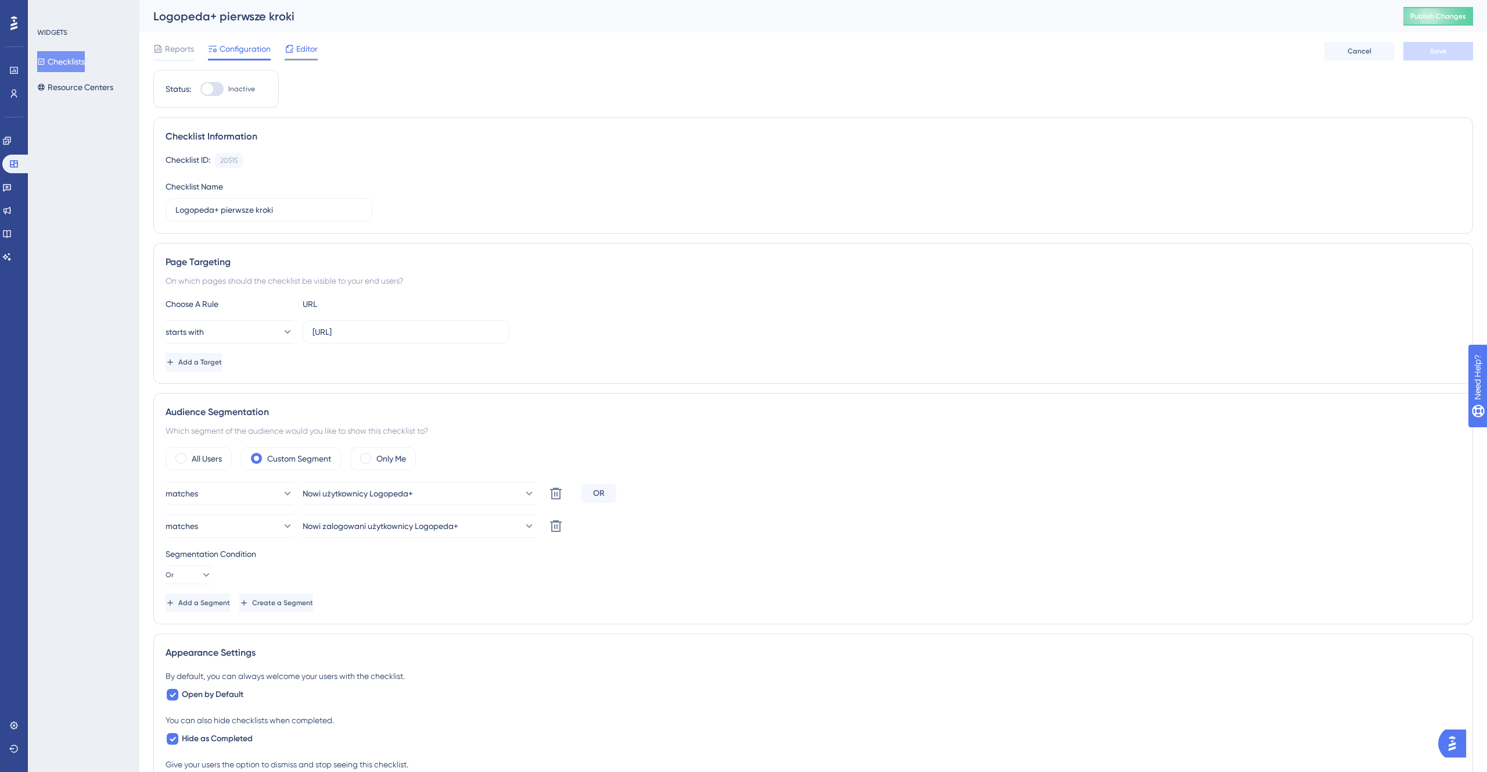
click at [300, 56] on div "Editor" at bounding box center [301, 51] width 33 height 19
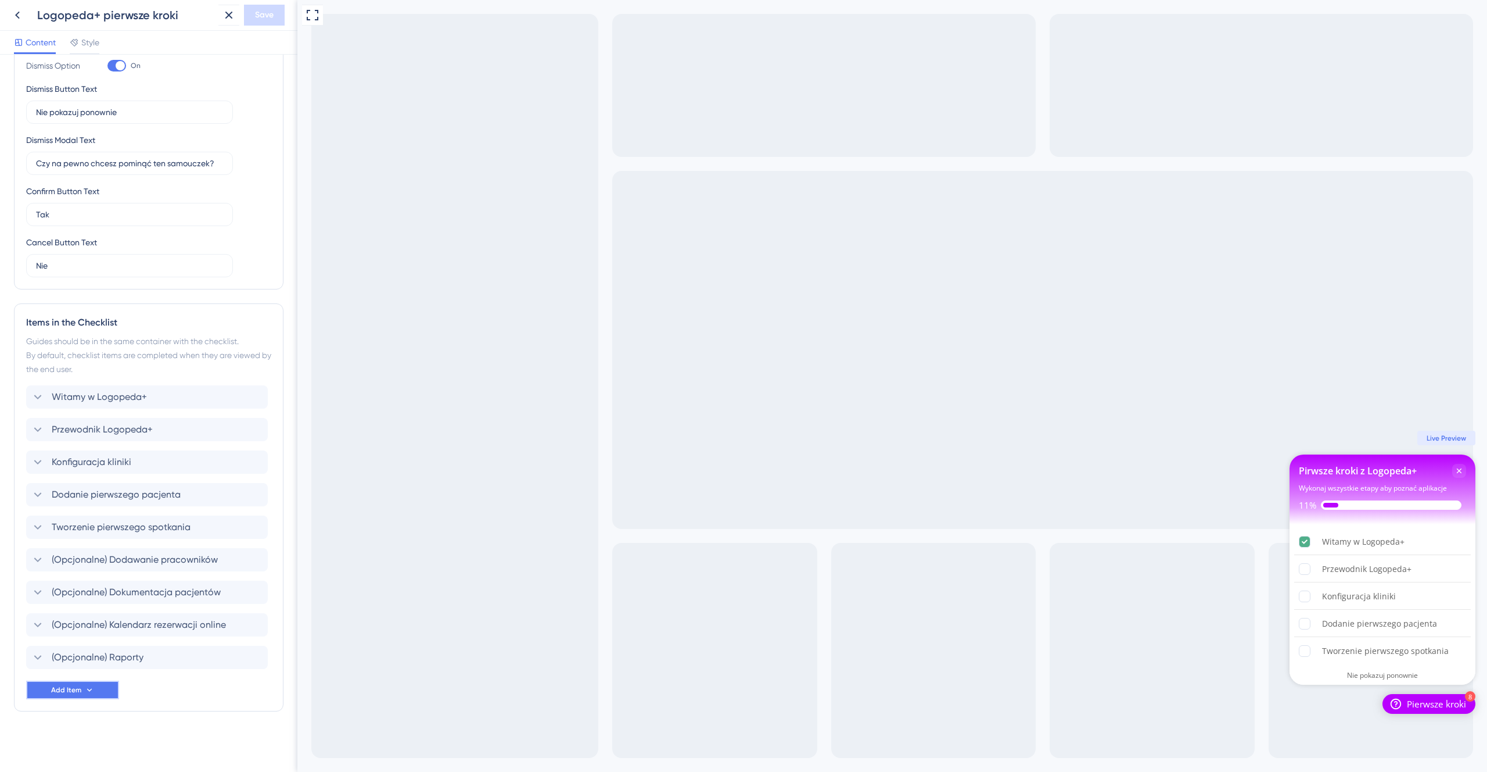
click at [106, 693] on button "Add Item" at bounding box center [72, 689] width 93 height 19
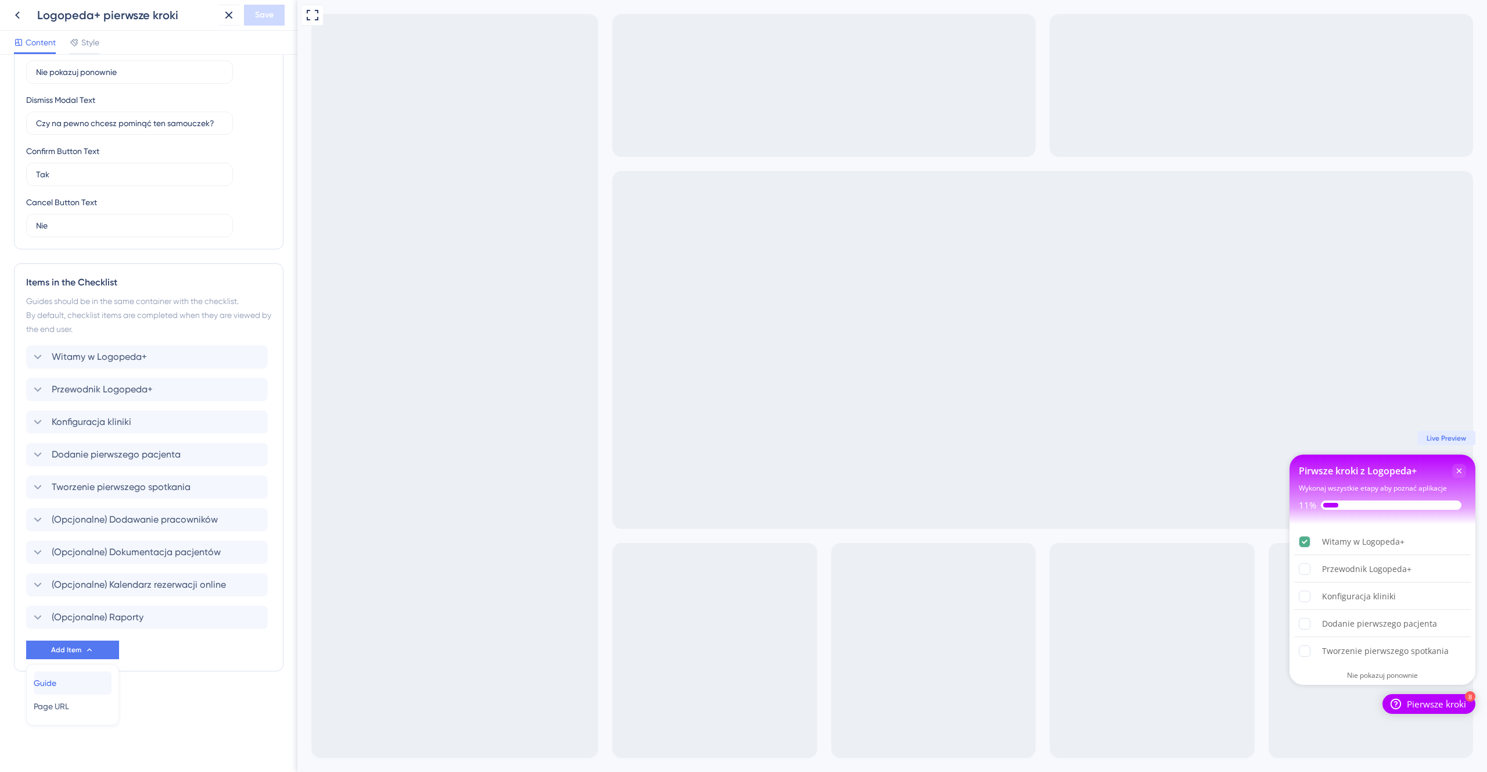
click at [69, 685] on div "Guide Guide" at bounding box center [73, 682] width 78 height 23
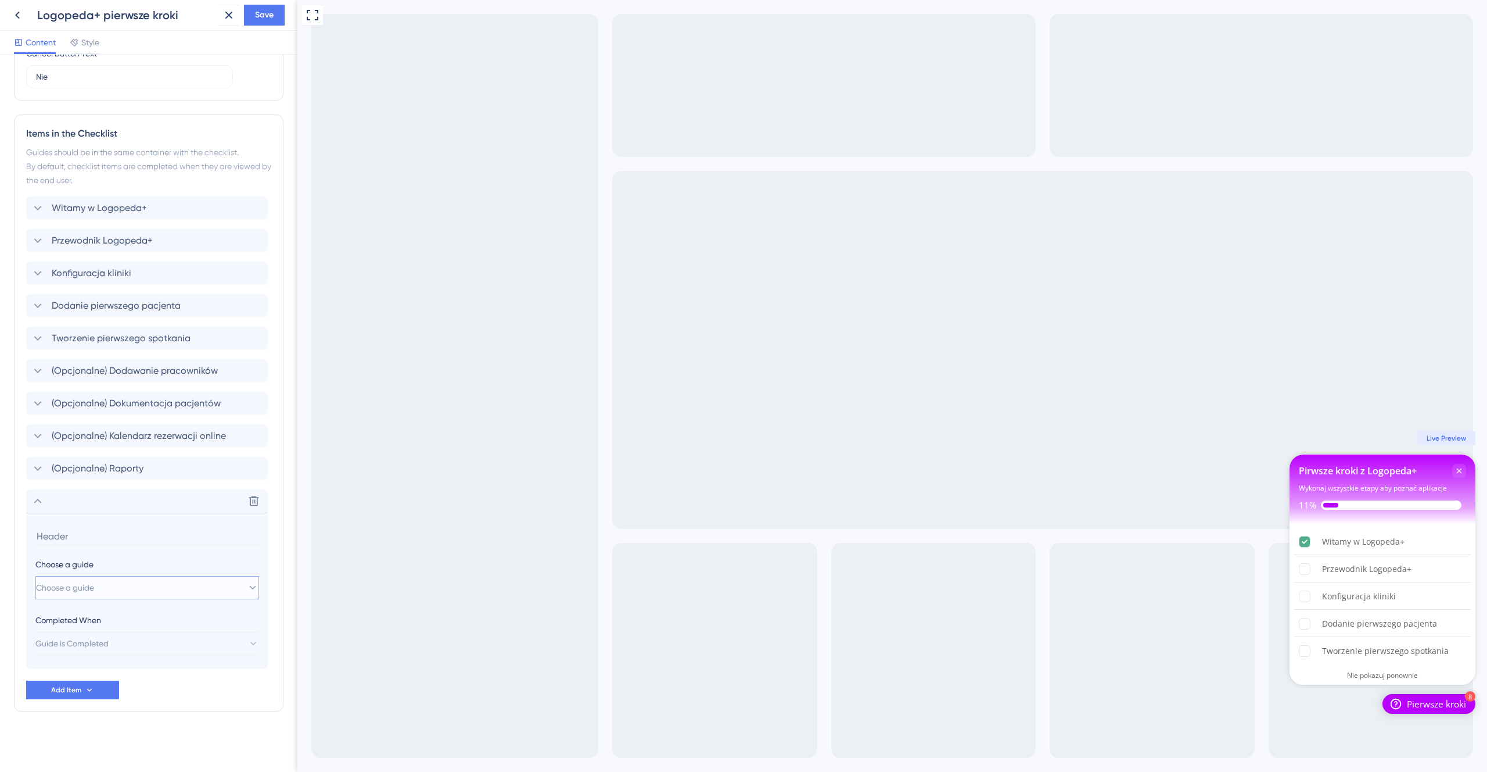
click at [136, 583] on button "Choose a guide" at bounding box center [147, 587] width 224 height 23
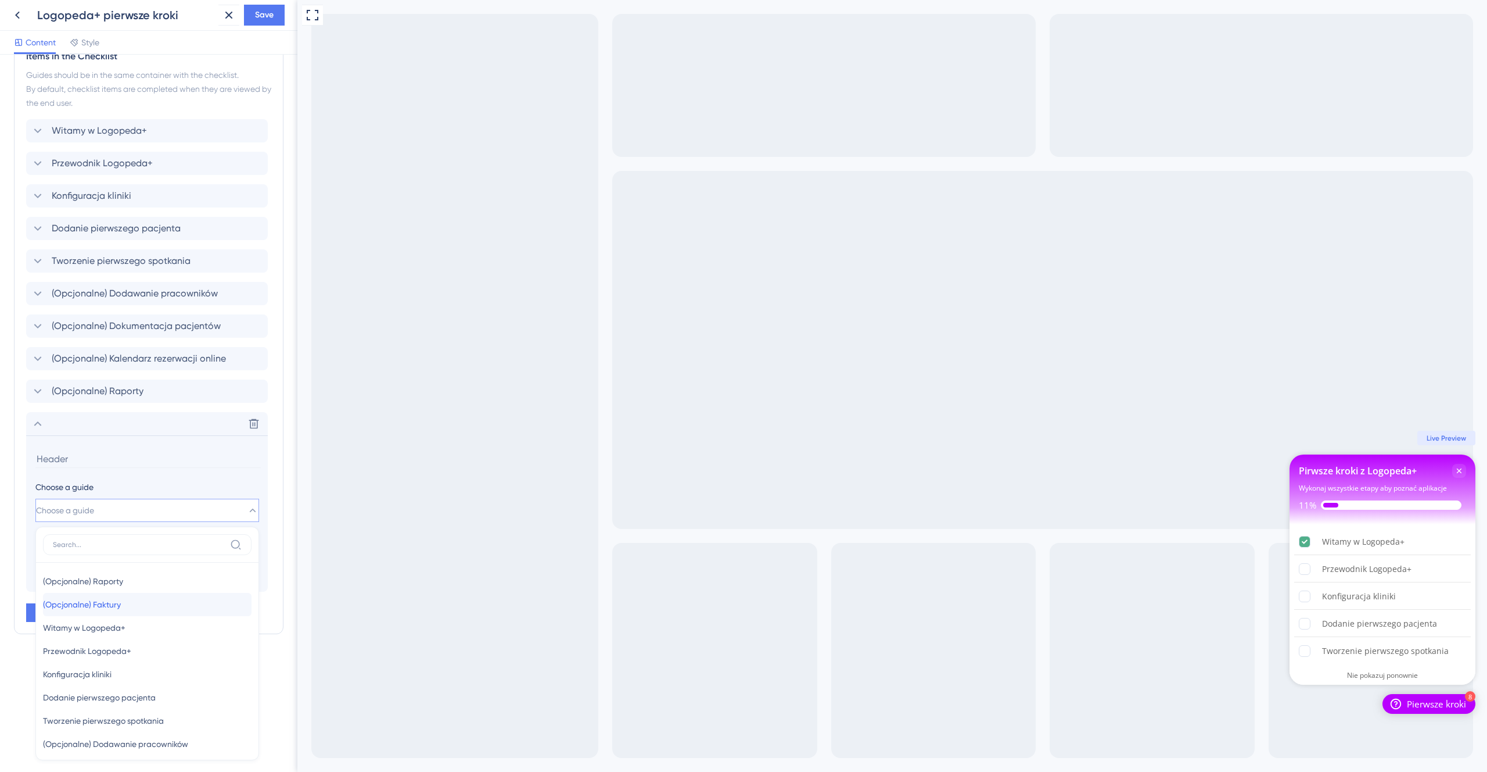
click at [145, 612] on div "(Opcjonalne) Faktury (Opcjonalne) Faktury" at bounding box center [147, 604] width 209 height 23
type input "(Opcjonalne) Faktury"
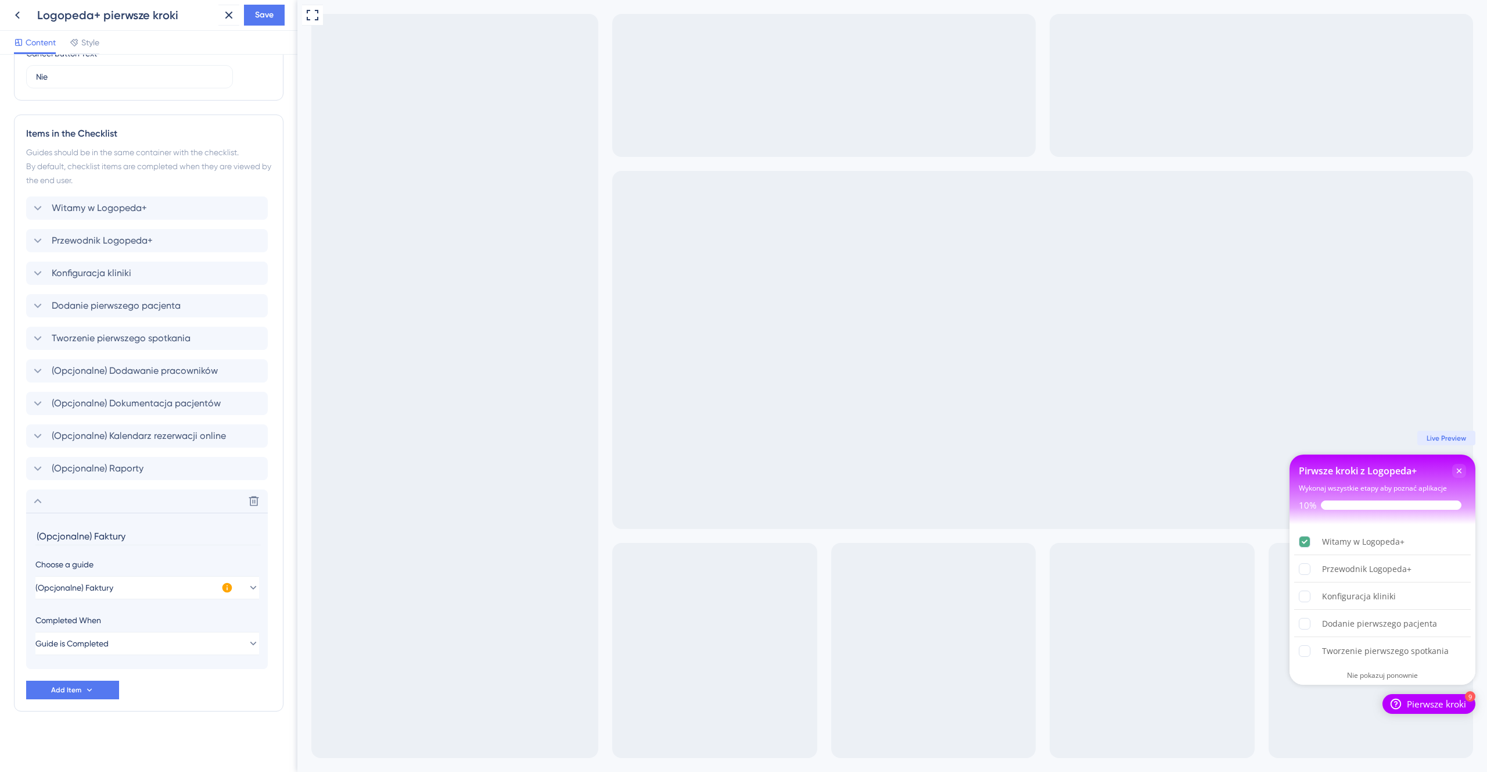
click at [155, 702] on div "Items in the Checklist Guides should be in the same container with the checklis…" at bounding box center [149, 412] width 270 height 597
click at [38, 504] on icon at bounding box center [38, 501] width 14 height 14
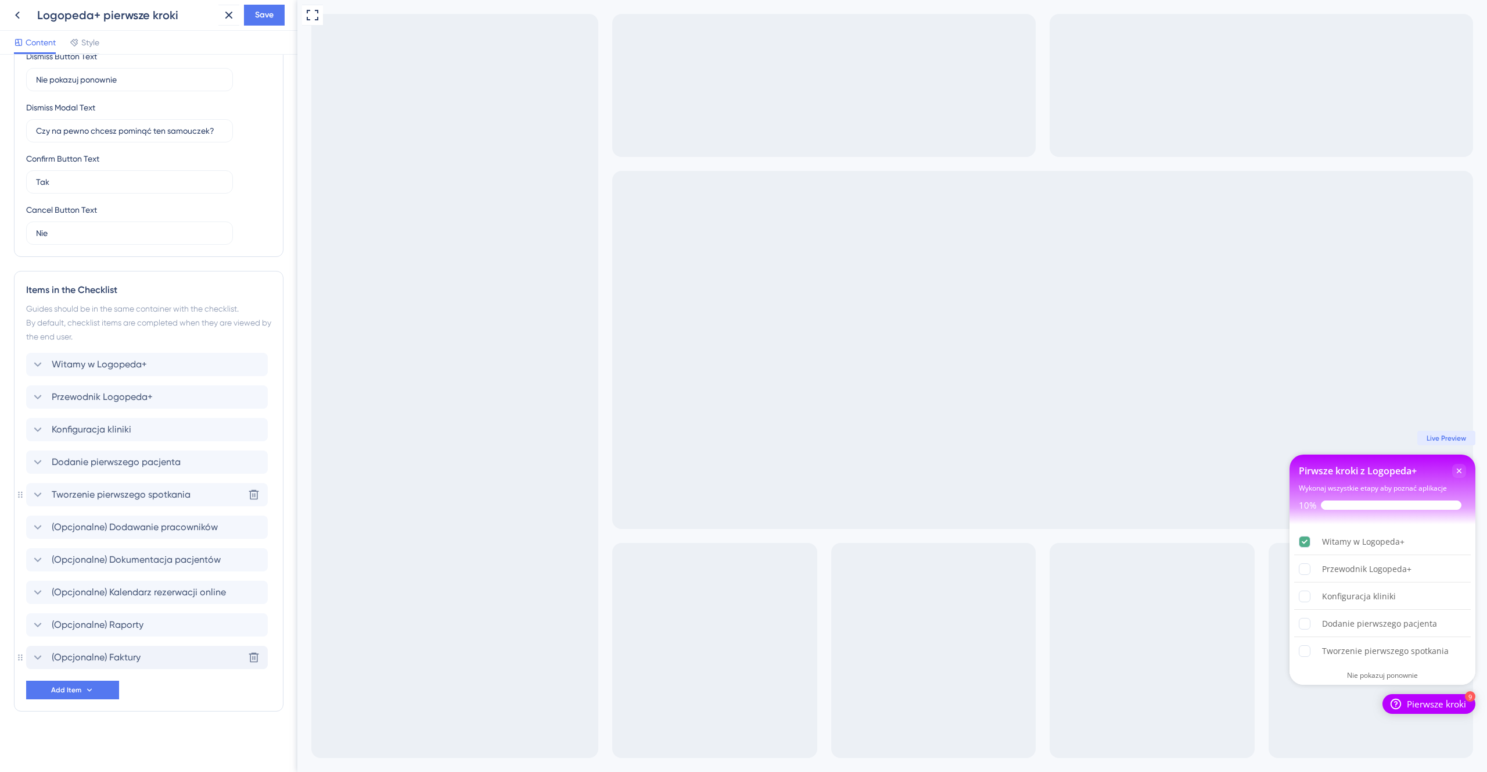
scroll to position [284, 0]
click at [271, 20] on span "Save" at bounding box center [264, 15] width 19 height 14
click at [19, 19] on div "Checklist updated." at bounding box center [126, 21] width 225 height 24
click at [218, 19] on icon at bounding box center [221, 22] width 12 height 12
click at [13, 15] on icon at bounding box center [17, 15] width 14 height 14
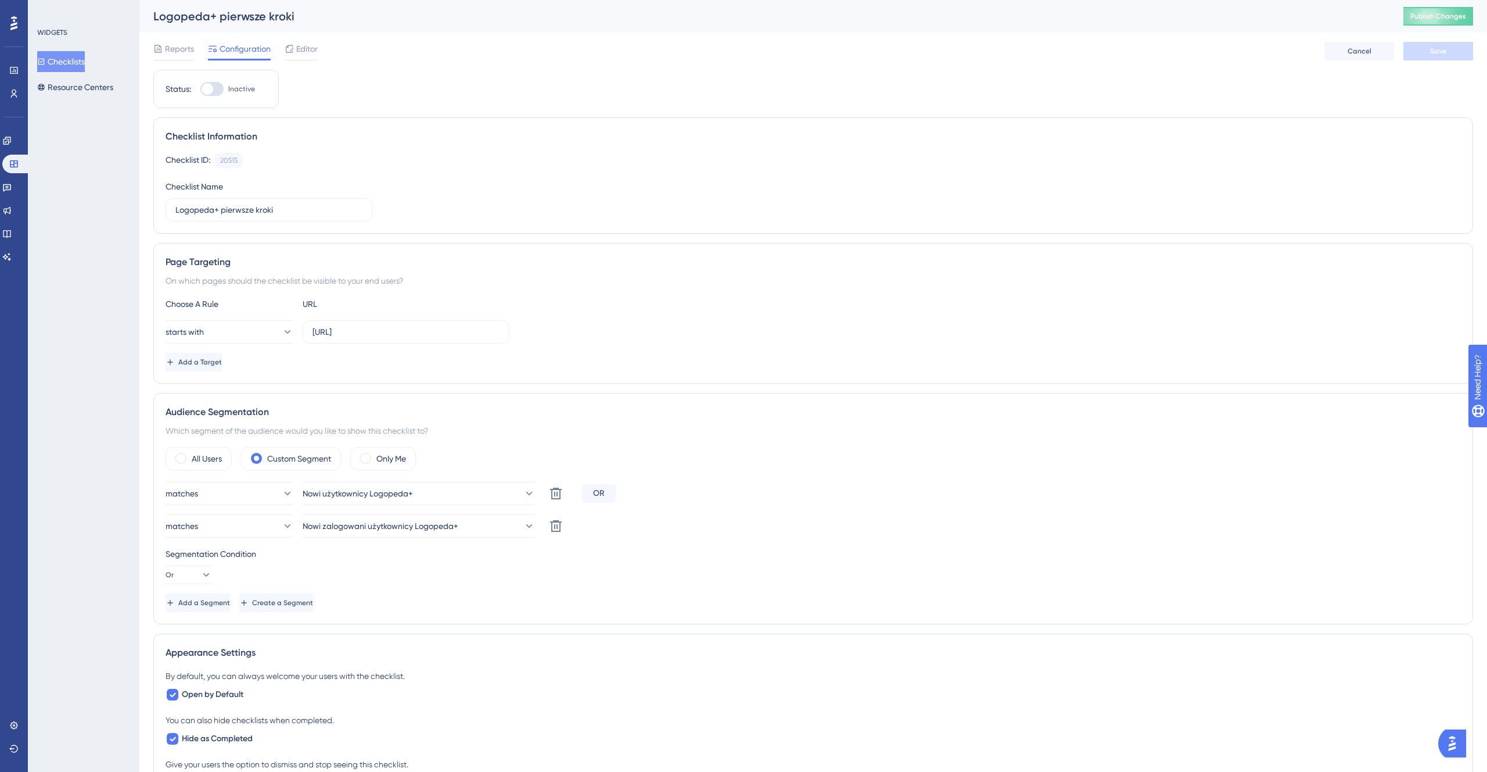
click at [213, 90] on div at bounding box center [211, 89] width 23 height 14
click at [200, 89] on input "Inactive" at bounding box center [200, 89] width 1 height 1
checkbox input "true"
click at [1414, 46] on button "Save" at bounding box center [1439, 51] width 70 height 19
click at [12, 138] on icon at bounding box center [6, 140] width 9 height 9
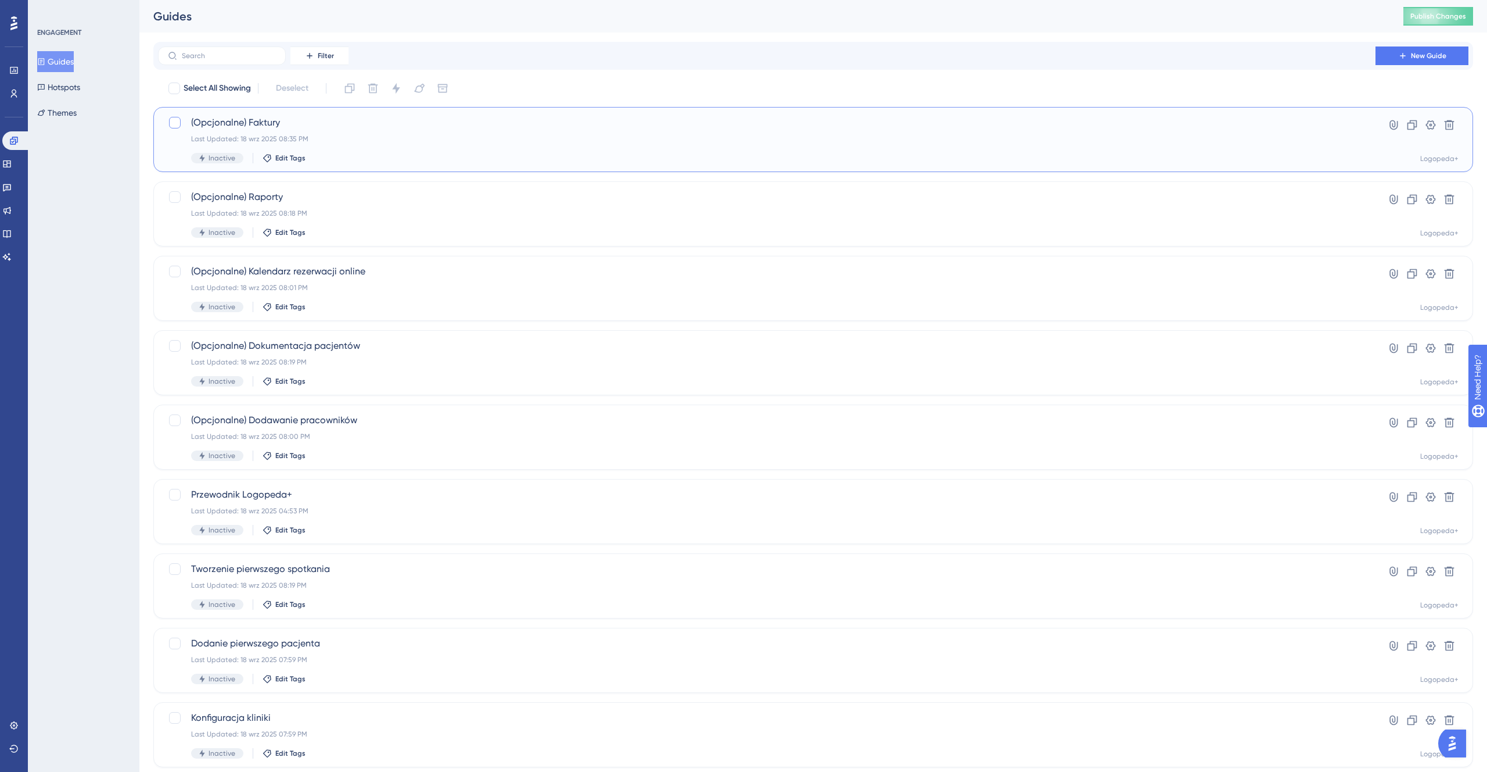
click at [178, 127] on div at bounding box center [175, 123] width 12 height 12
click at [174, 124] on icon at bounding box center [175, 123] width 6 height 5
checkbox input "false"
click at [172, 92] on div at bounding box center [174, 89] width 12 height 12
checkbox input "true"
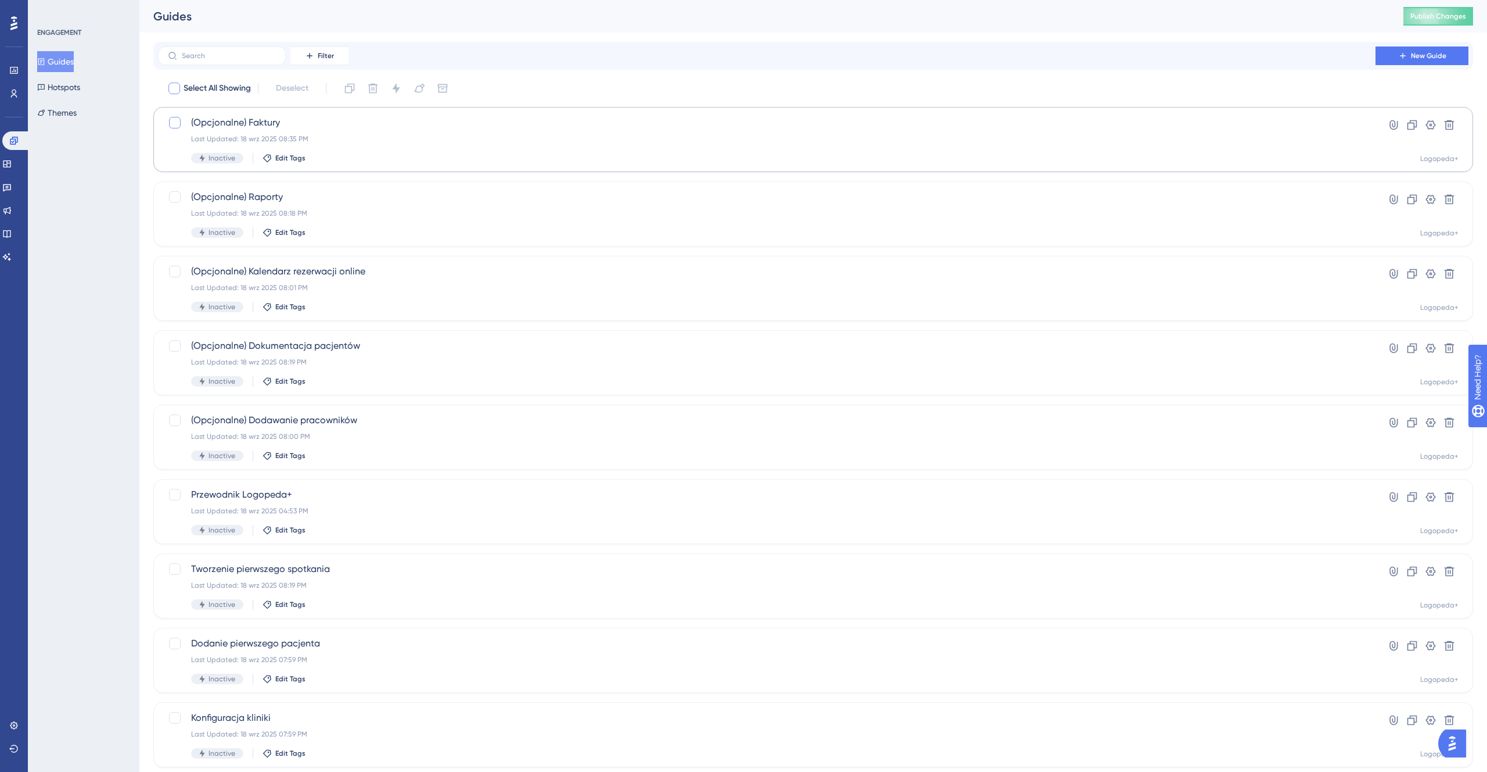
checkbox input "true"
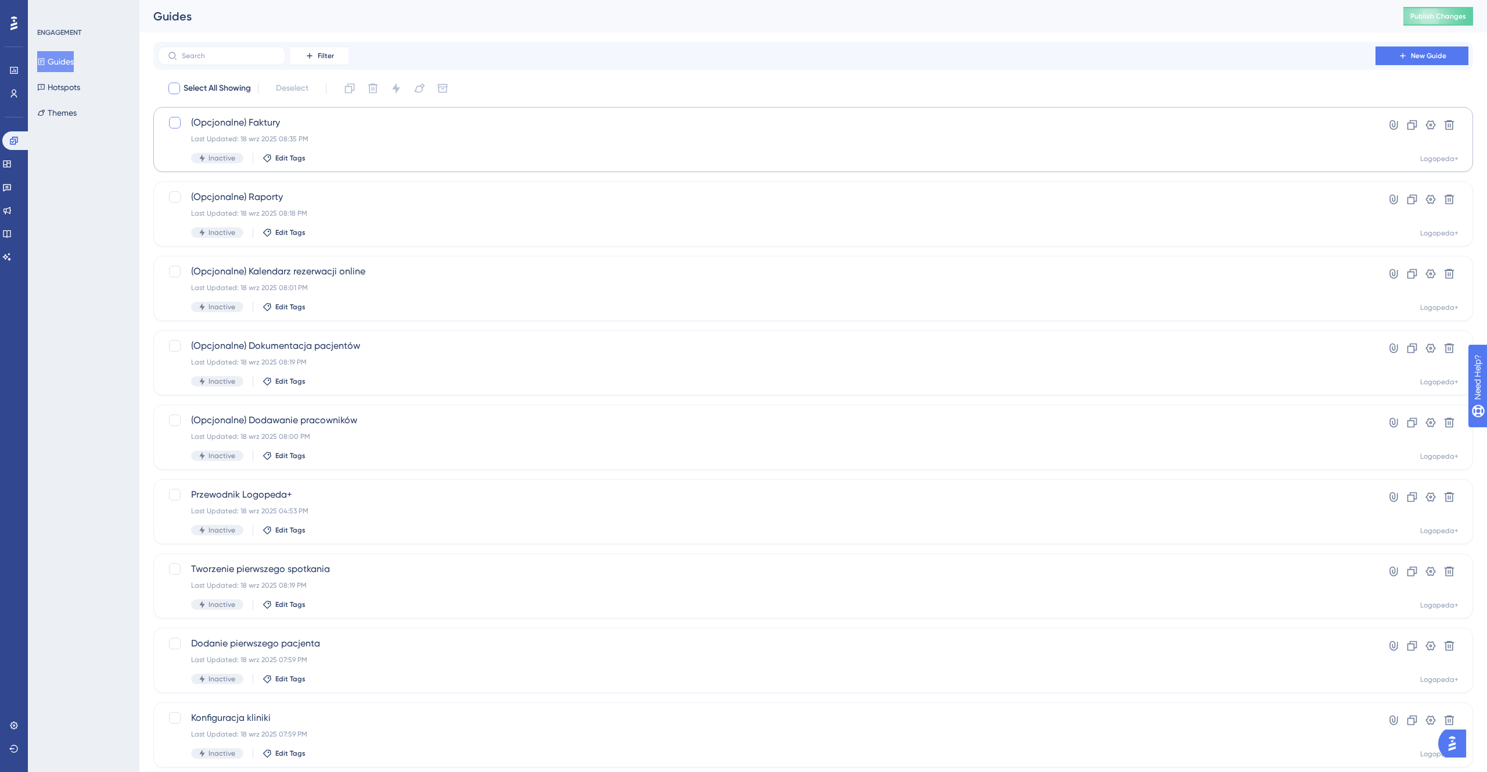
checkbox input "true"
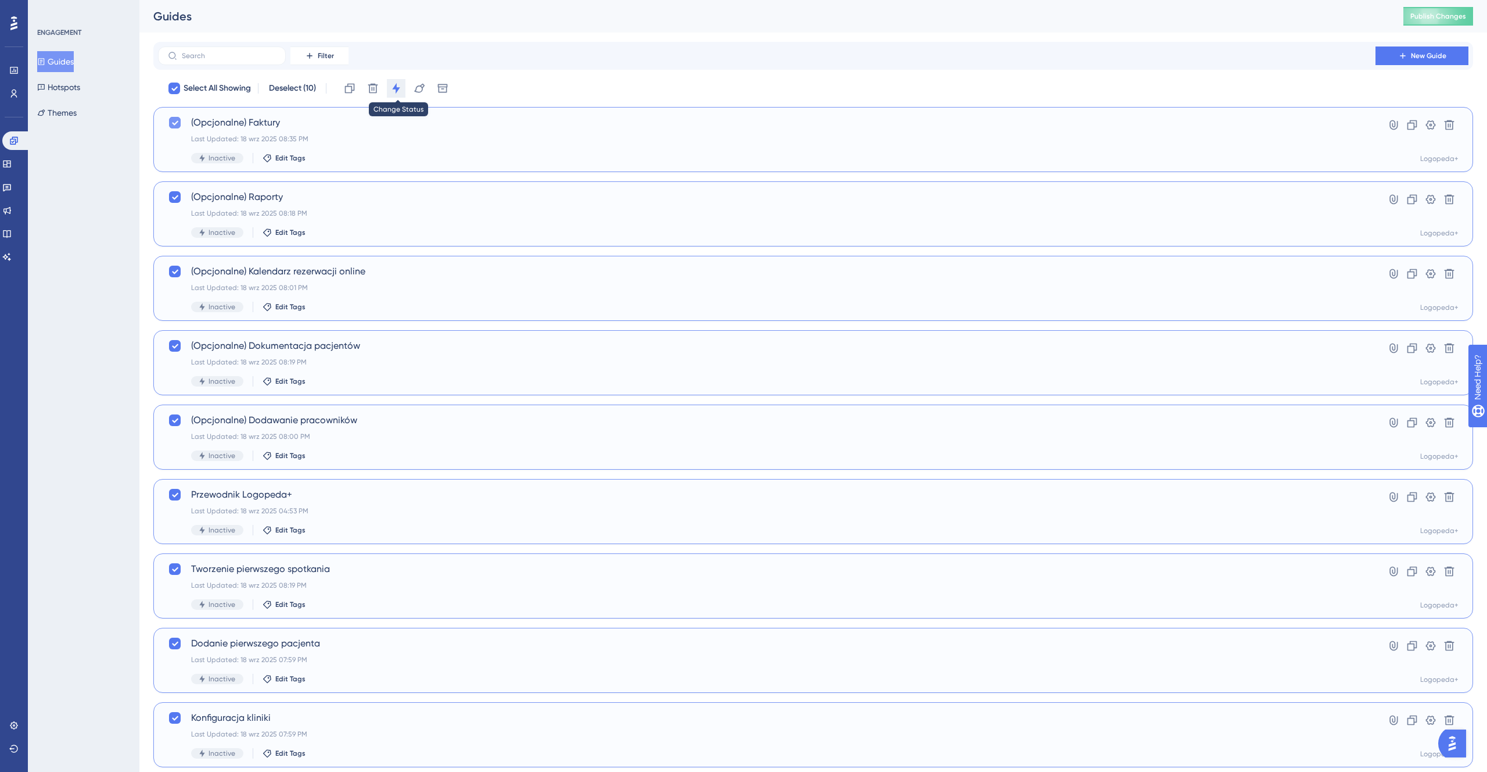
click at [396, 86] on icon at bounding box center [396, 88] width 8 height 10
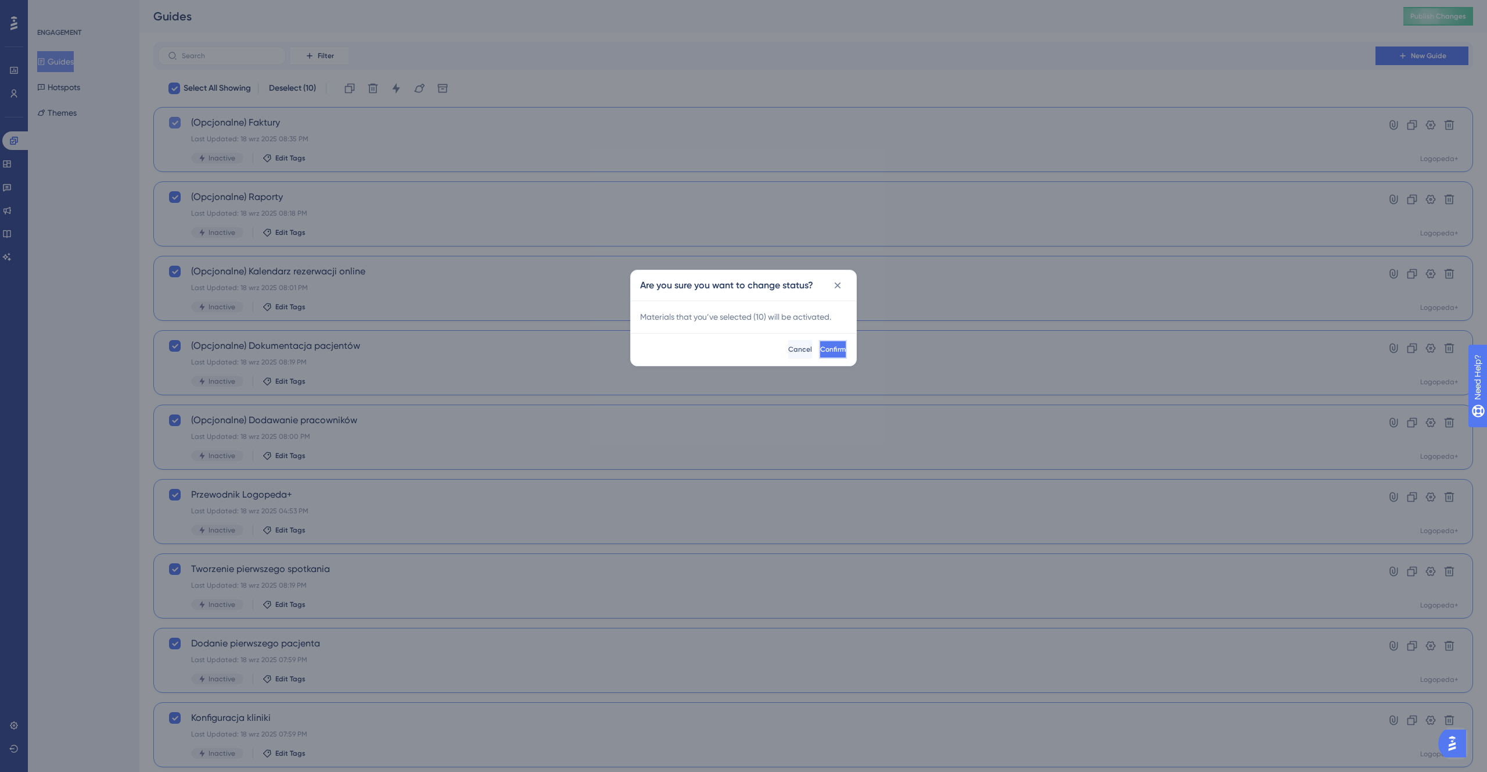
click at [824, 353] on span "Confirm" at bounding box center [833, 349] width 26 height 9
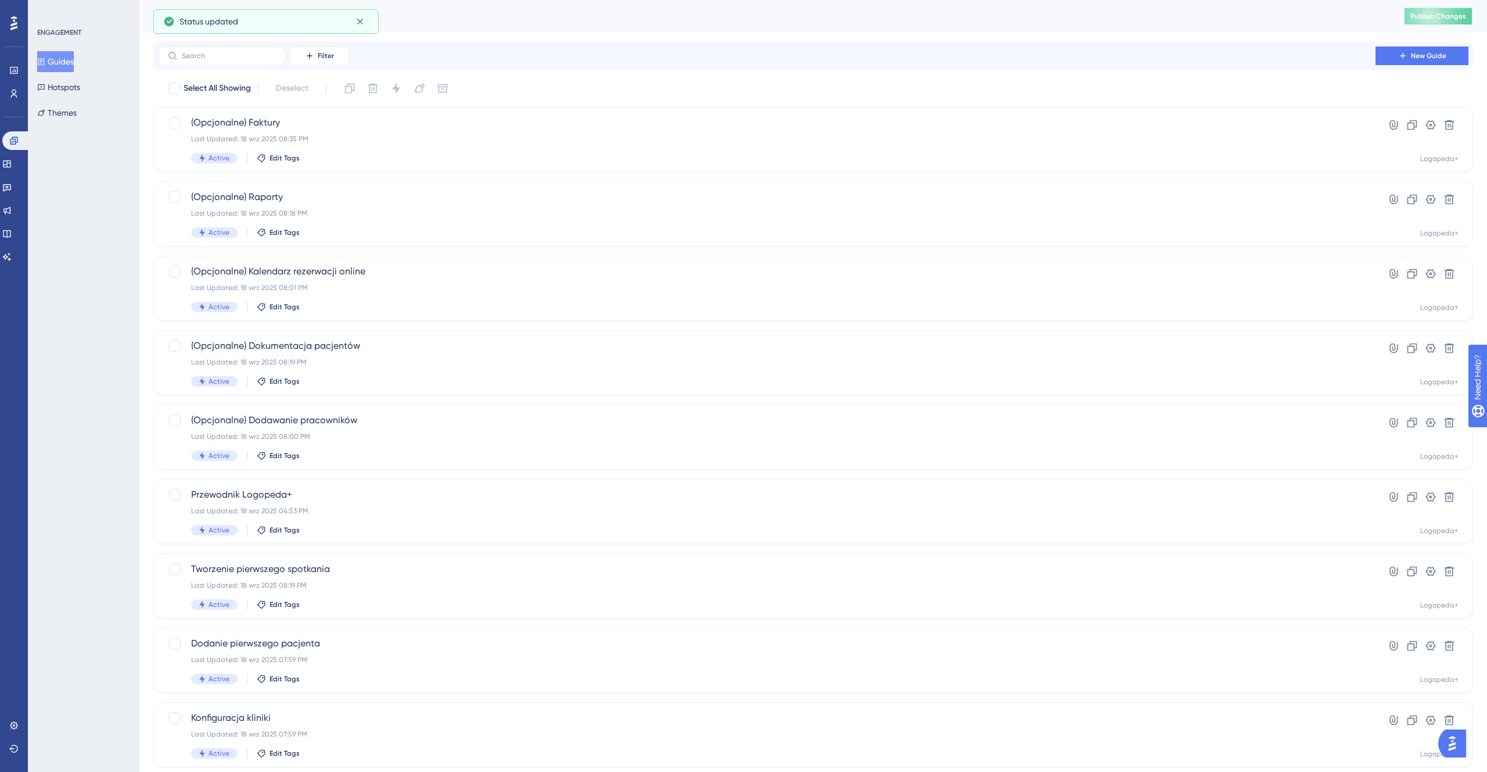
click at [1452, 20] on span "Publish Changes" at bounding box center [1439, 16] width 56 height 9
